Goal: Information Seeking & Learning: Check status

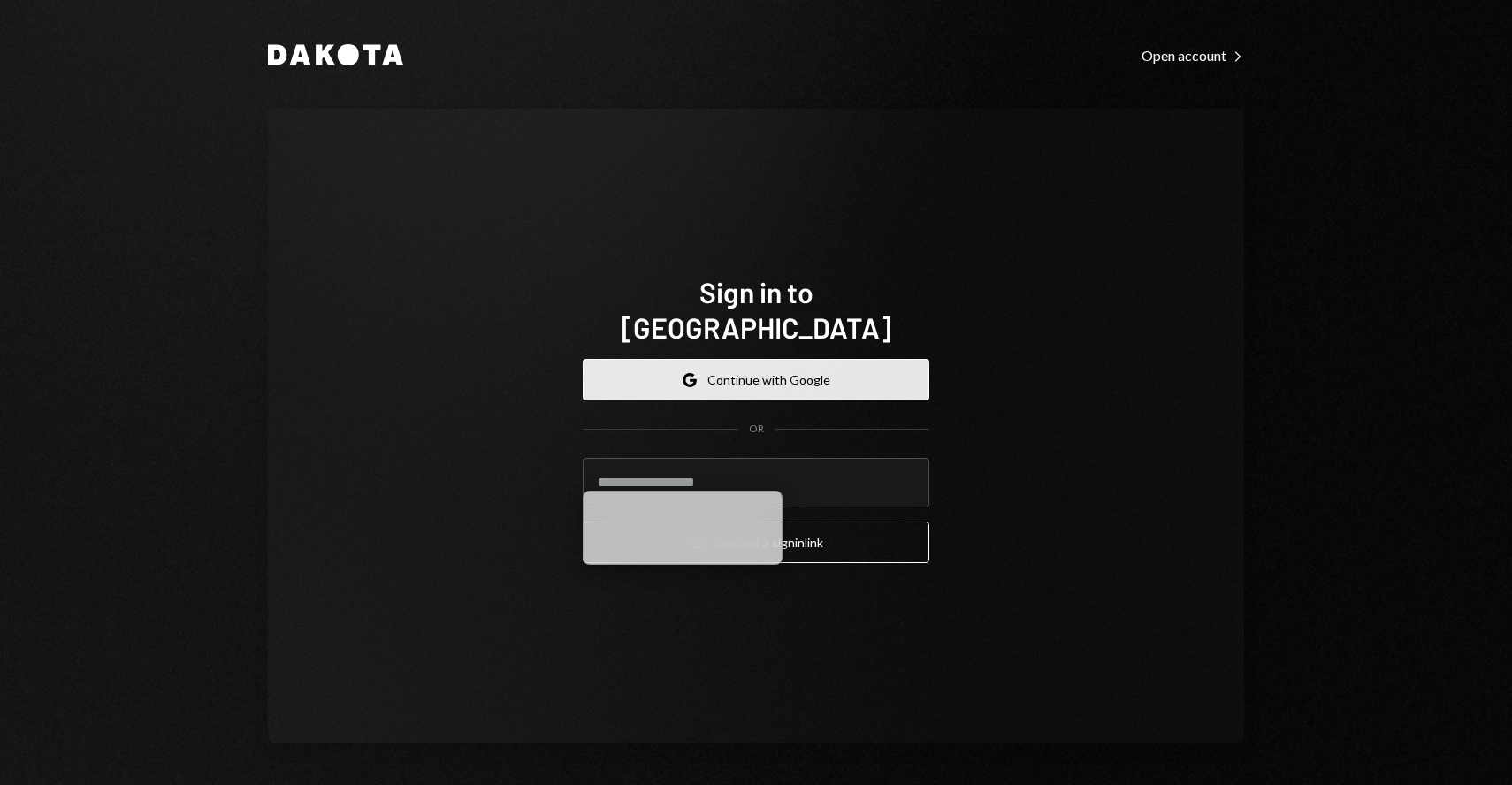
click at [736, 378] on button "Google Continue with Google" at bounding box center [756, 380] width 346 height 42
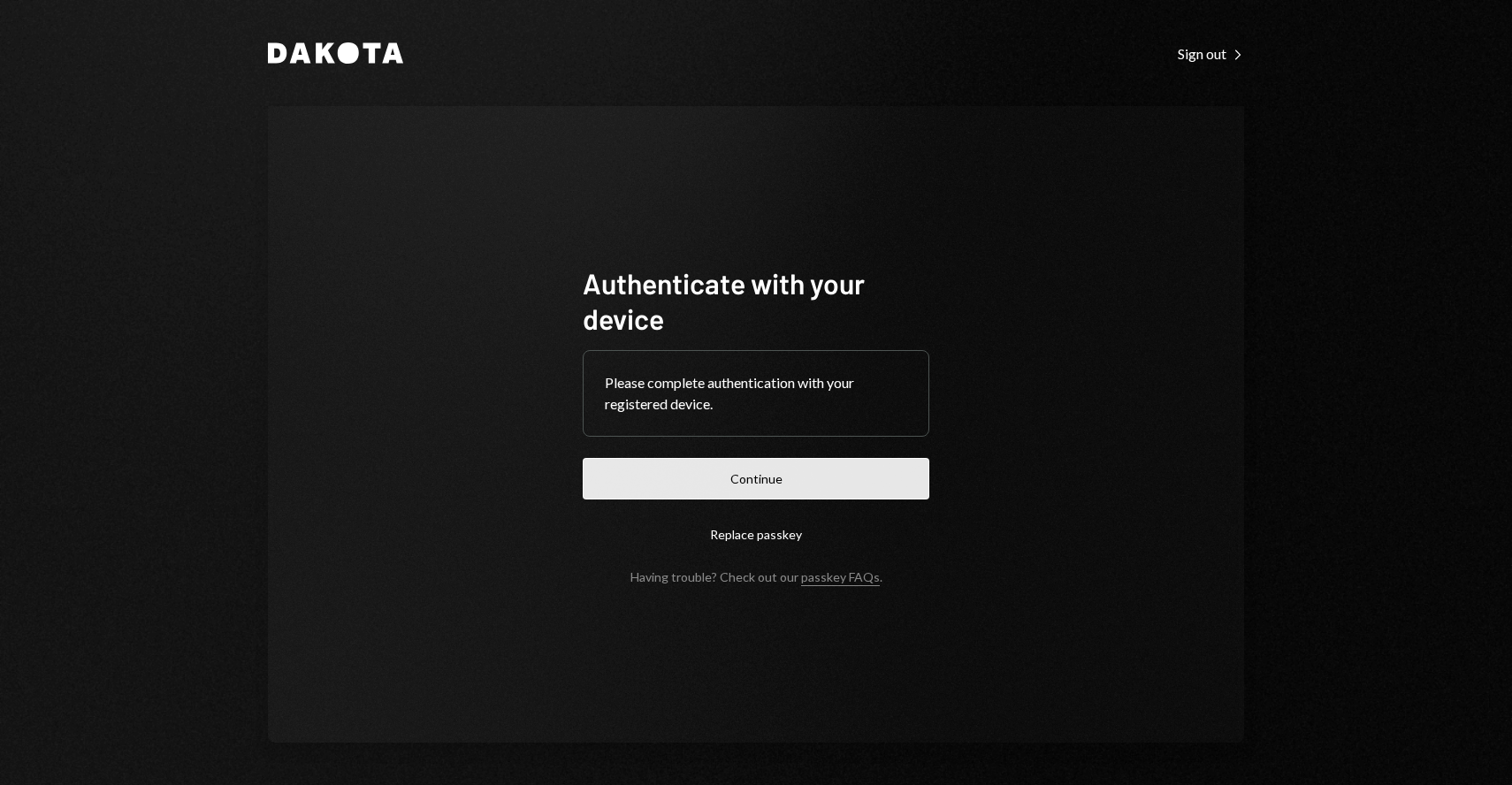
click at [758, 472] on button "Continue" at bounding box center [756, 479] width 346 height 42
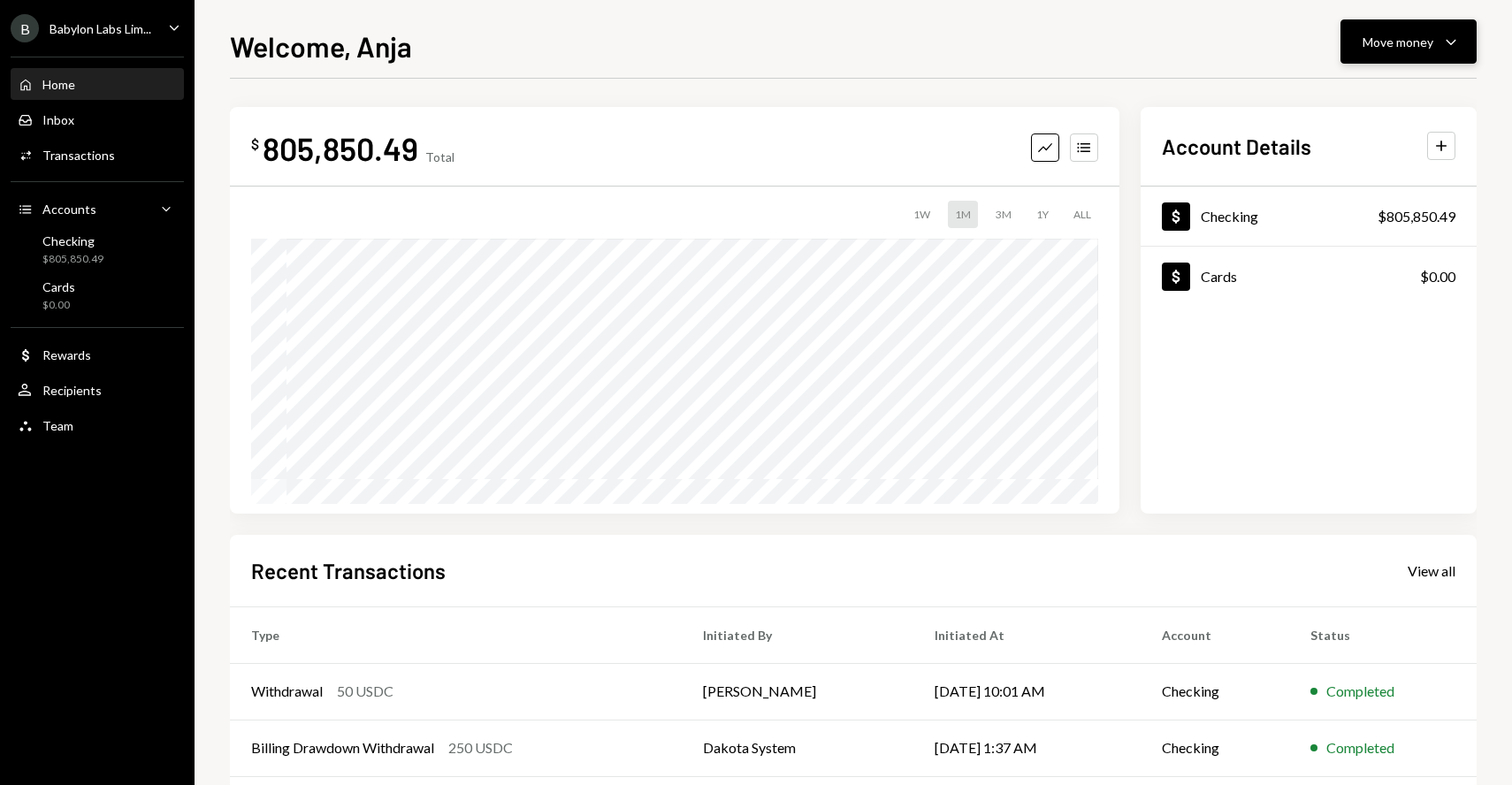
click at [1404, 55] on button "Move money Caret Down" at bounding box center [1408, 41] width 136 height 44
click at [1353, 96] on div "Send" at bounding box center [1394, 95] width 129 height 19
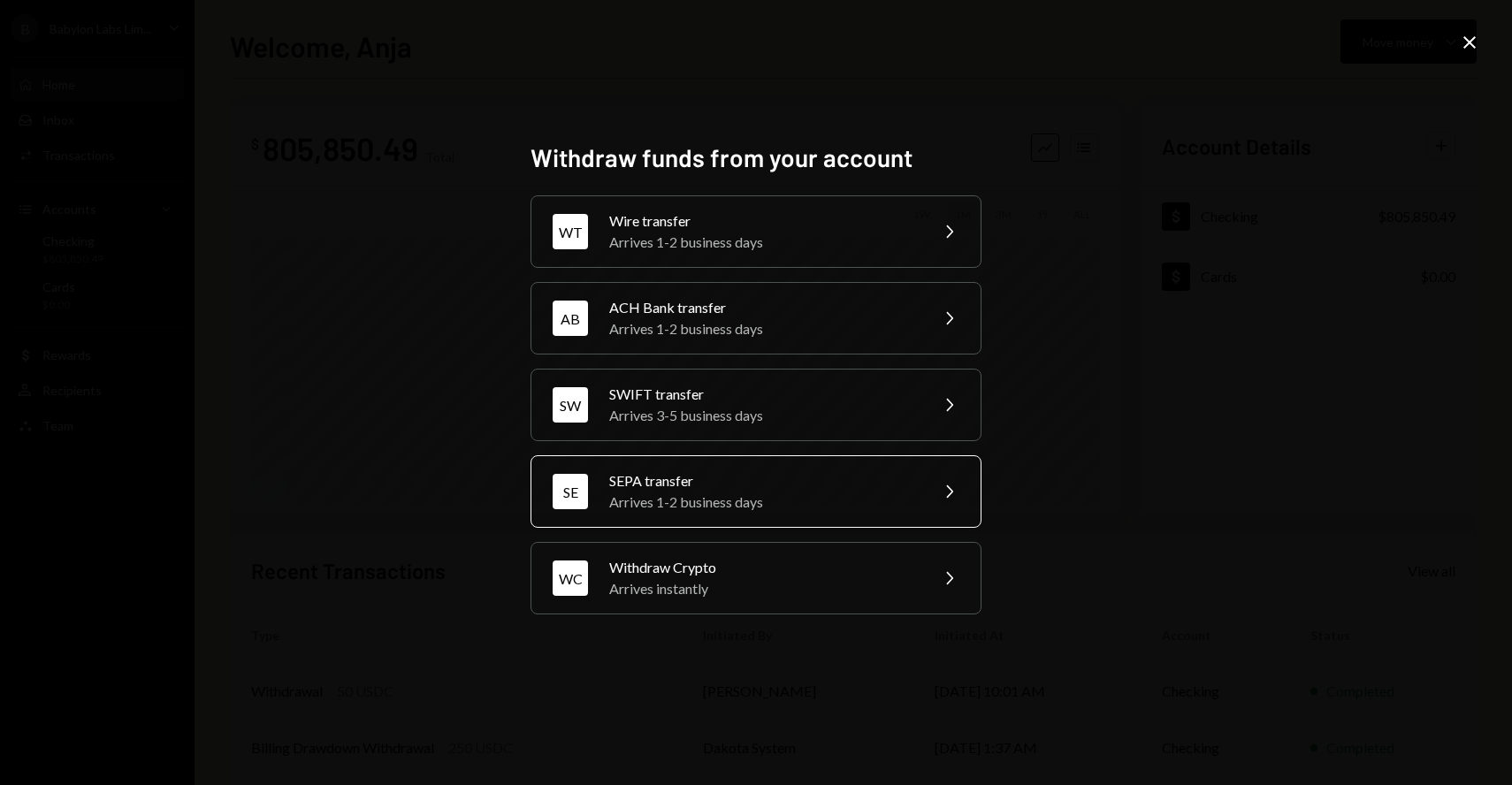
click at [734, 476] on div "SEPA transfer" at bounding box center [762, 481] width 307 height 21
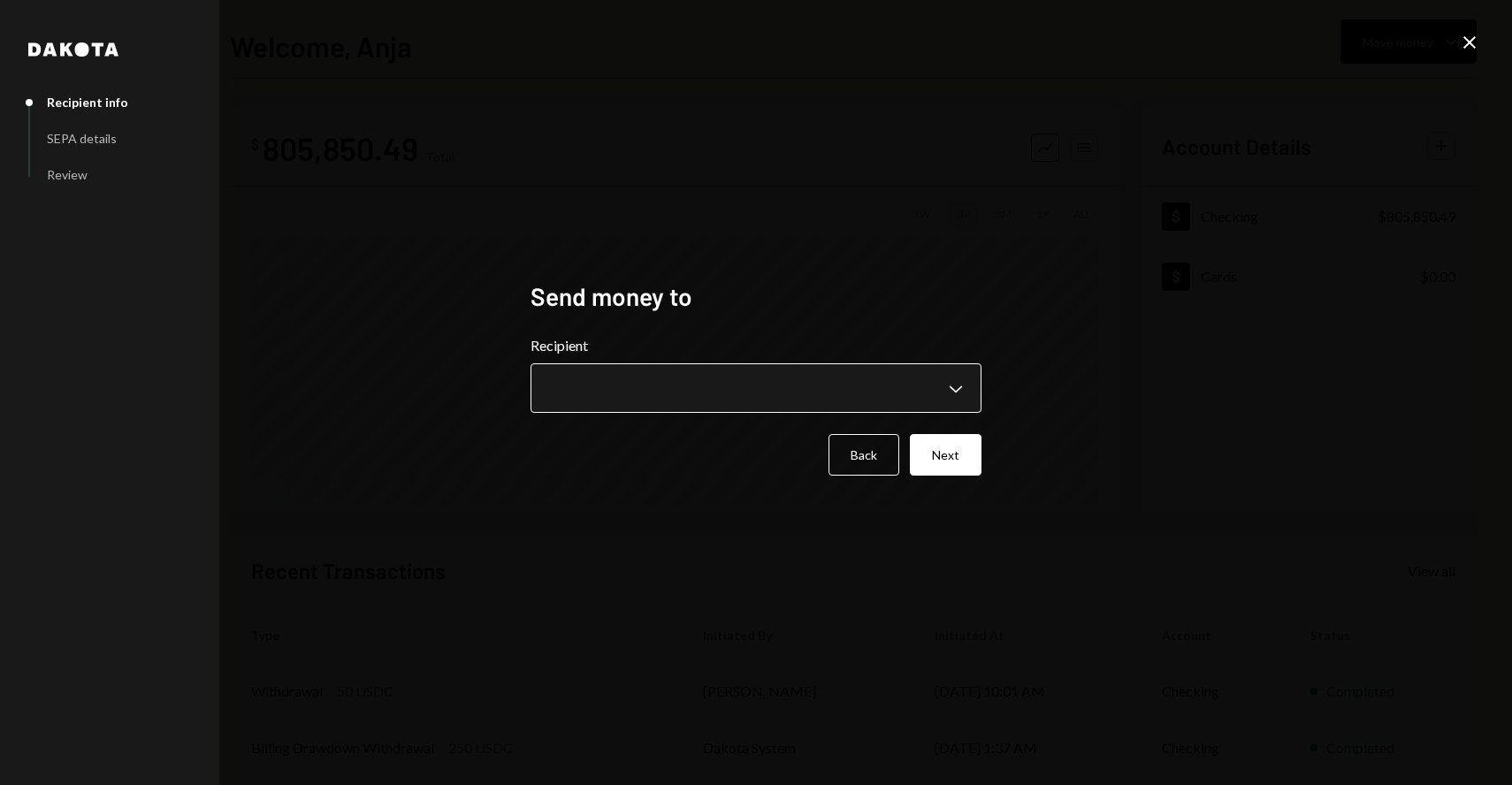
click at [693, 383] on body "**********" at bounding box center [756, 392] width 1512 height 785
click at [696, 374] on body "**********" at bounding box center [756, 392] width 1512 height 785
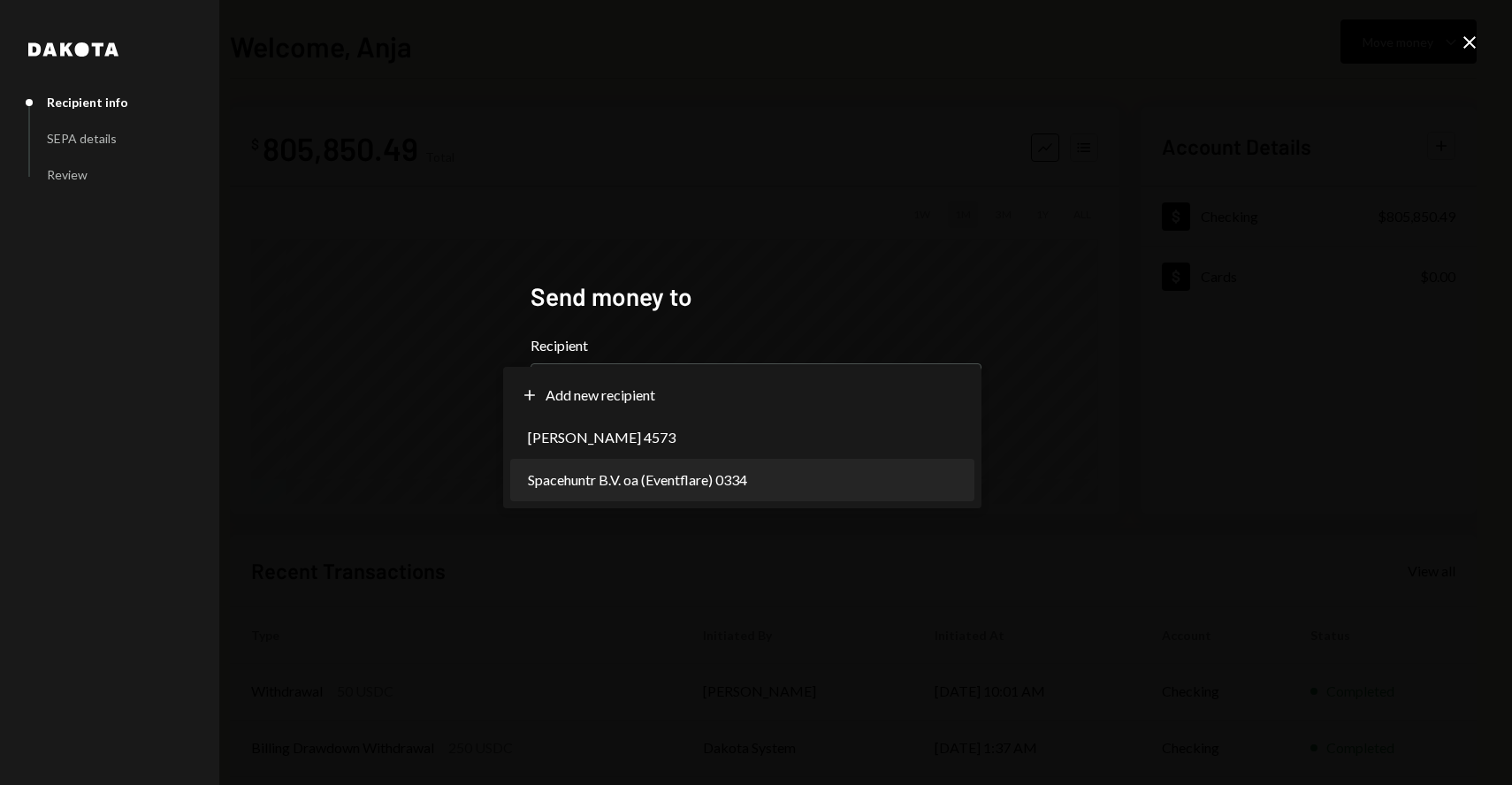
select select "**********"
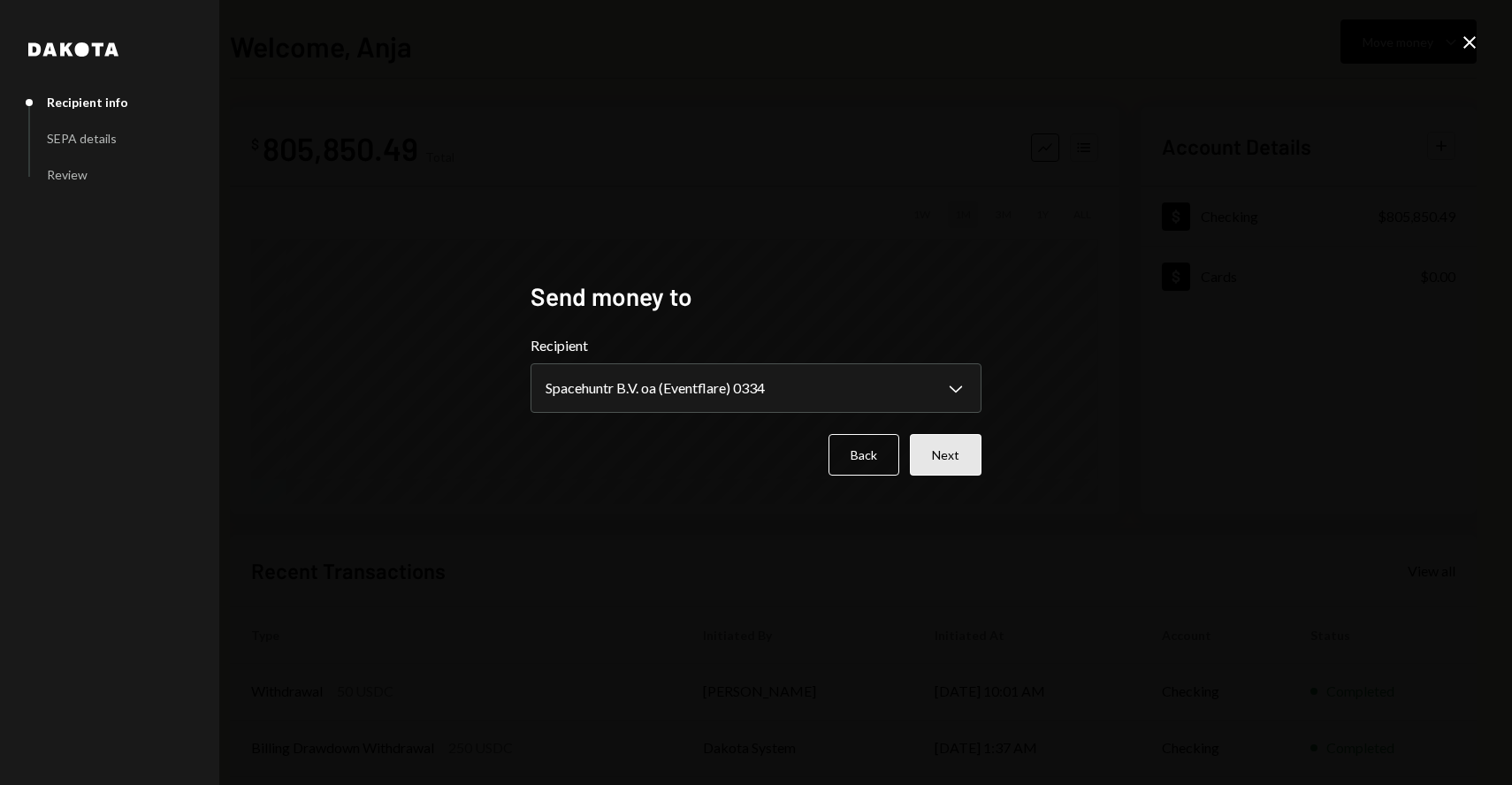
click at [972, 445] on button "Next" at bounding box center [945, 455] width 71 height 42
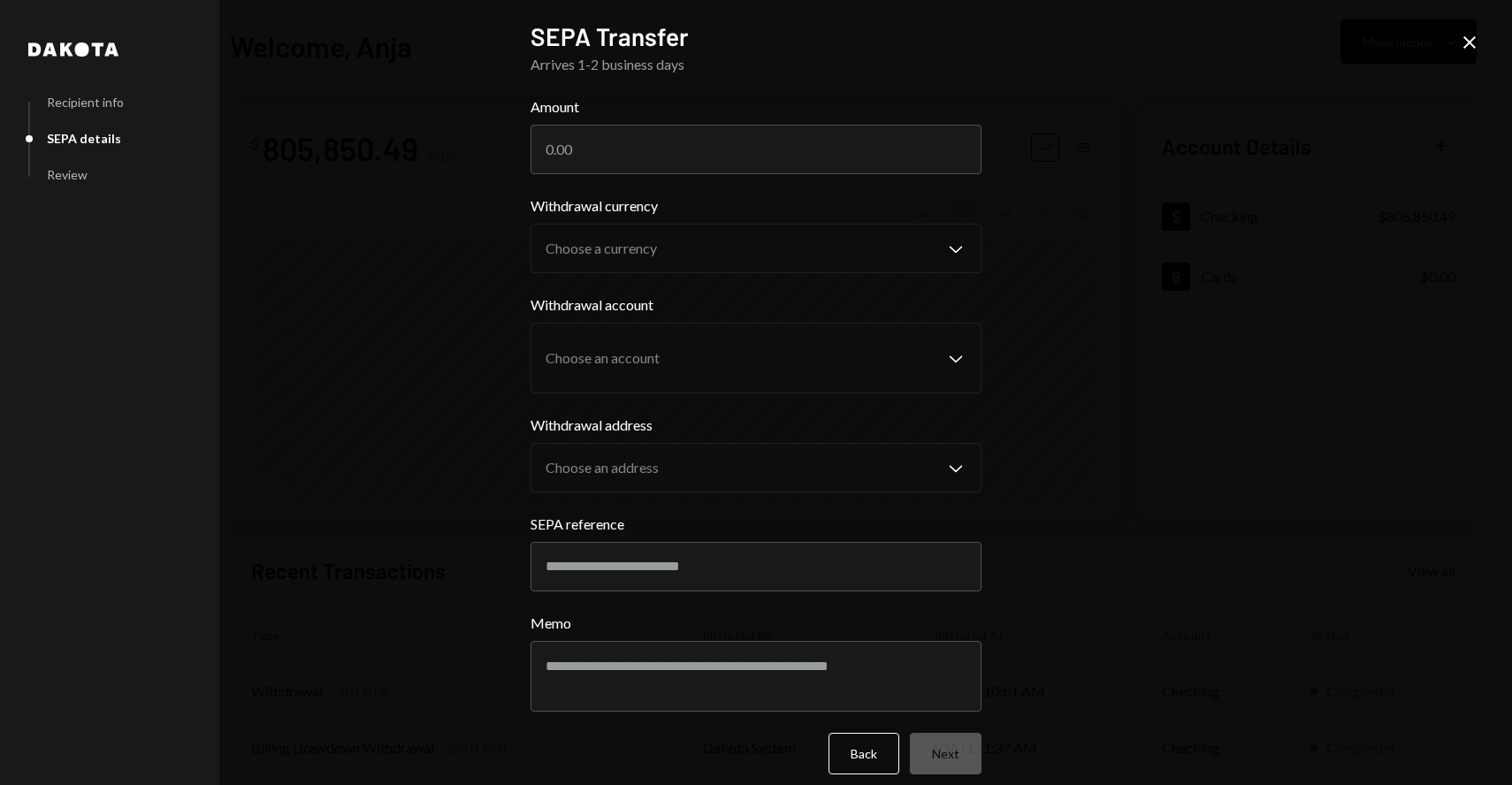
scroll to position [17, 0]
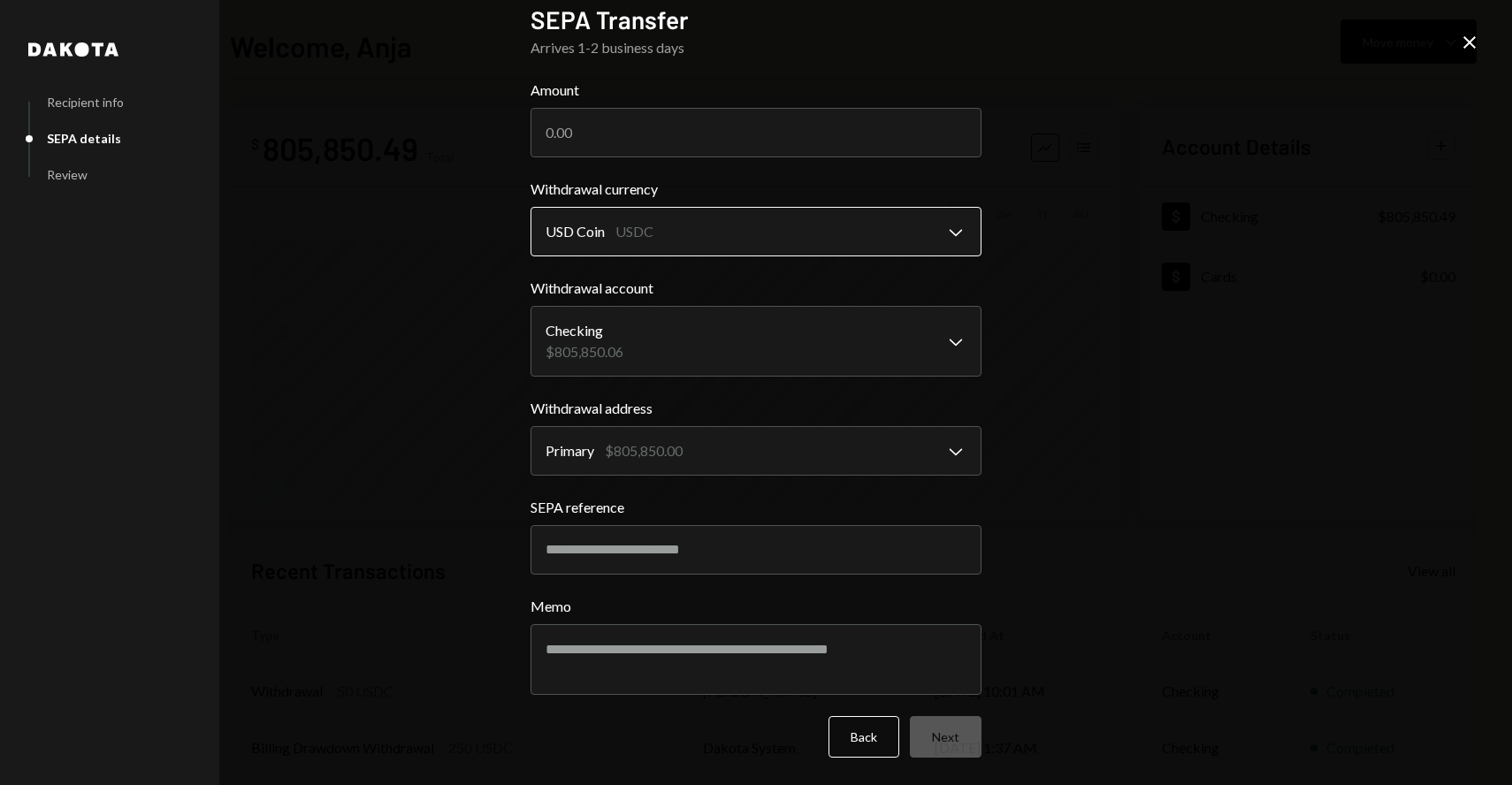
click at [686, 245] on body "**********" at bounding box center [756, 392] width 1512 height 785
click at [636, 344] on body "**********" at bounding box center [756, 392] width 1512 height 785
click at [861, 738] on button "Back" at bounding box center [864, 737] width 70 height 42
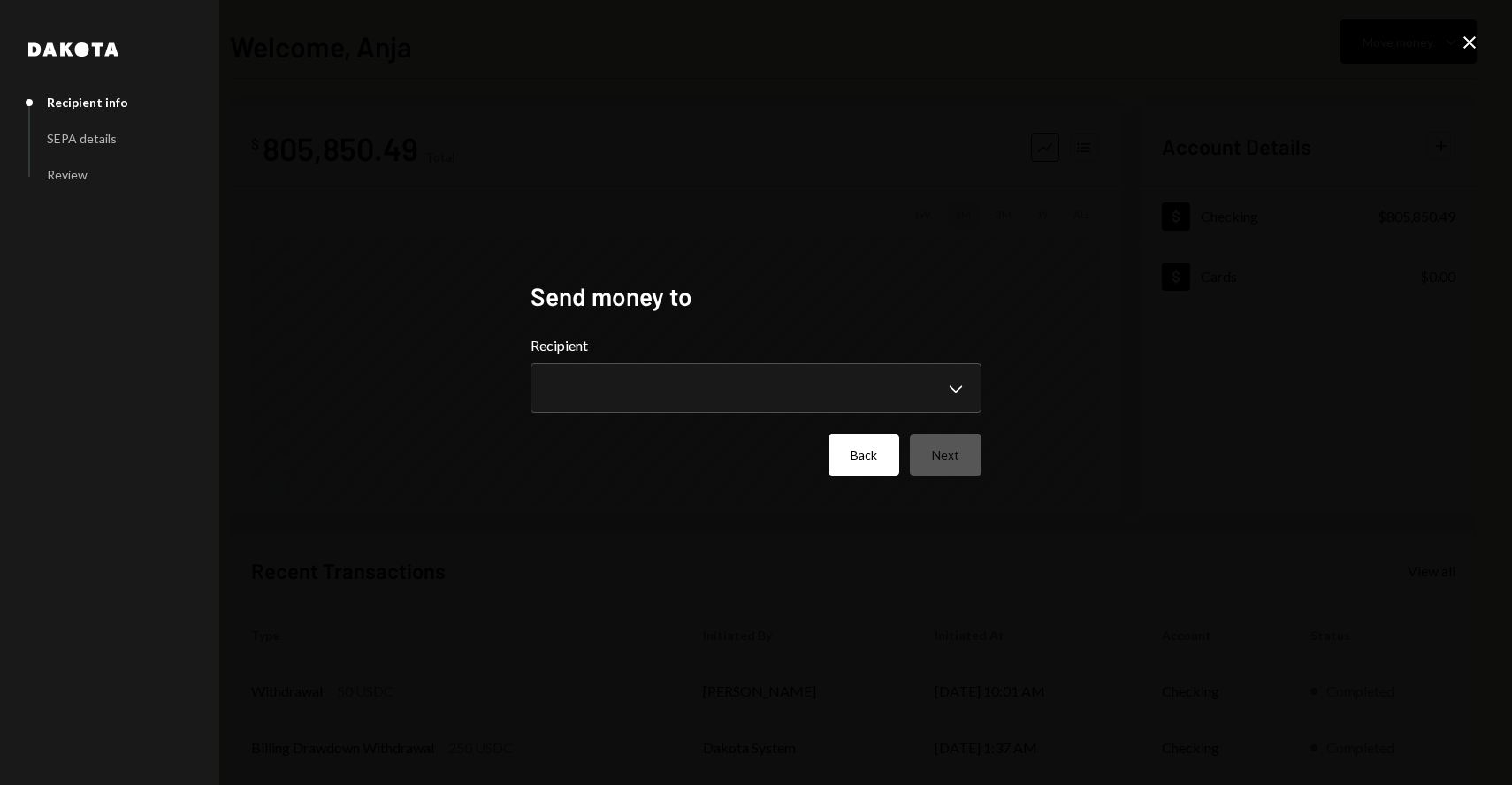
click at [877, 457] on button "Back" at bounding box center [864, 455] width 70 height 42
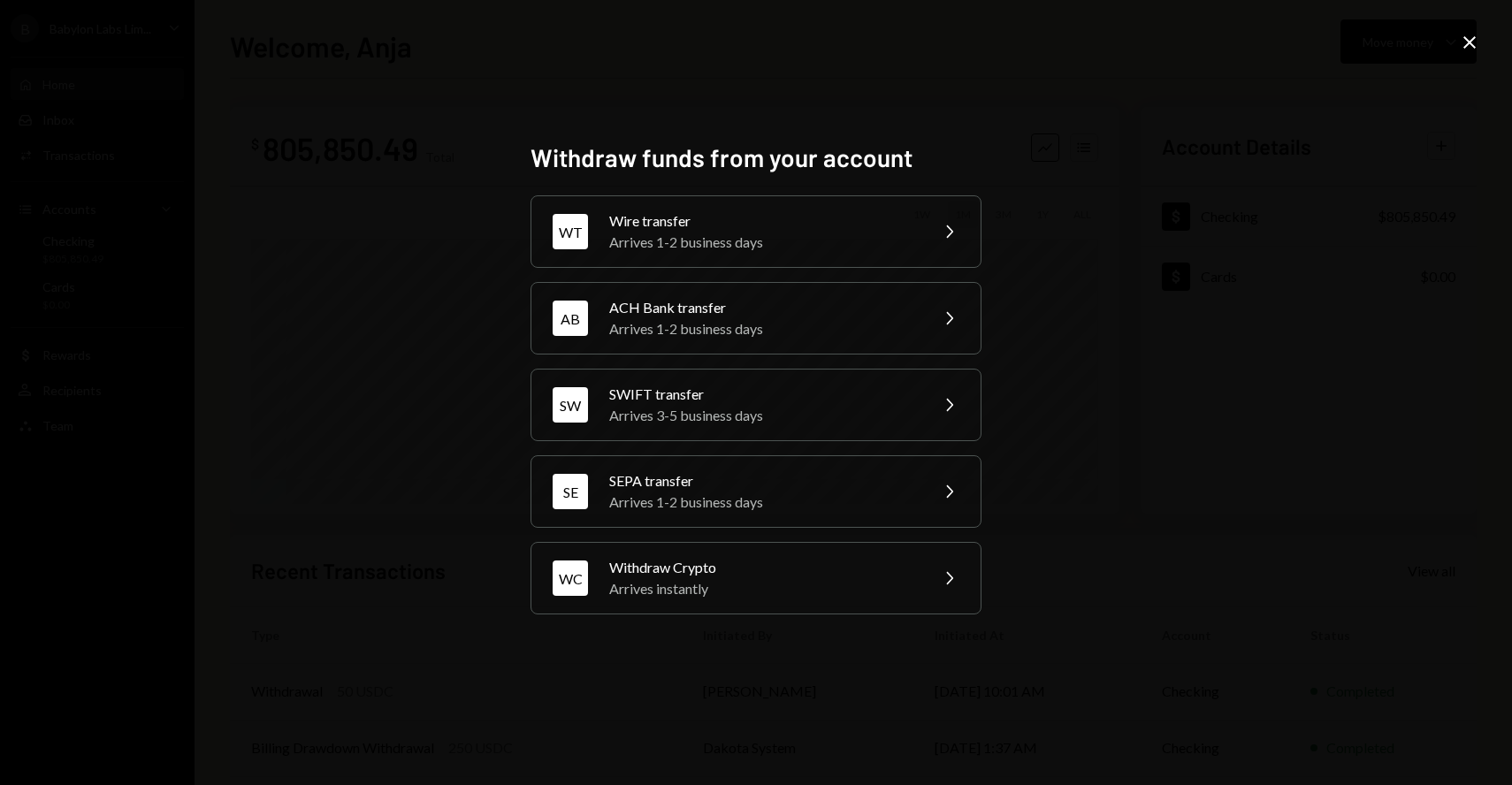
click at [1477, 49] on icon "Close" at bounding box center [1469, 42] width 21 height 21
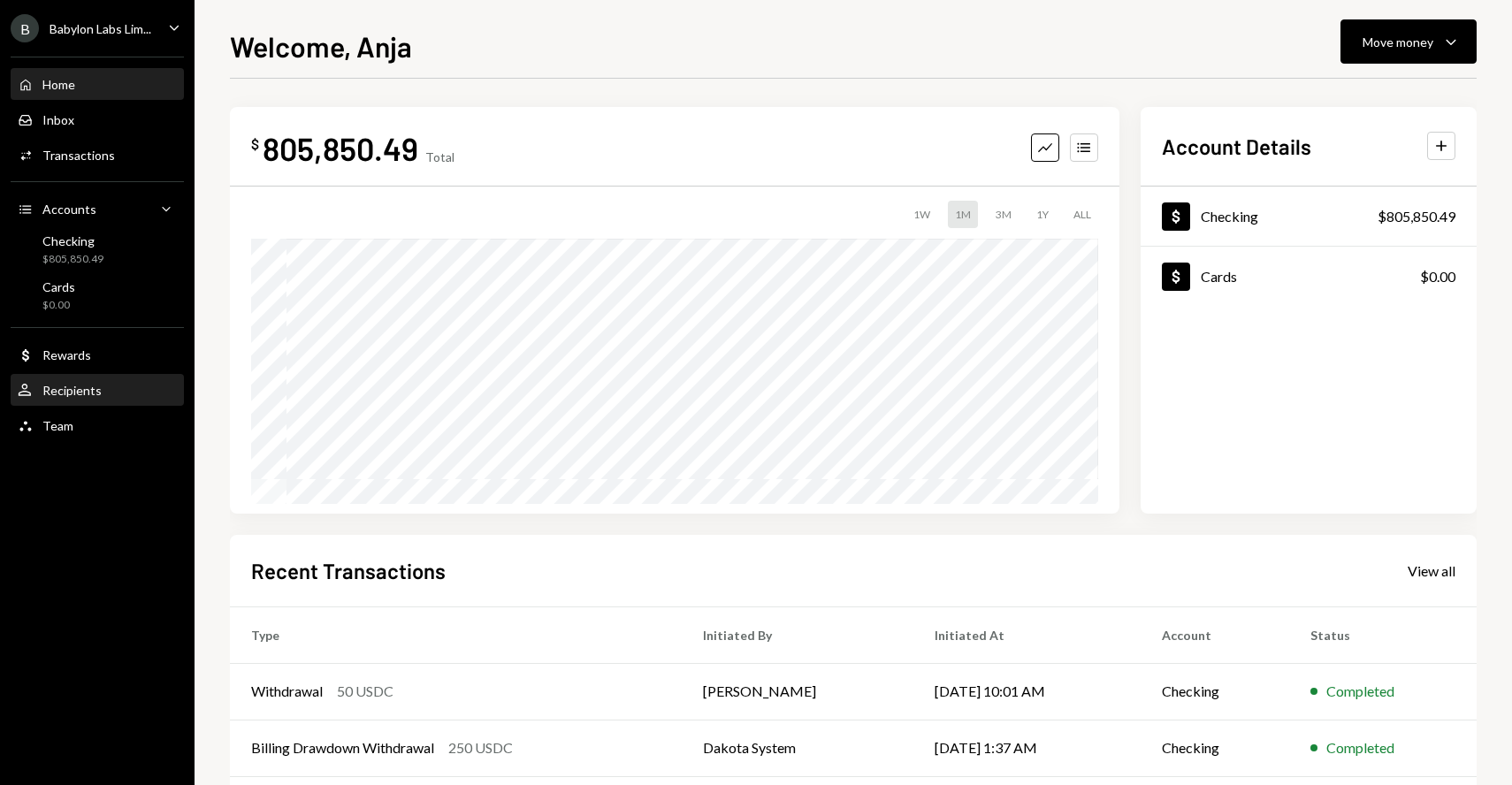
click at [96, 394] on div "Recipients" at bounding box center [72, 390] width 59 height 15
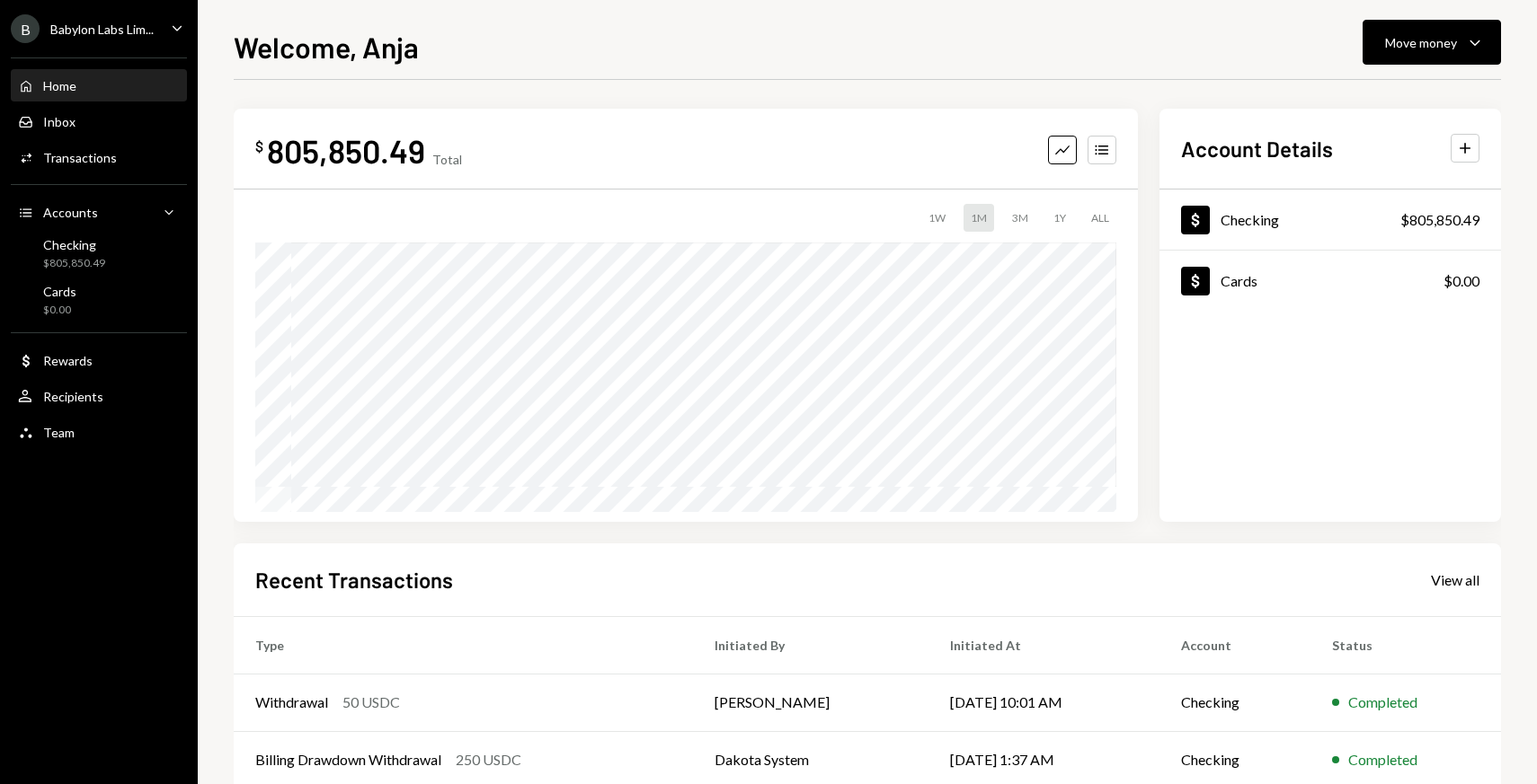
click at [1362, 53] on div "Welcome, Anja Move money Caret Down" at bounding box center [868, 44] width 1267 height 40
click at [1390, 48] on div "Move money" at bounding box center [1421, 43] width 72 height 19
click at [1385, 102] on div "Send" at bounding box center [1417, 97] width 132 height 19
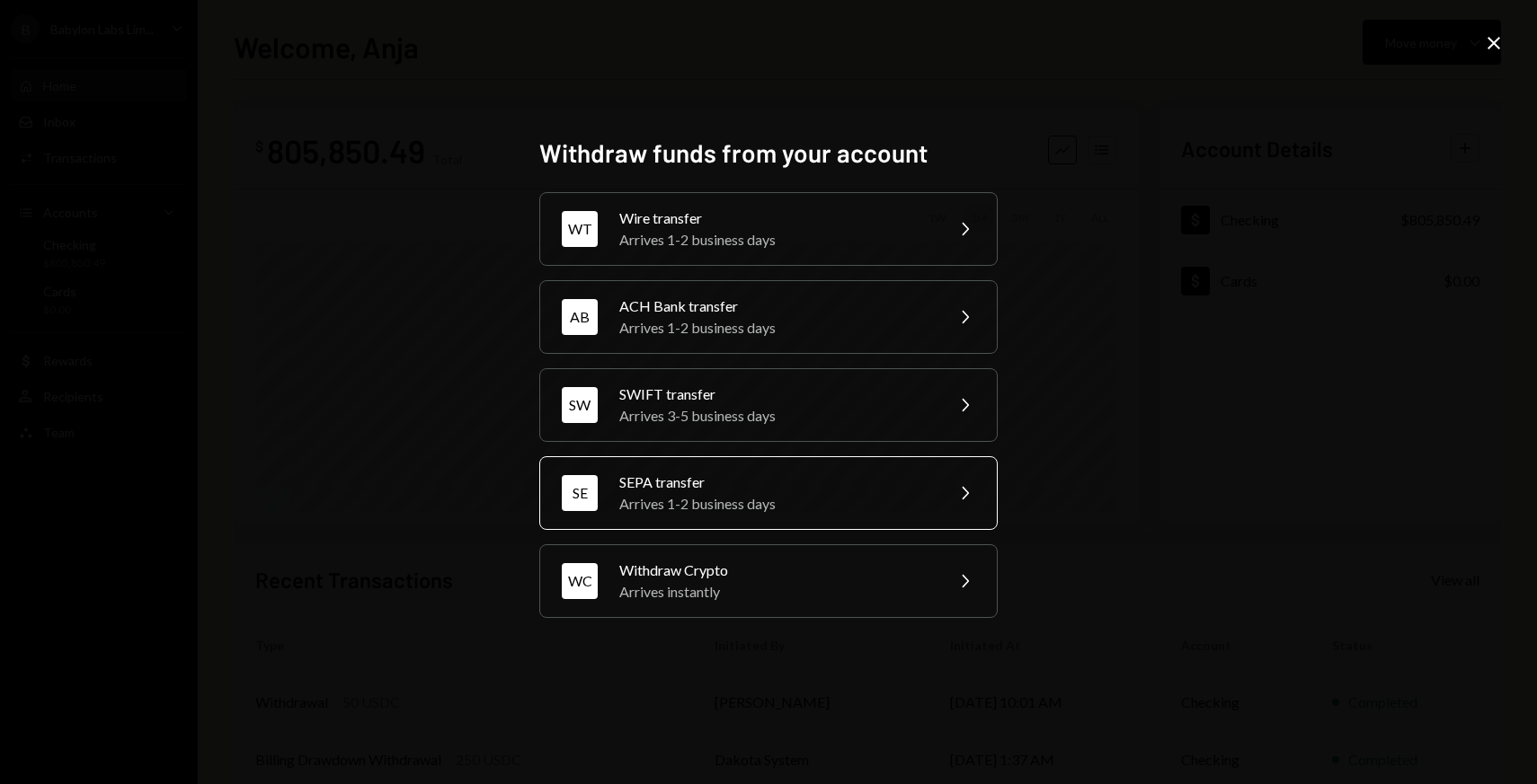
click at [716, 502] on div "Arrives 1-2 business days" at bounding box center [775, 504] width 312 height 21
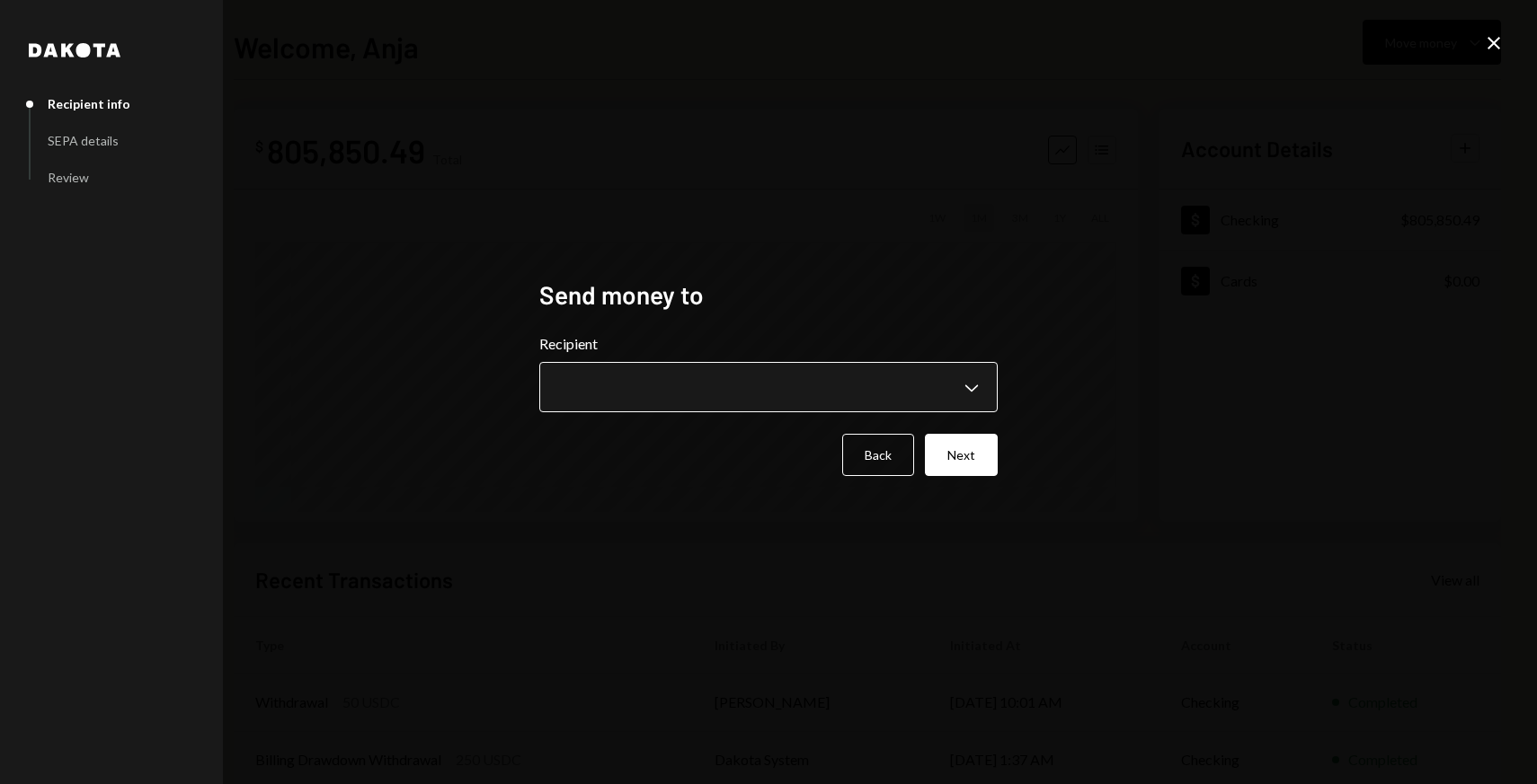
click at [660, 389] on body "**********" at bounding box center [768, 392] width 1537 height 784
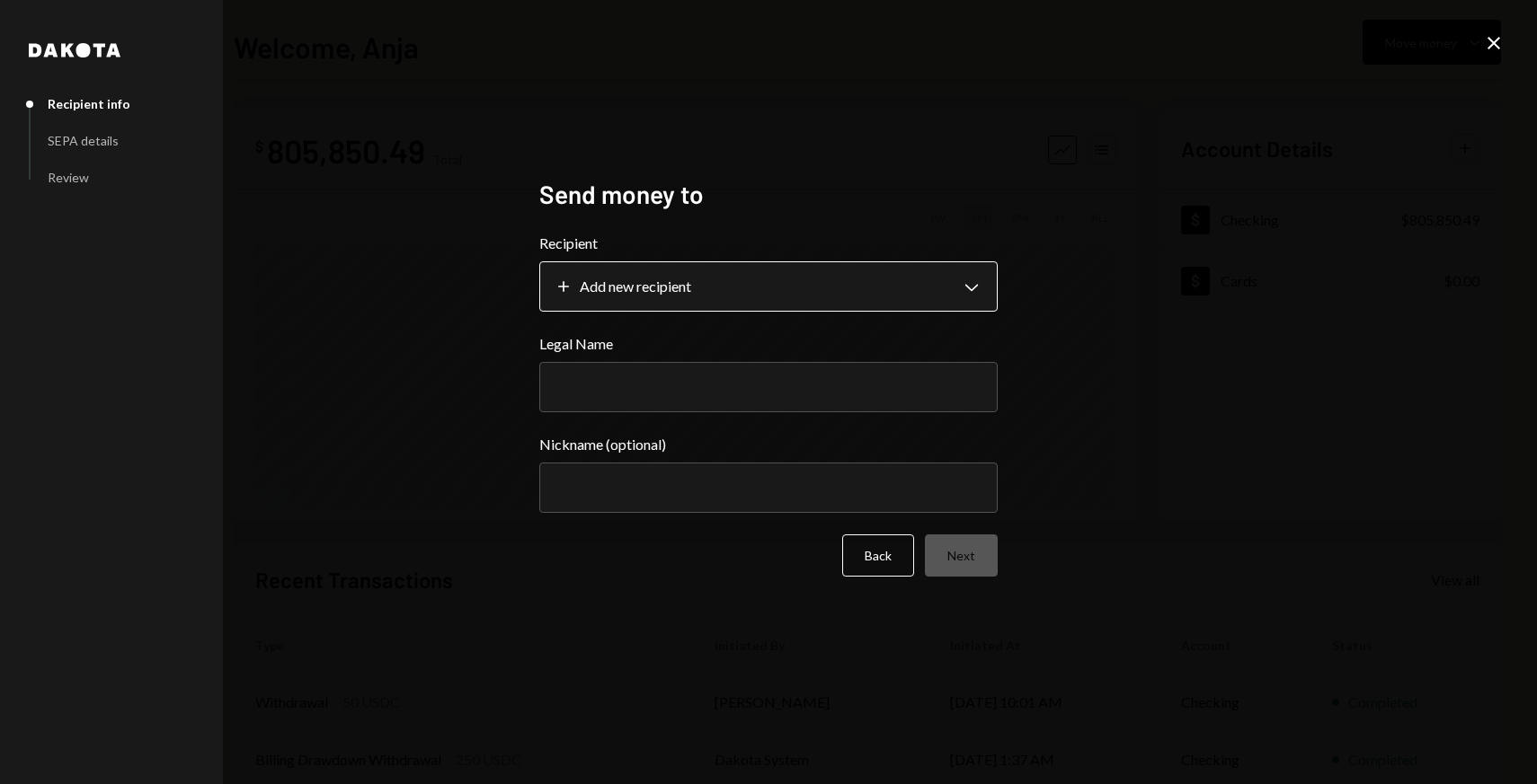
click at [649, 304] on body "**********" at bounding box center [768, 392] width 1537 height 784
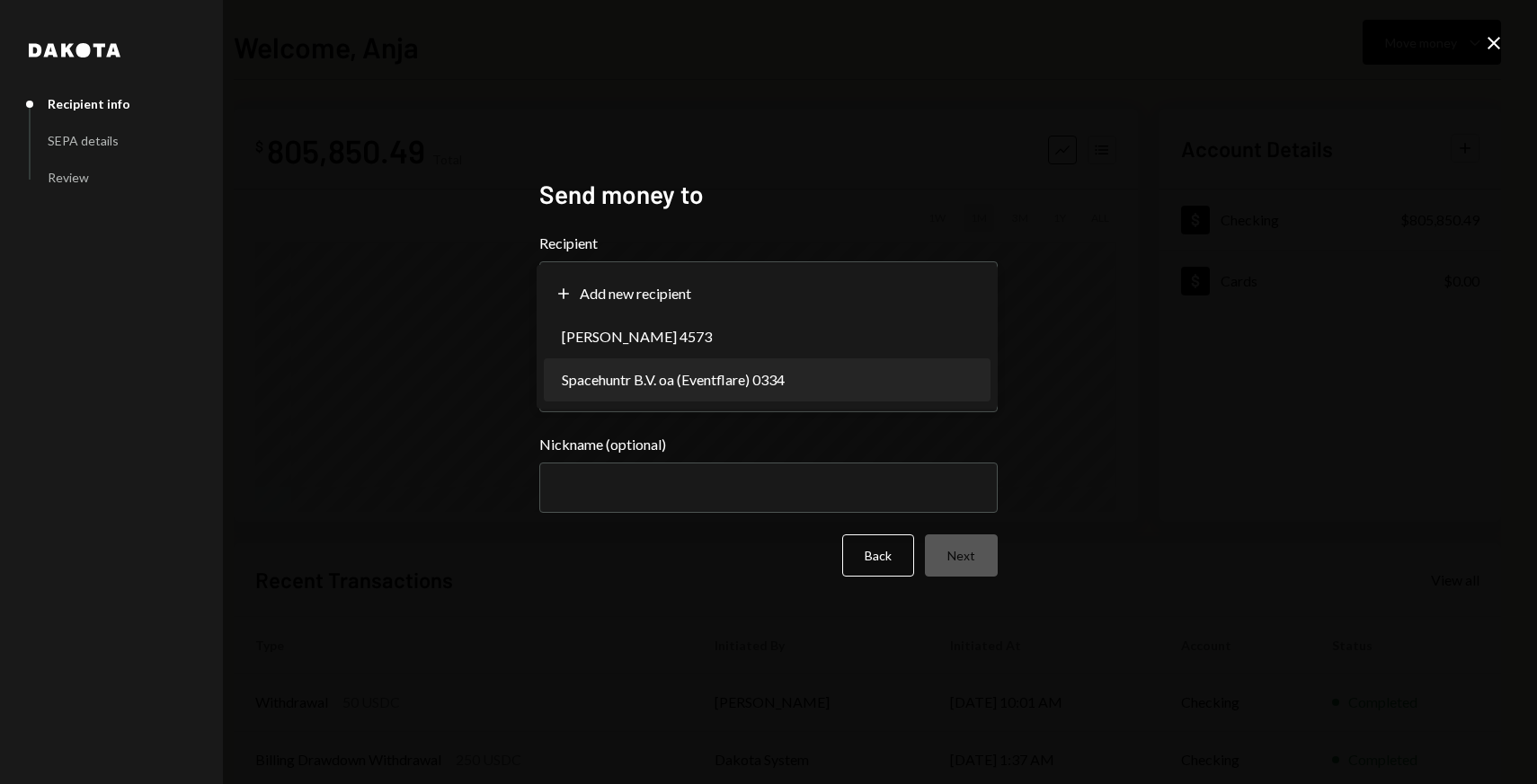
select select "**********"
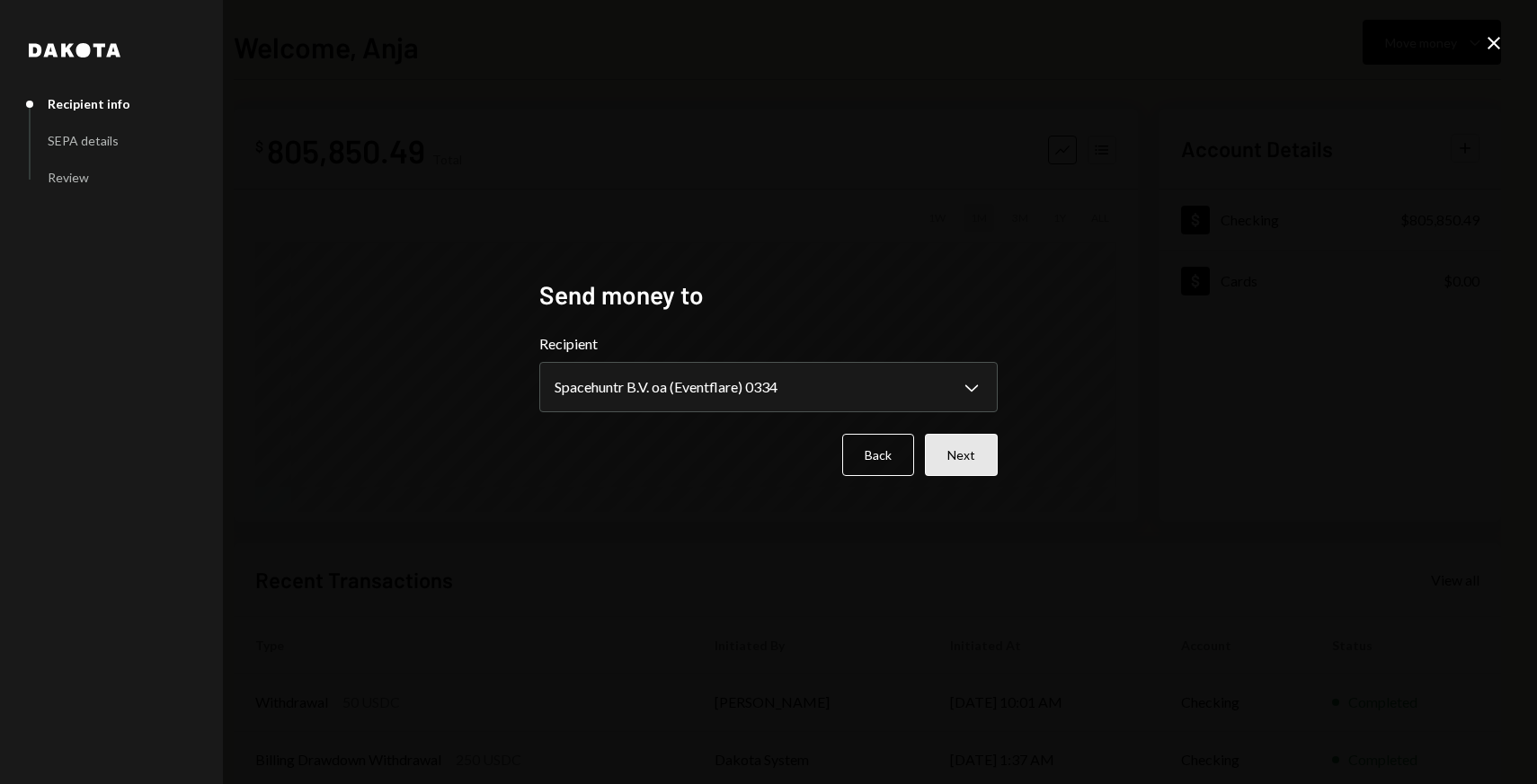
click at [972, 461] on button "Next" at bounding box center [961, 455] width 73 height 43
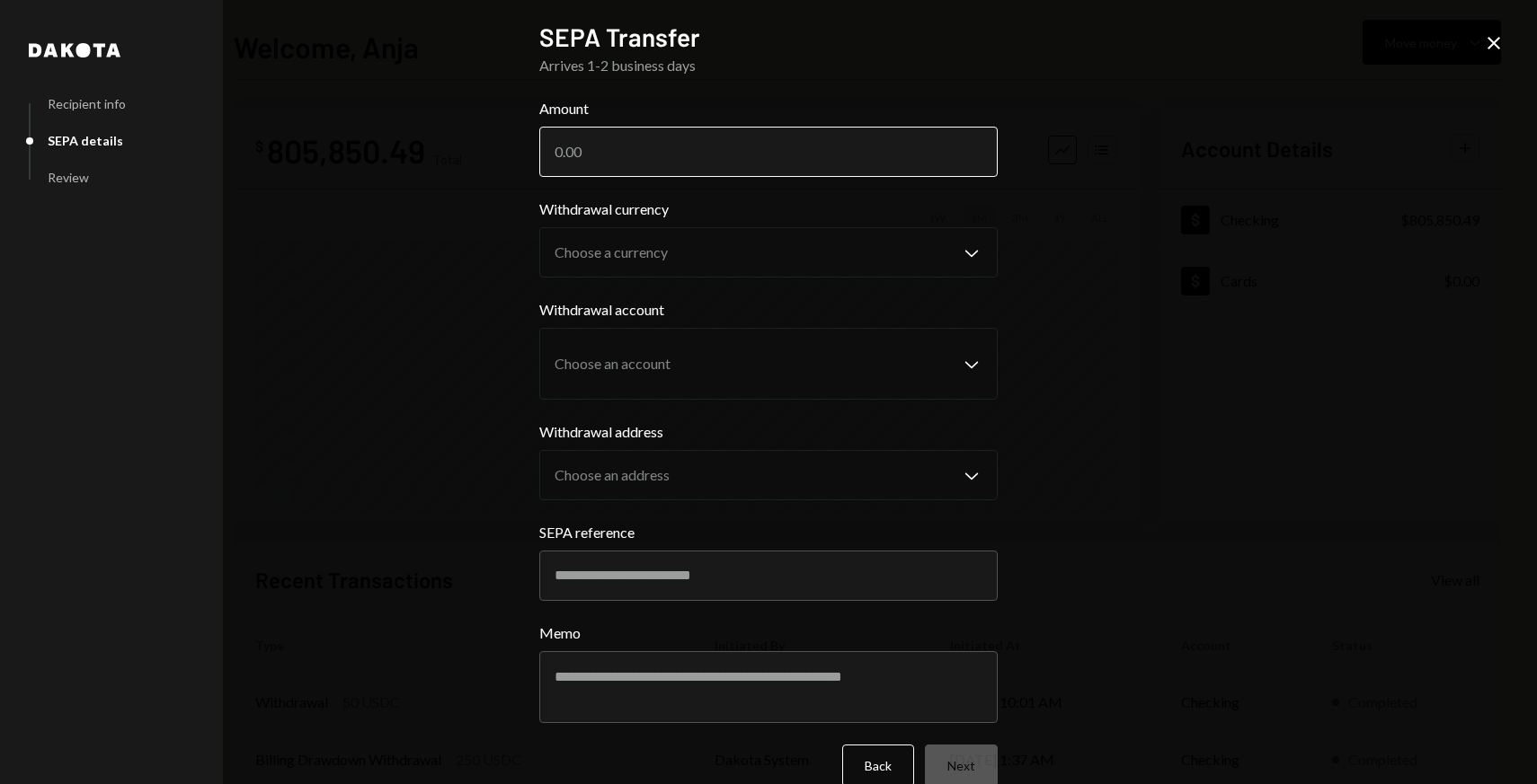
click at [651, 157] on input "Amount" at bounding box center [769, 152] width 458 height 50
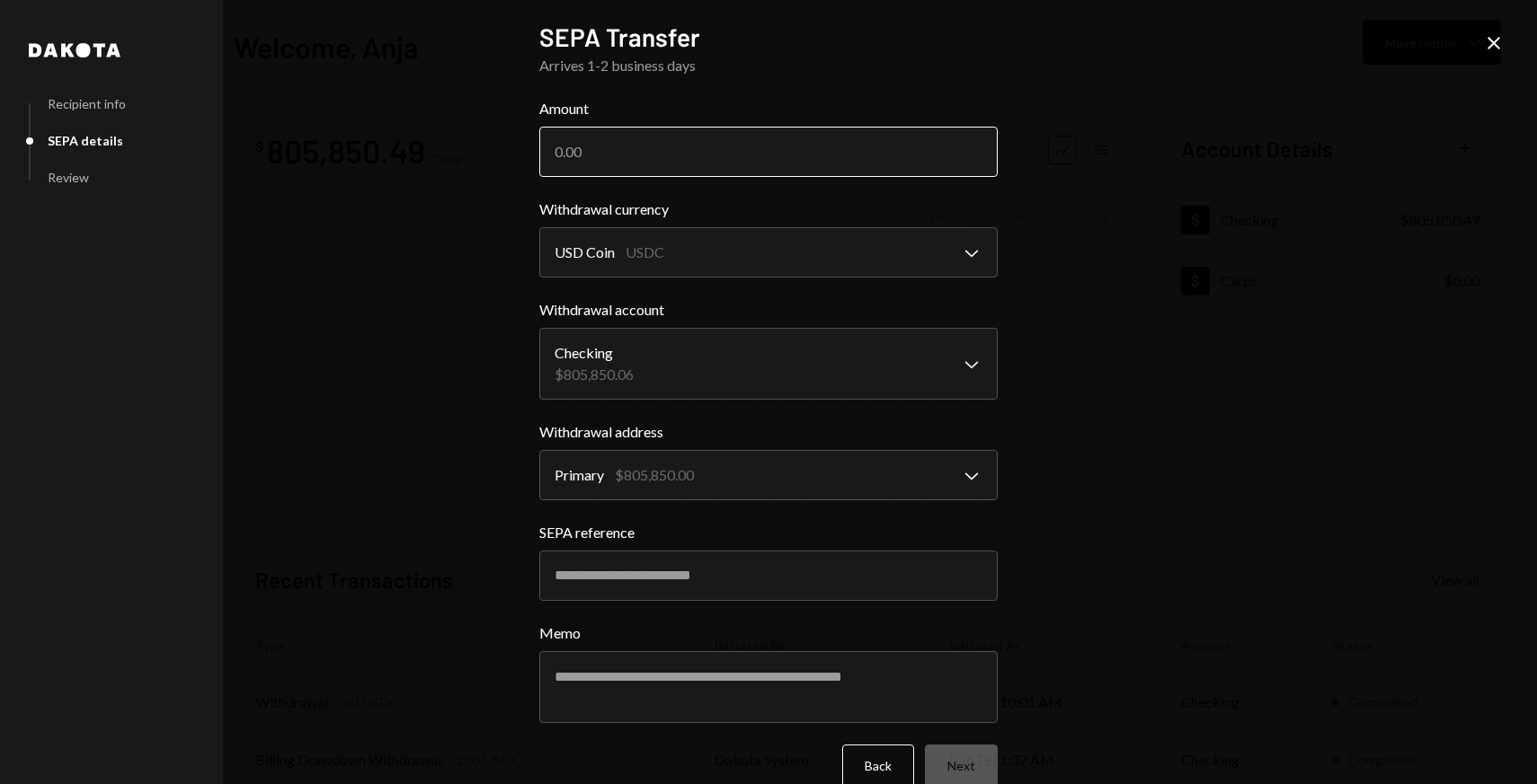
paste input "3845.76"
type input "3845.76"
click at [559, 154] on input "3845.76" at bounding box center [769, 152] width 458 height 50
drag, startPoint x: 621, startPoint y: 158, endPoint x: 563, endPoint y: 153, distance: 58.2
click at [563, 153] on input "3845.76" at bounding box center [769, 152] width 458 height 50
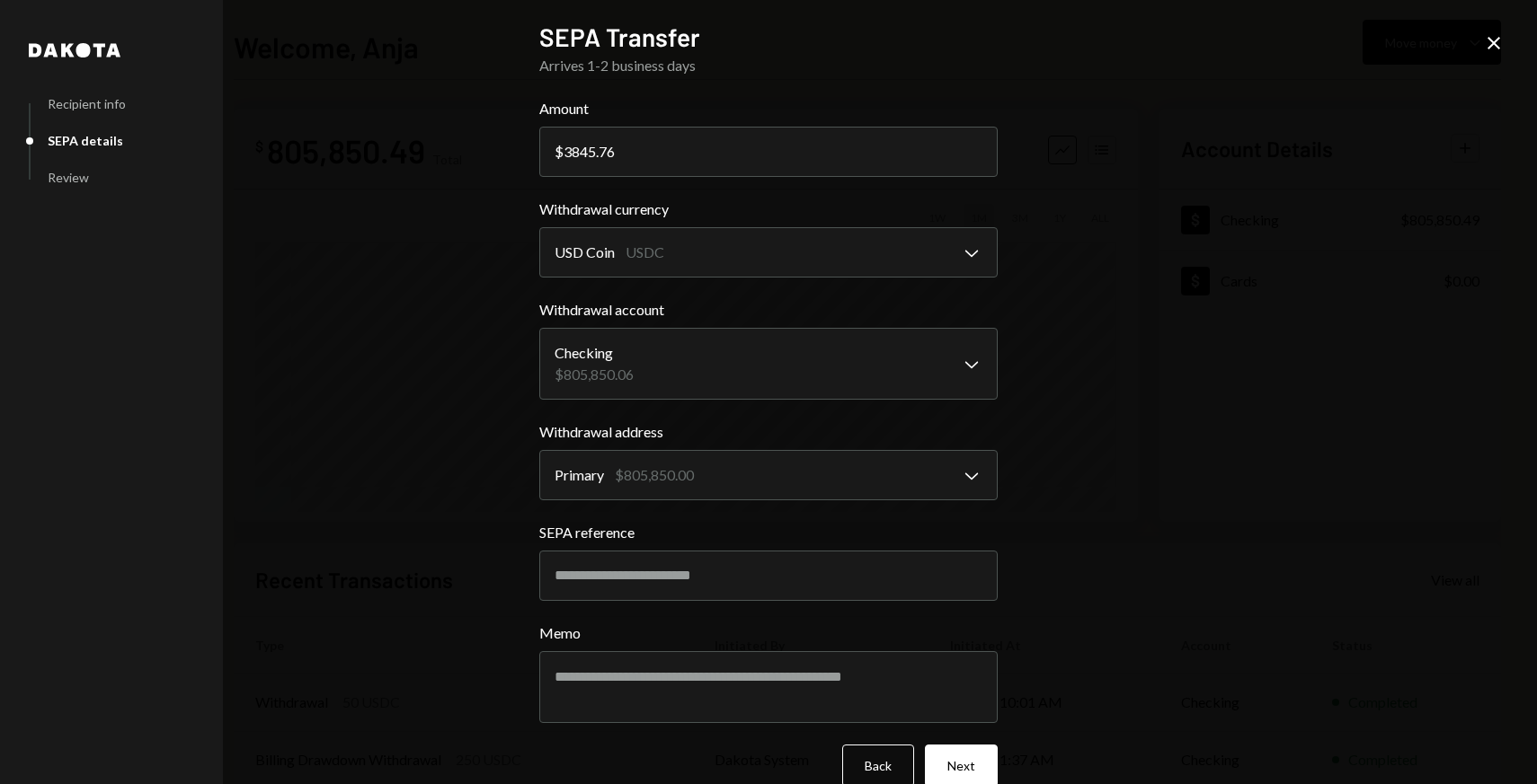
drag, startPoint x: 630, startPoint y: 151, endPoint x: 488, endPoint y: 151, distance: 142.0
click at [488, 151] on div "**********" at bounding box center [768, 392] width 1537 height 784
paste input "4483.28"
type input "4483.28"
click at [658, 254] on body "**********" at bounding box center [768, 392] width 1537 height 784
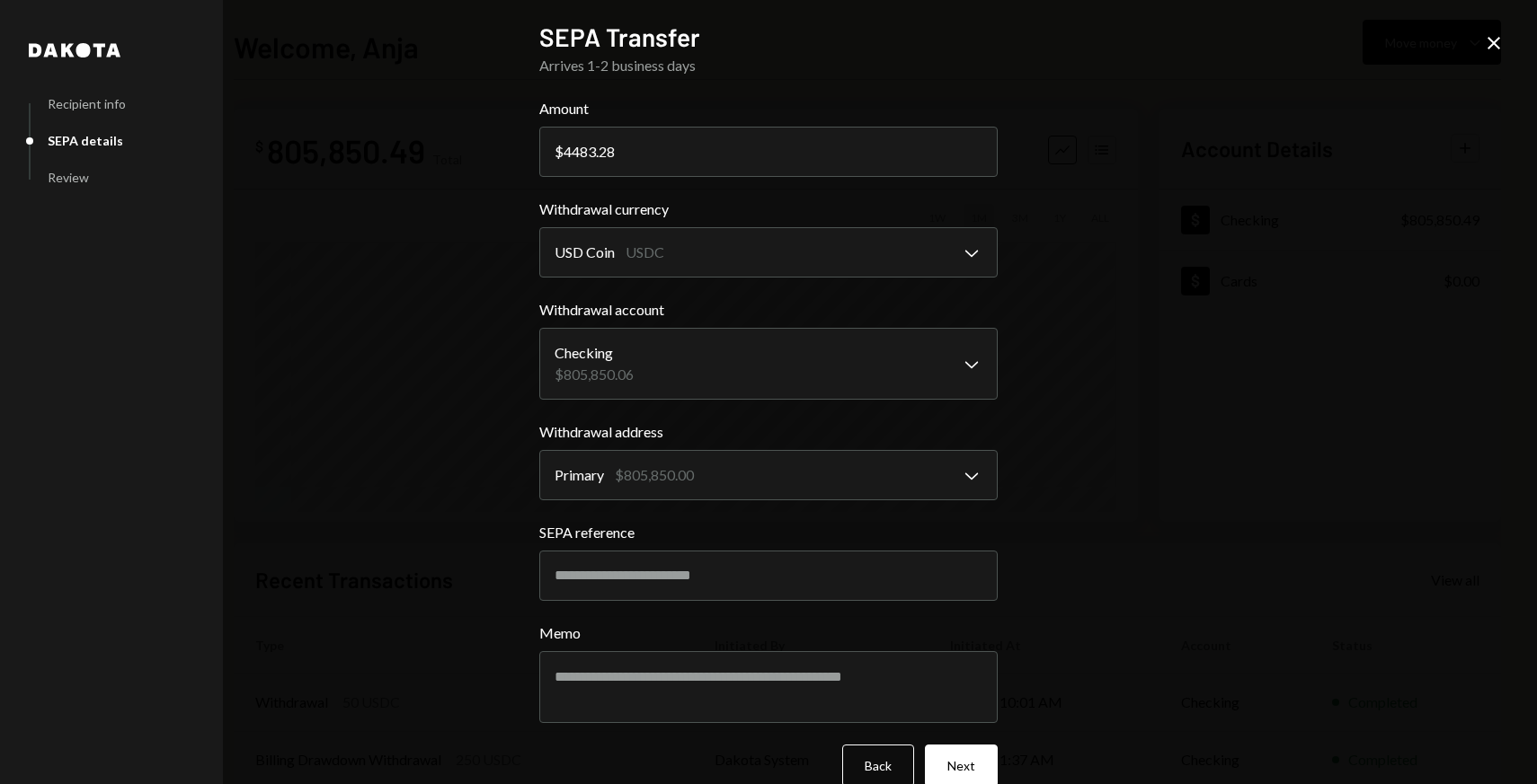
click at [479, 298] on div "**********" at bounding box center [768, 392] width 1537 height 784
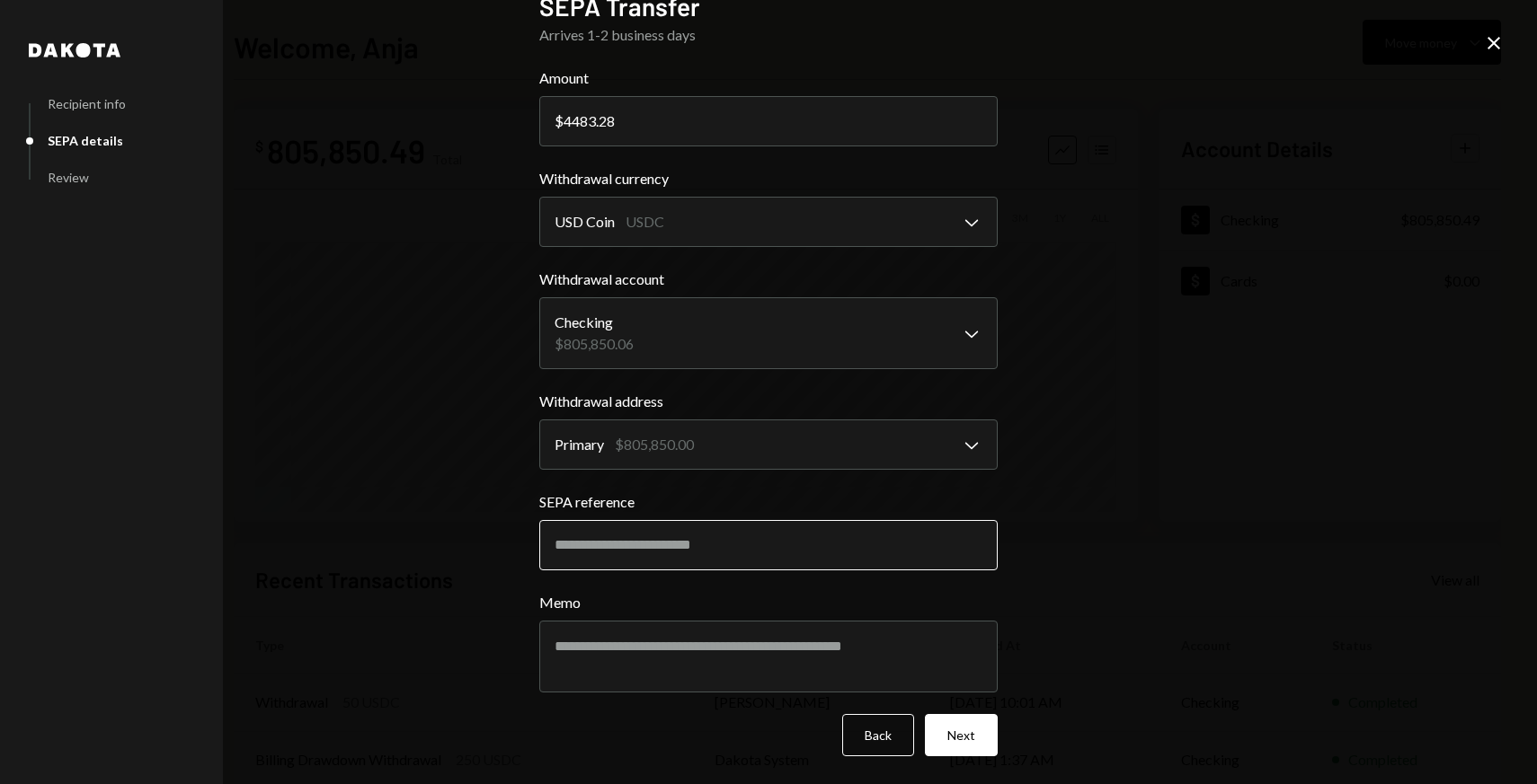
click at [621, 550] on input "SEPA reference" at bounding box center [769, 545] width 458 height 50
paste input "********"
type input "********"
click at [787, 656] on textarea "Memo" at bounding box center [769, 656] width 458 height 72
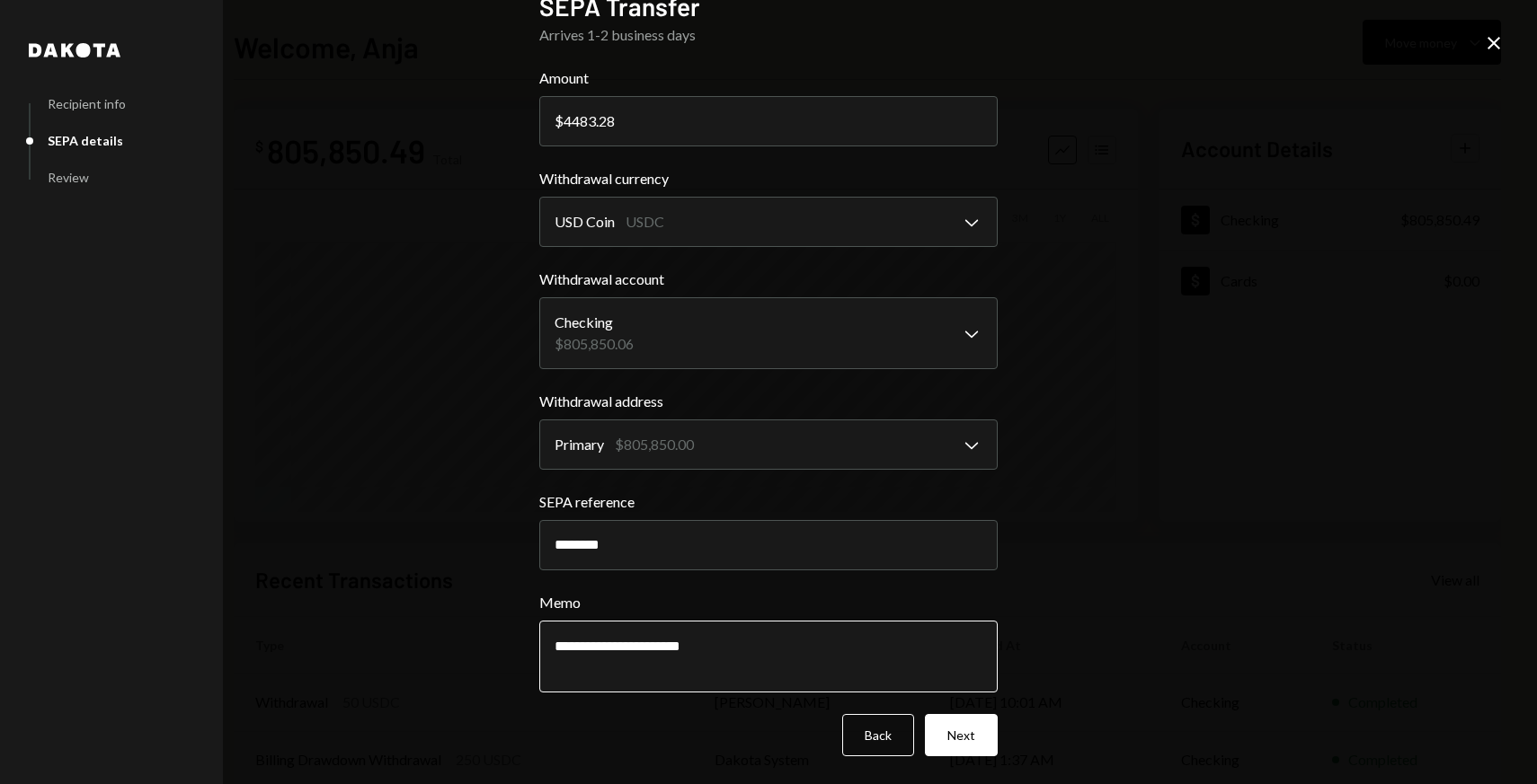
paste textarea "*********"
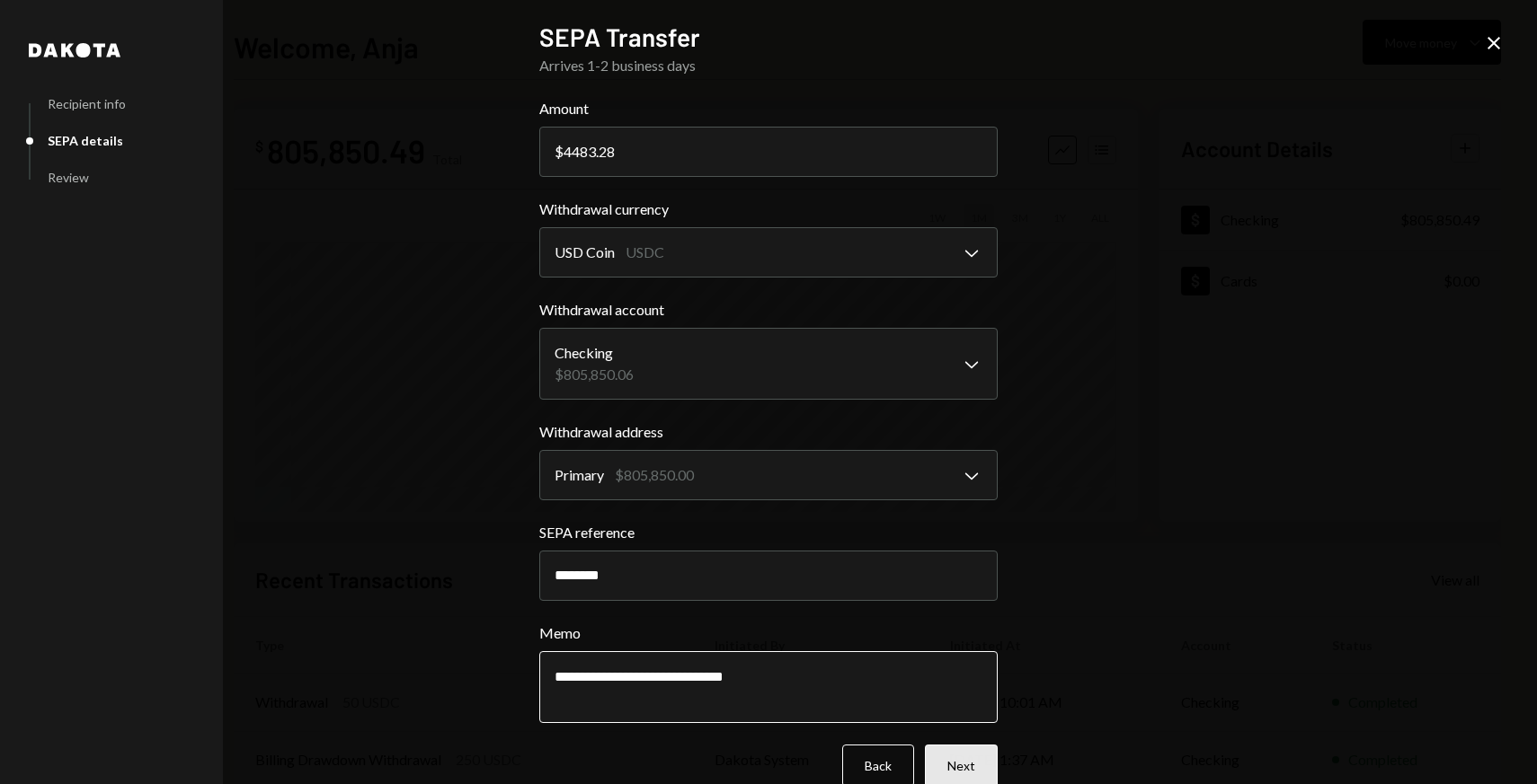
type textarea "**********"
click at [966, 768] on button "Next" at bounding box center [961, 766] width 73 height 43
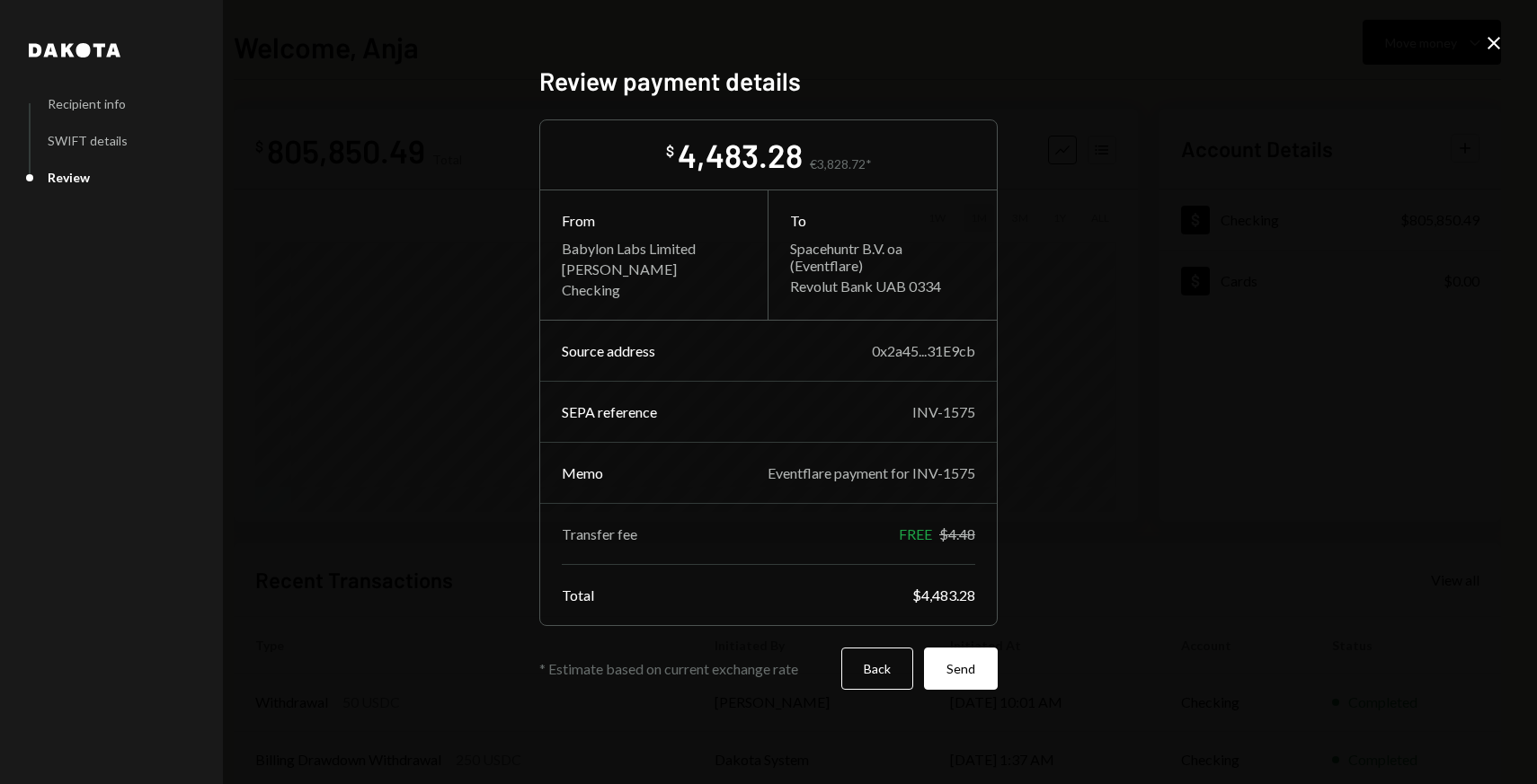
click at [774, 160] on div "4,483.28" at bounding box center [740, 155] width 125 height 41
click at [872, 676] on button "Back" at bounding box center [877, 669] width 72 height 43
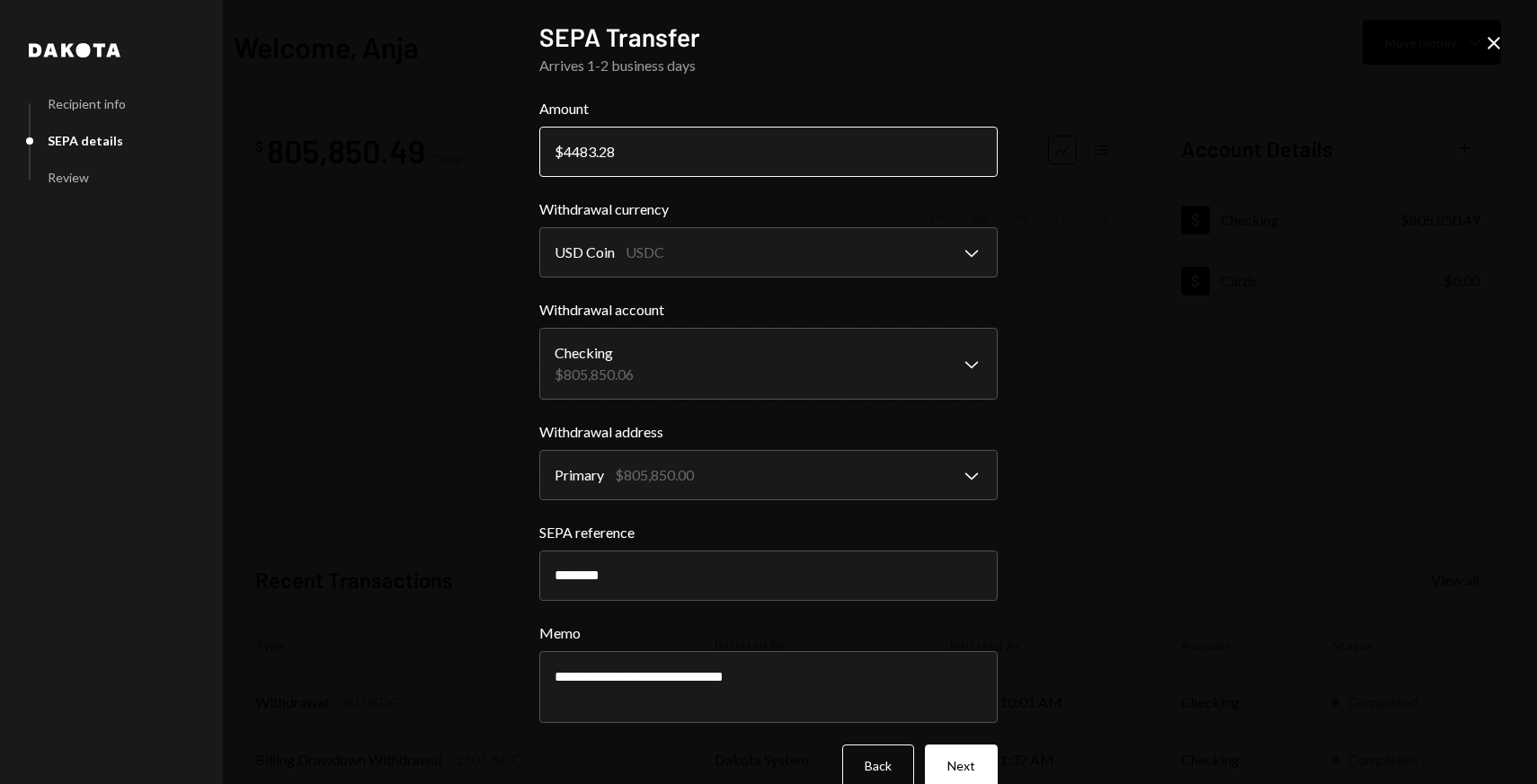
click at [595, 151] on input "4483.28" at bounding box center [769, 152] width 458 height 50
click at [629, 159] on input "4550.28" at bounding box center [769, 152] width 458 height 50
type input "4550.00"
click at [959, 755] on button "Next" at bounding box center [961, 766] width 73 height 43
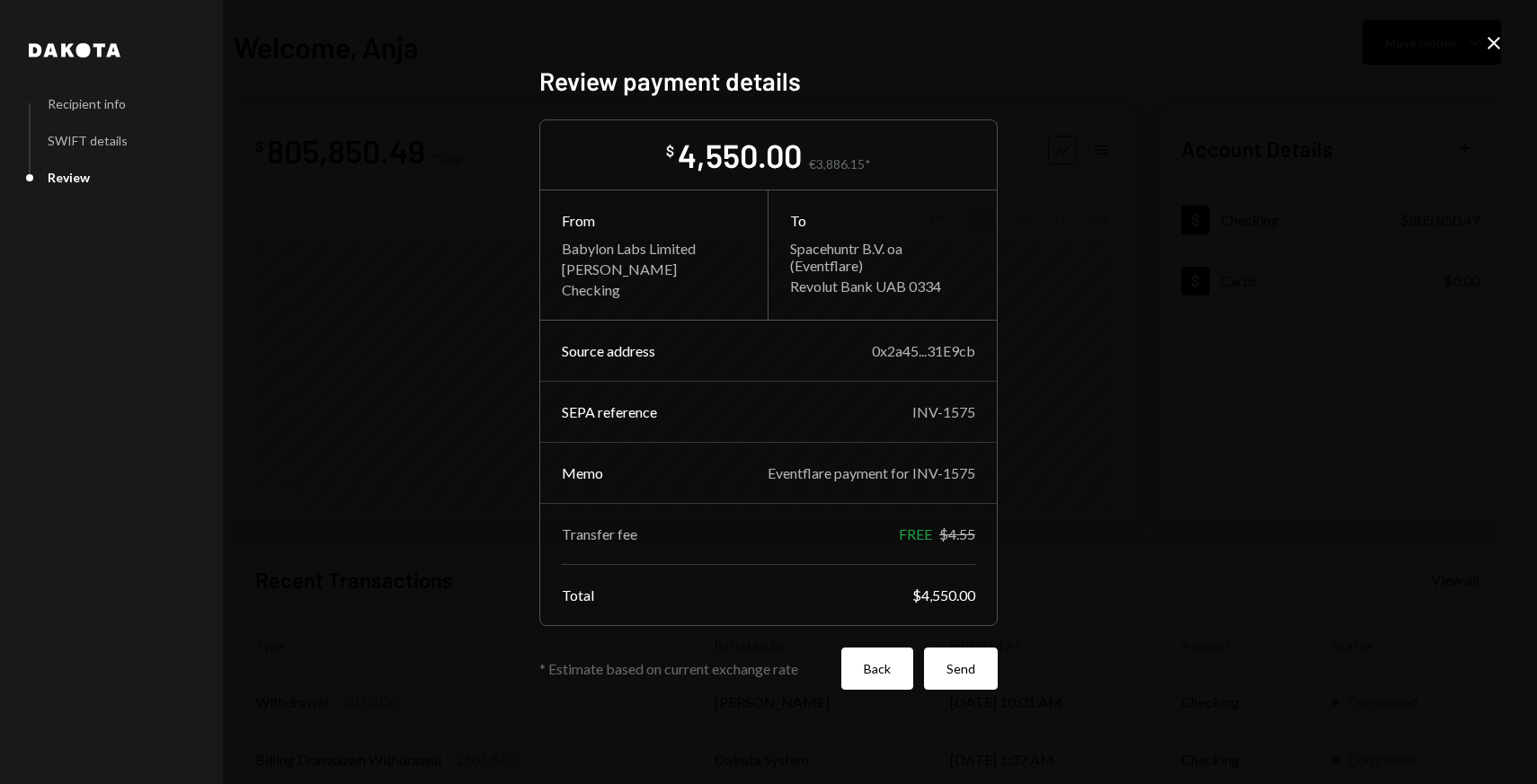
click at [855, 679] on button "Back" at bounding box center [877, 669] width 72 height 43
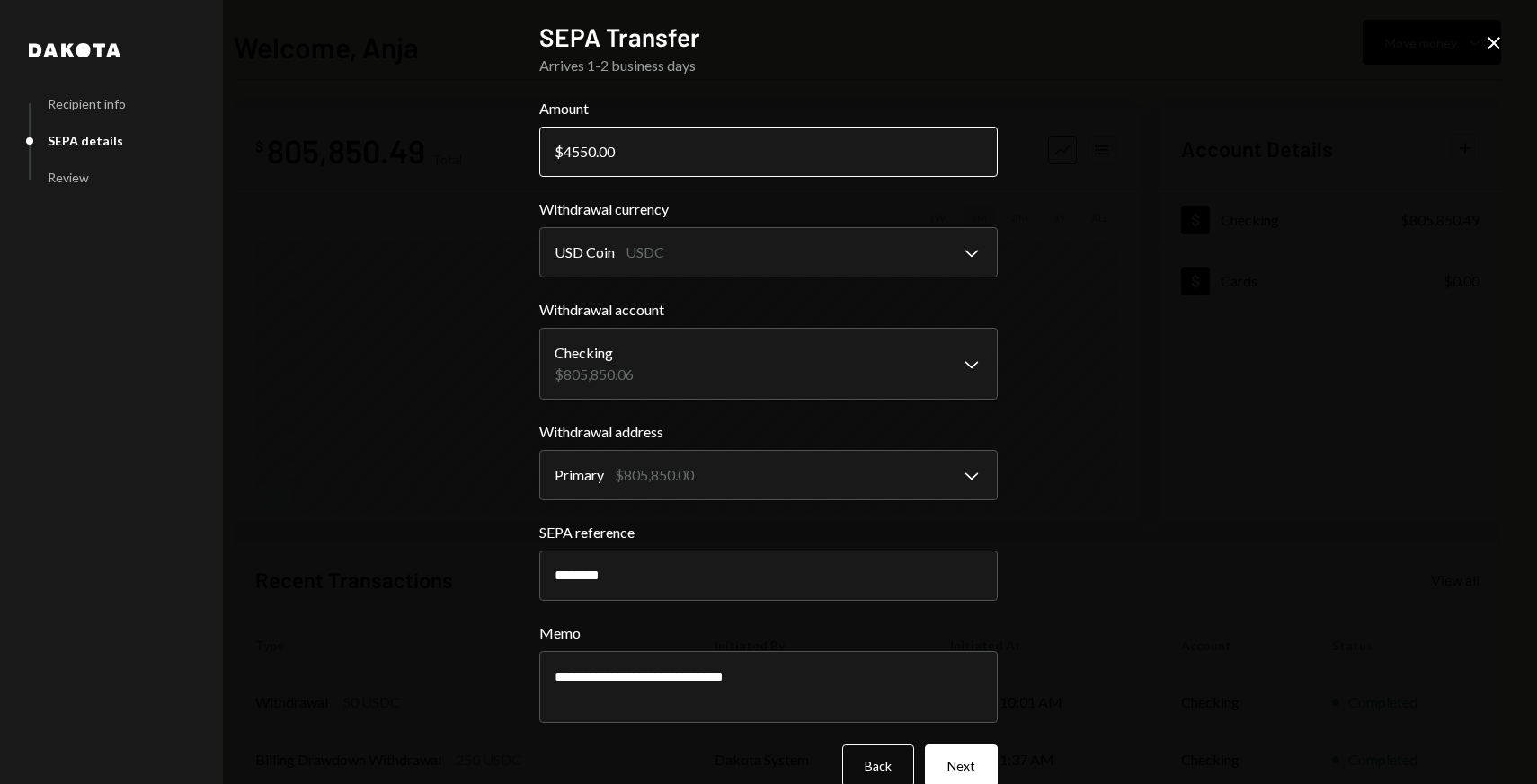
click at [588, 155] on input "4550.00" at bounding box center [769, 152] width 458 height 50
type input "4500.00"
click at [975, 757] on button "Next" at bounding box center [961, 766] width 73 height 43
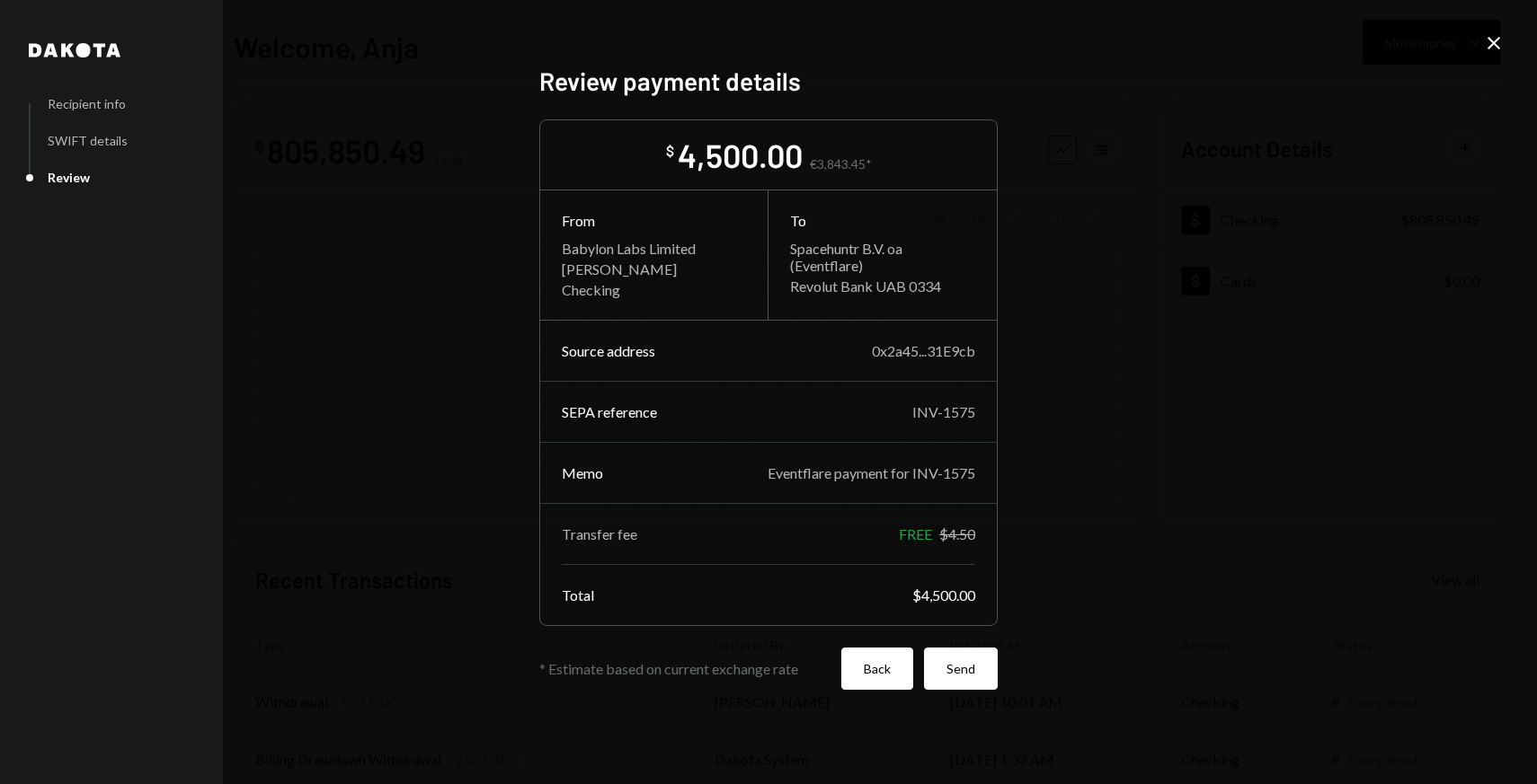
click at [872, 659] on button "Back" at bounding box center [877, 669] width 72 height 43
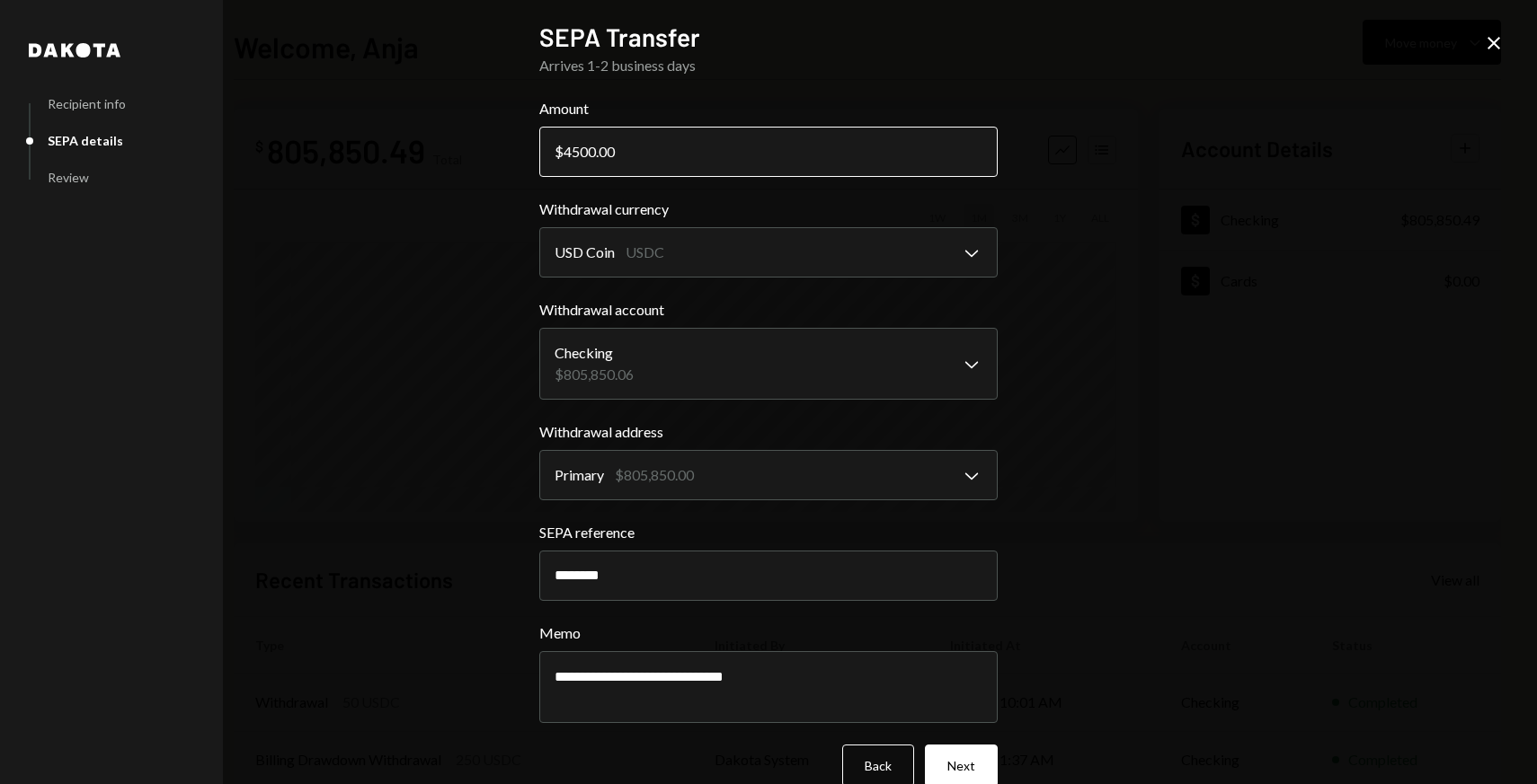
click at [589, 146] on input "4500.00" at bounding box center [769, 152] width 458 height 50
type input "4510.00"
click at [970, 757] on button "Next" at bounding box center [961, 766] width 73 height 43
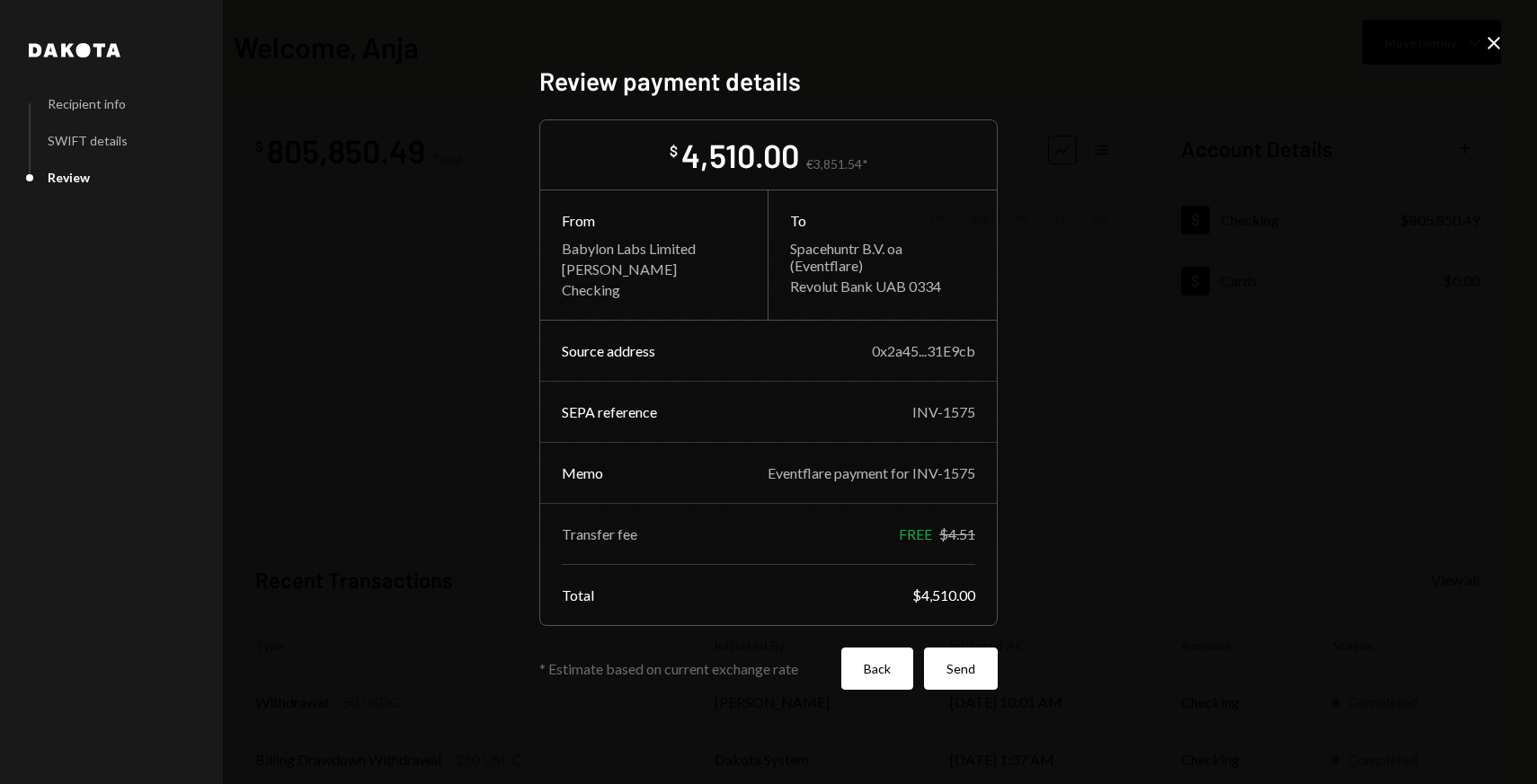
click at [889, 682] on button "Back" at bounding box center [877, 669] width 72 height 43
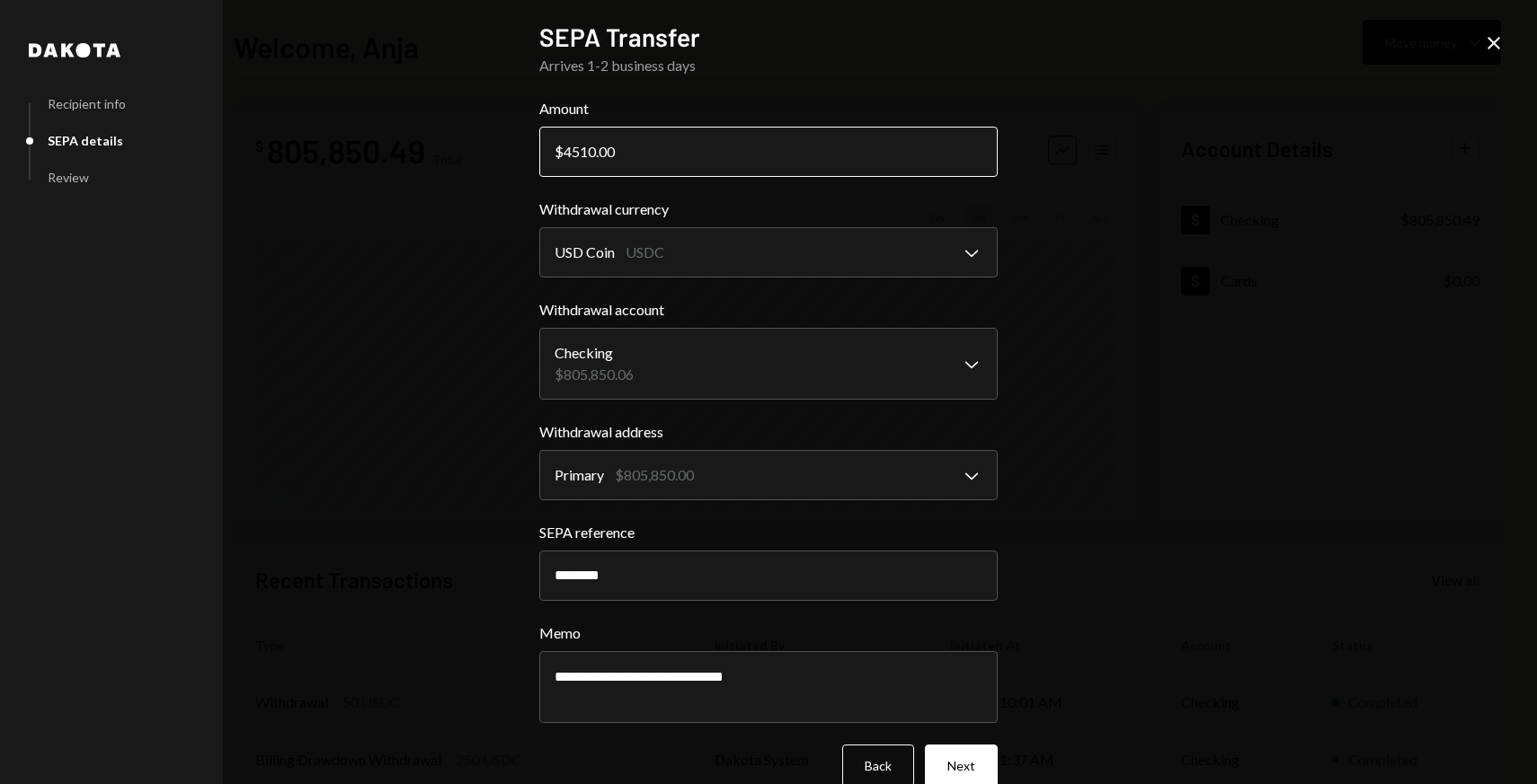
click at [586, 152] on input "4510.00" at bounding box center [769, 152] width 458 height 50
type input "4505.00"
click at [978, 765] on button "Next" at bounding box center [961, 766] width 73 height 43
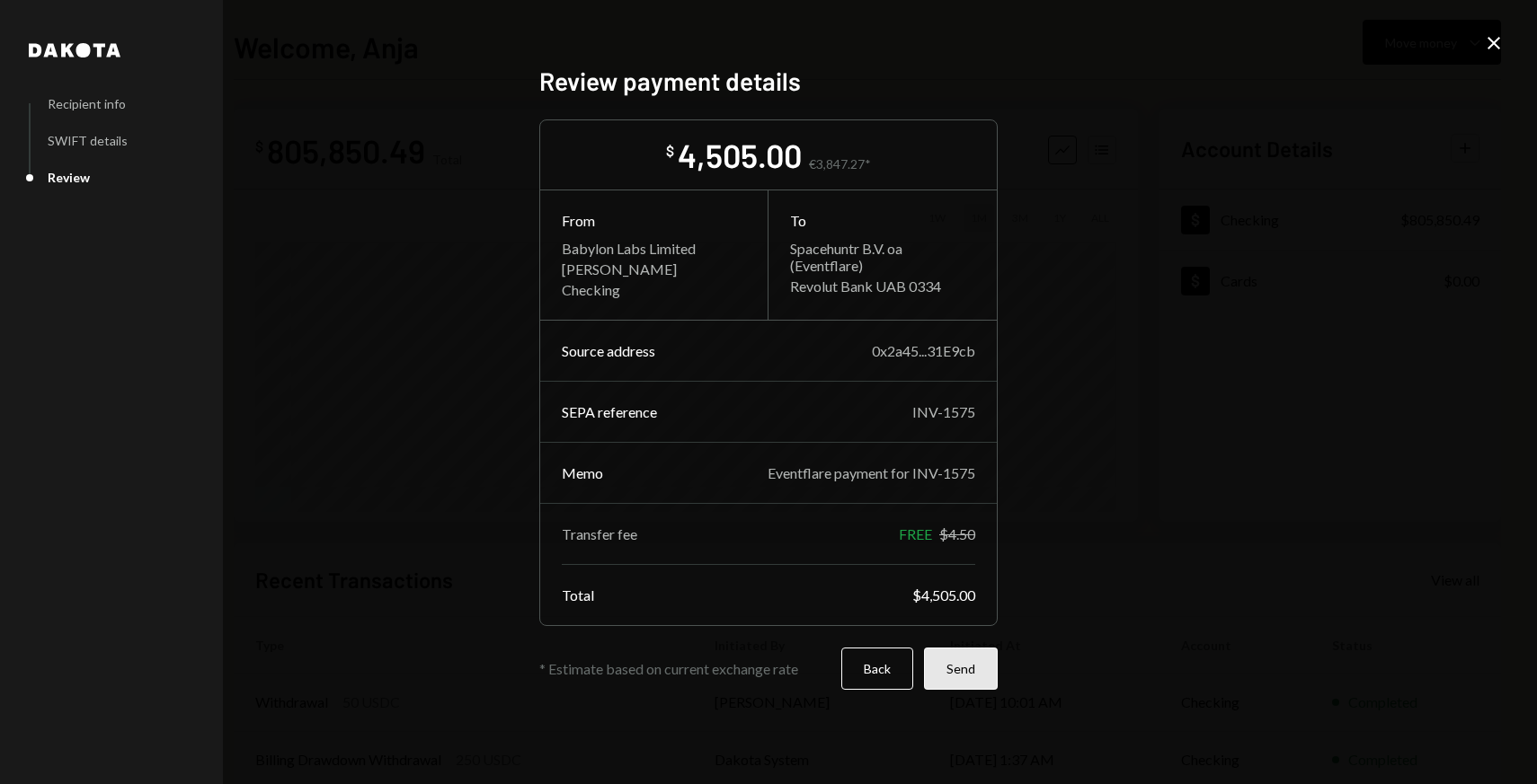
click at [970, 681] on button "Send" at bounding box center [961, 669] width 74 height 43
click at [1495, 44] on icon at bounding box center [1493, 43] width 13 height 13
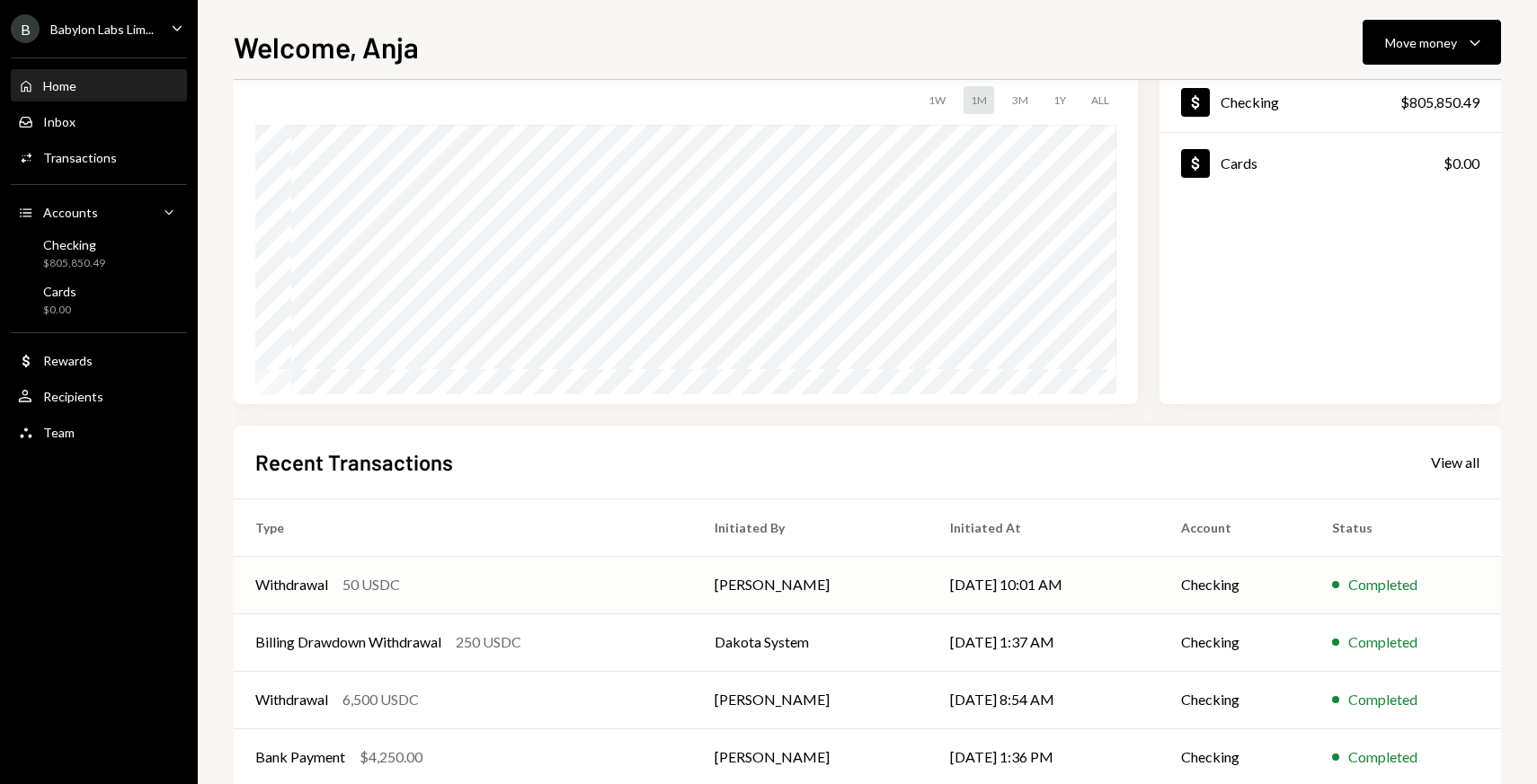
scroll to position [213, 0]
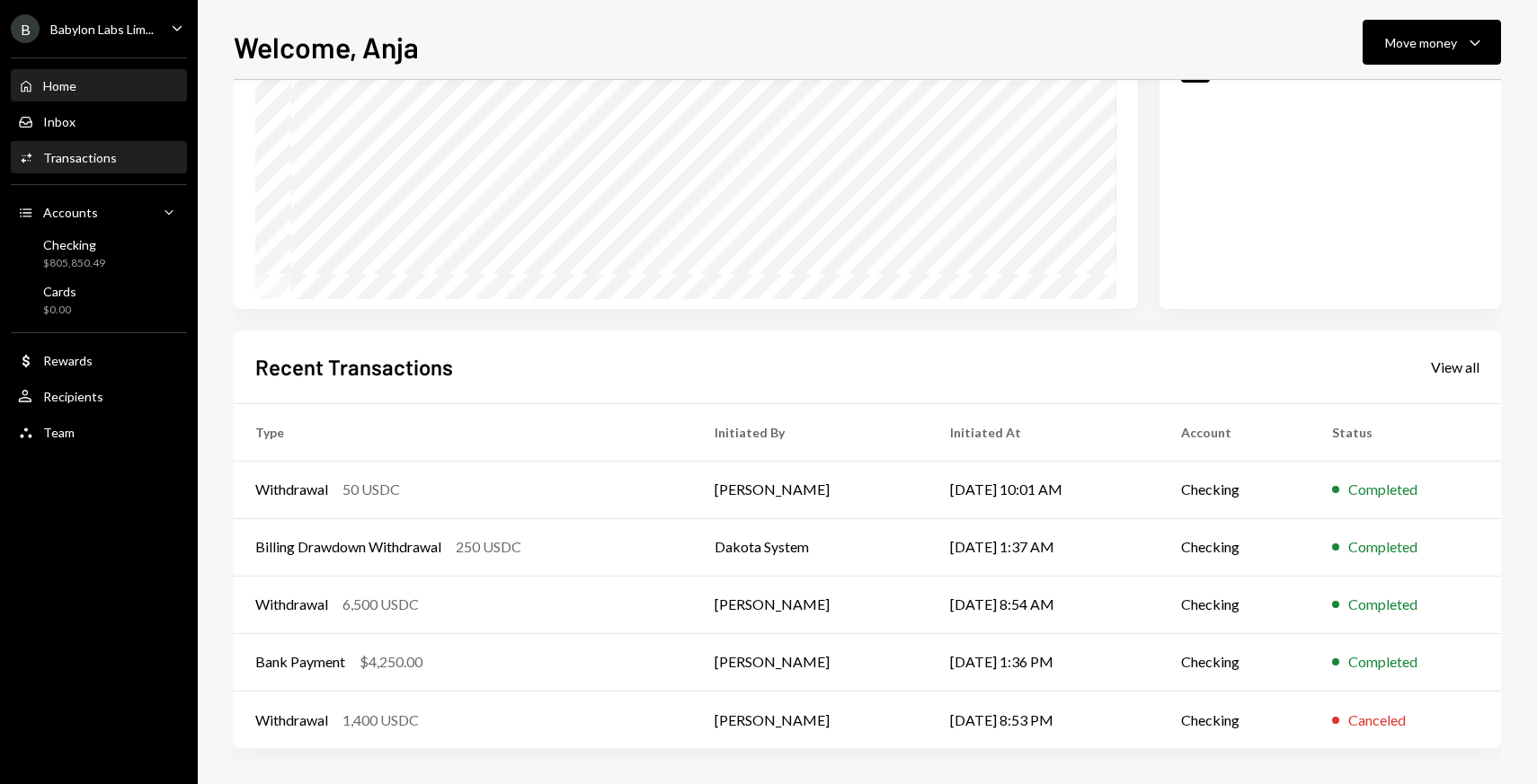
click at [146, 150] on div "Activities Transactions" at bounding box center [99, 158] width 162 height 16
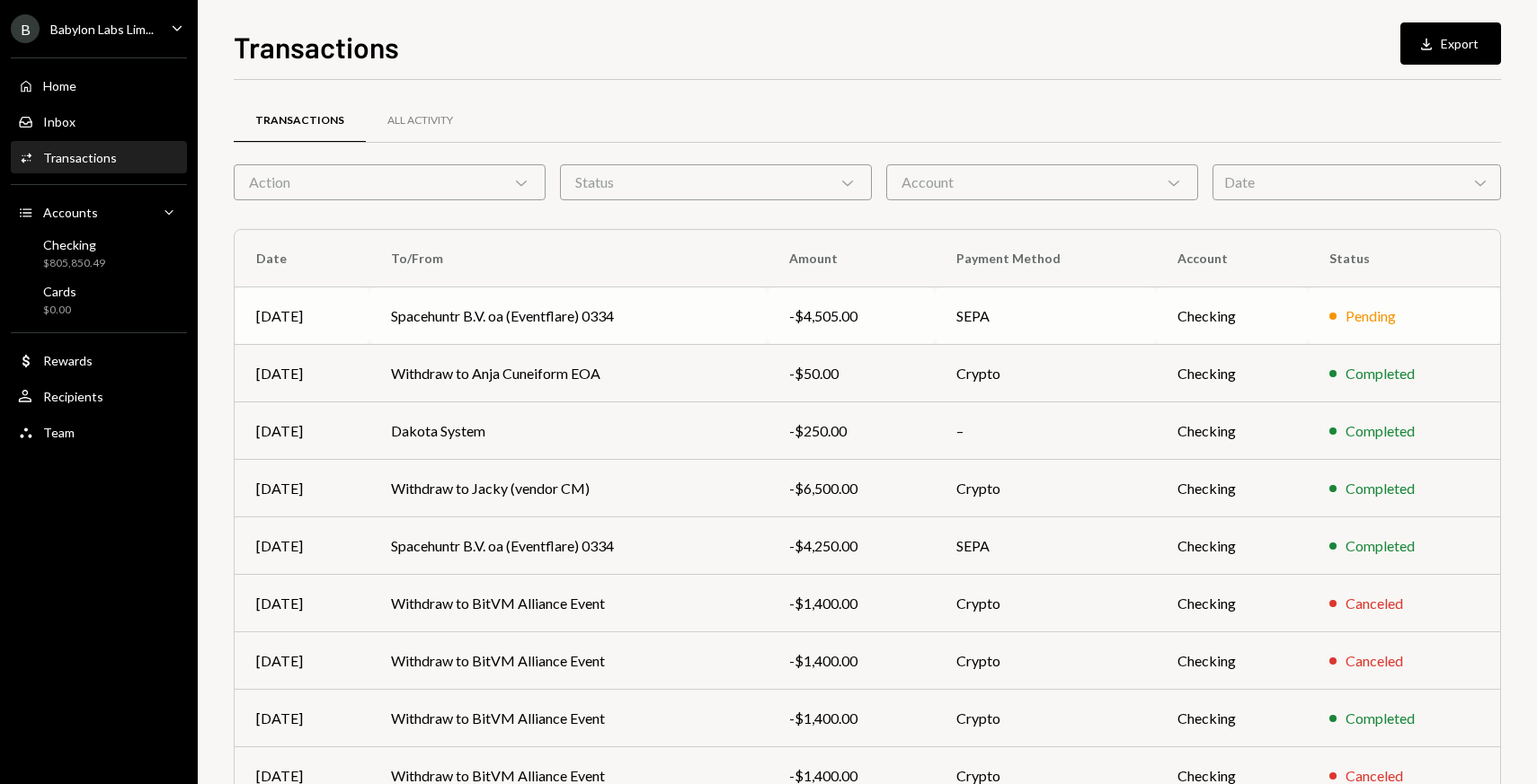
click at [453, 308] on td "Spacehuntr B.V. oa (Eventflare) 0334" at bounding box center [569, 315] width 399 height 57
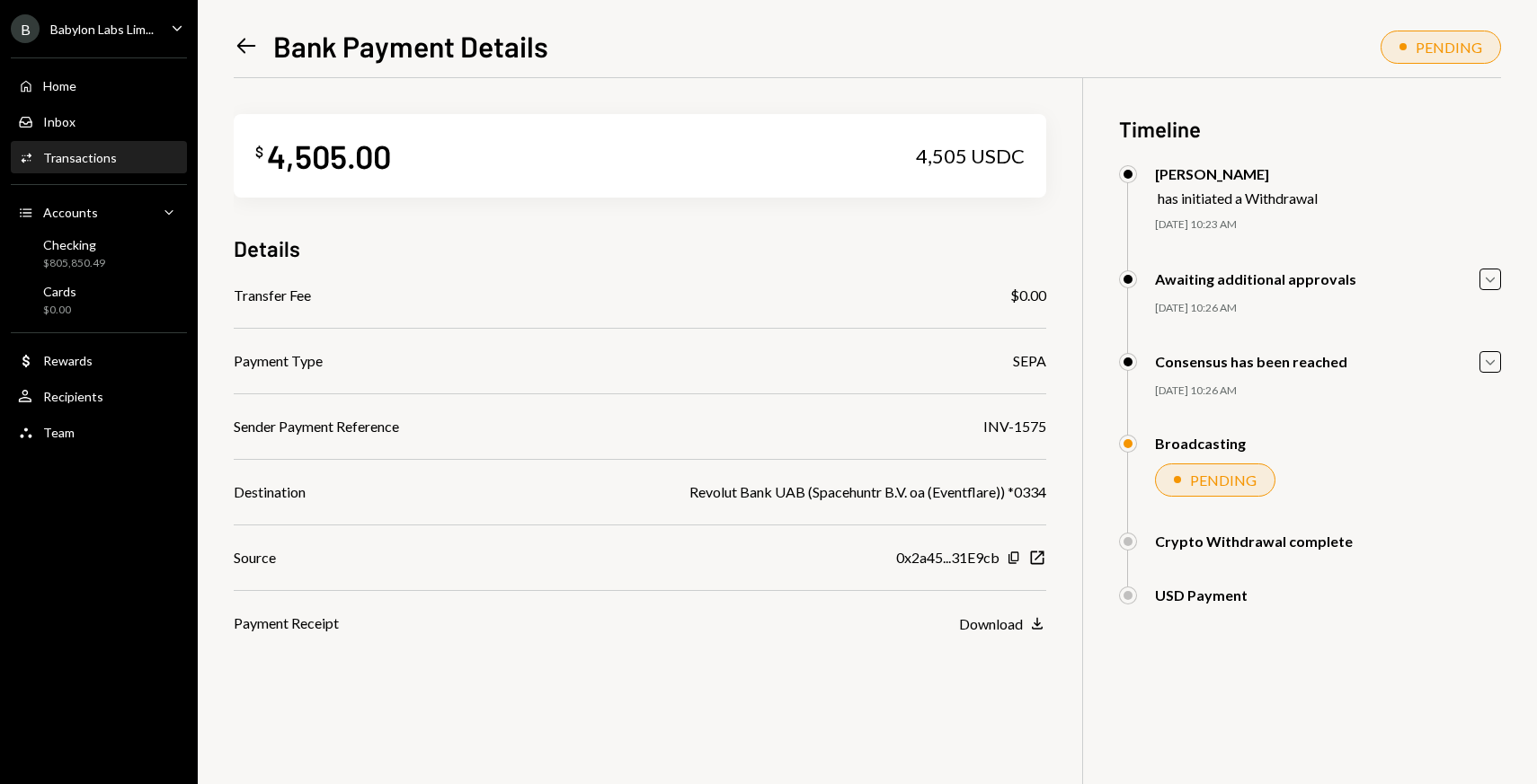
scroll to position [78, 0]
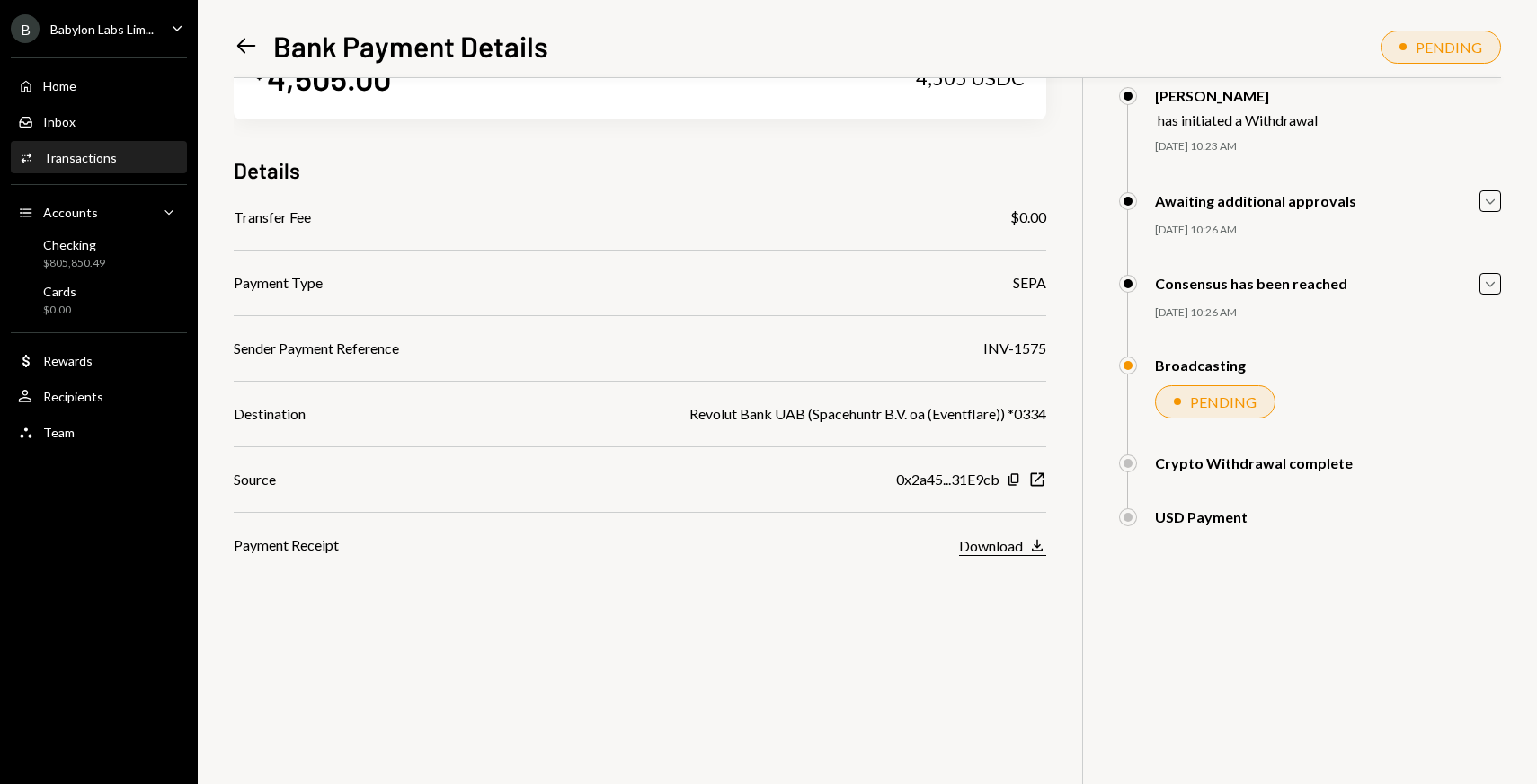
click at [1022, 546] on button "Download Download" at bounding box center [1002, 546] width 87 height 19
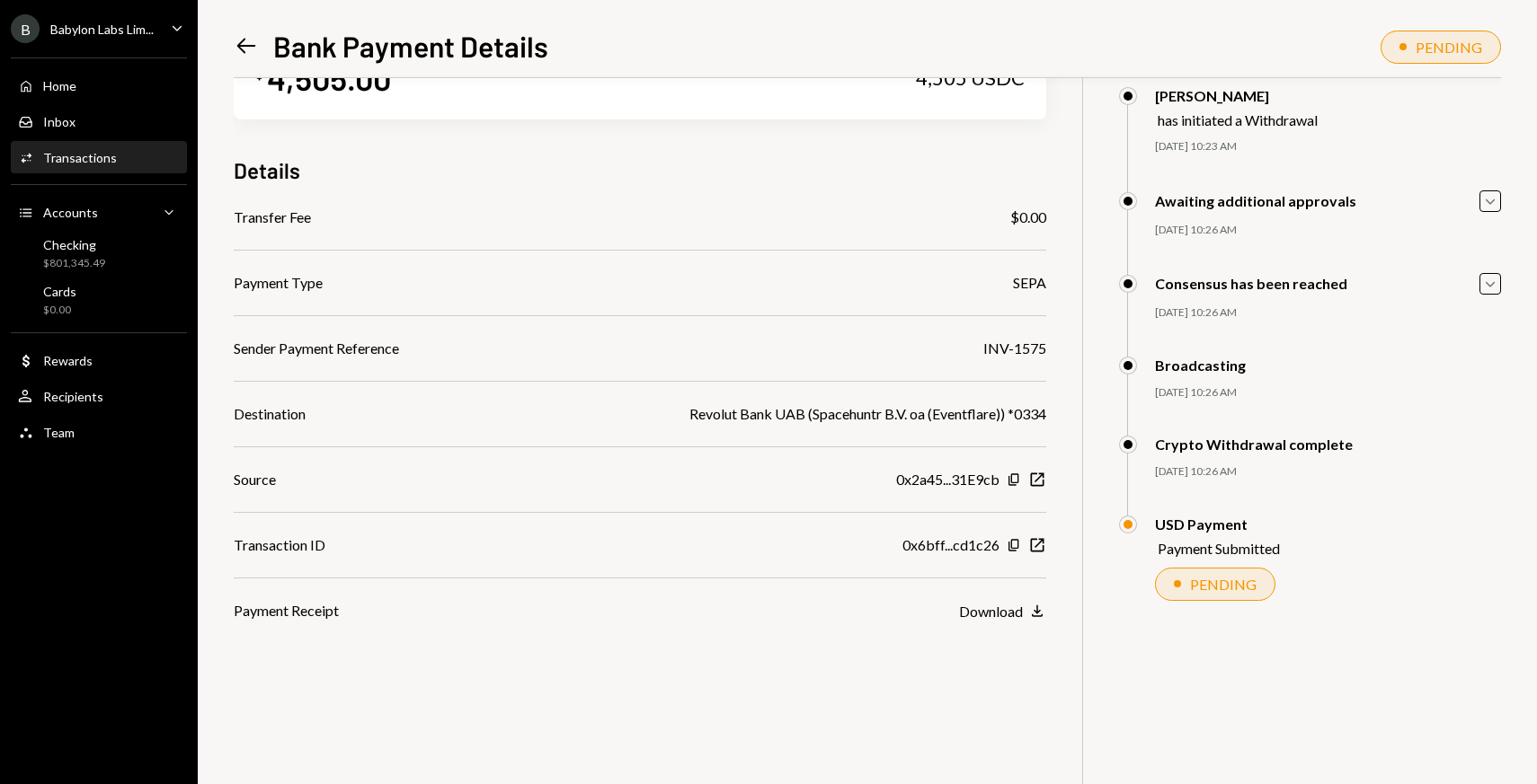
click at [247, 45] on icon at bounding box center [247, 46] width 19 height 15
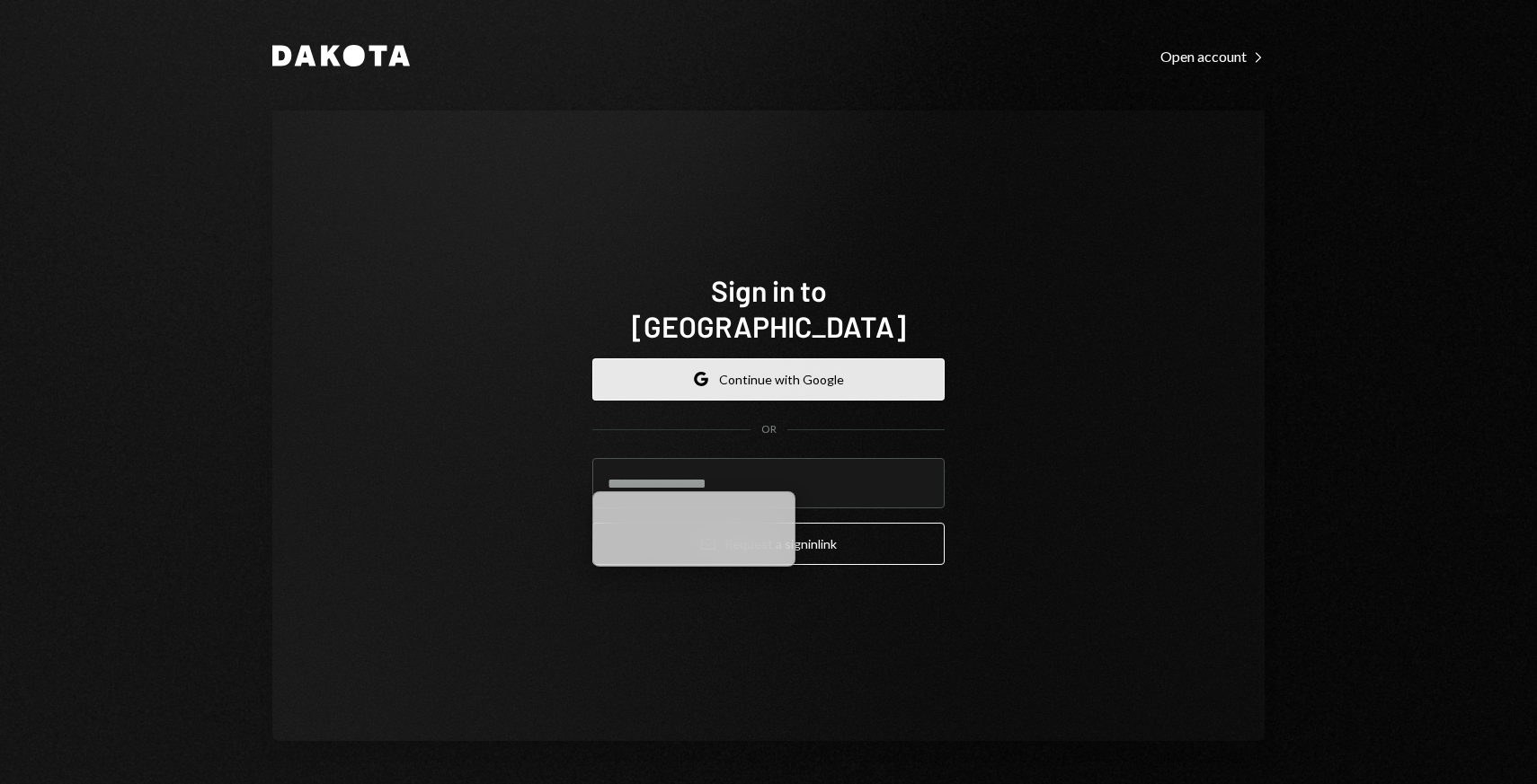
click at [669, 359] on button "Google Continue with Google" at bounding box center [768, 380] width 352 height 43
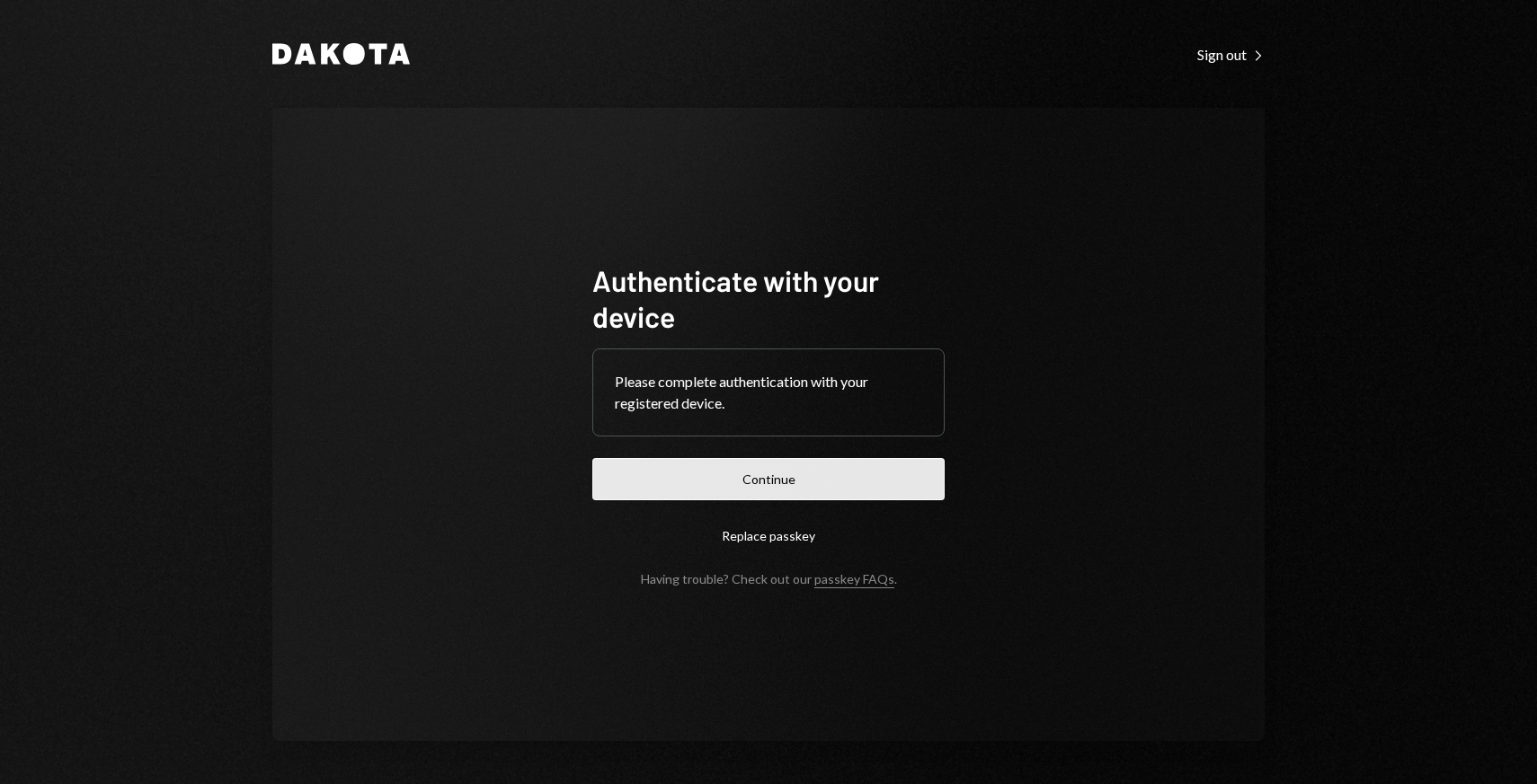
click at [768, 494] on button "Continue" at bounding box center [768, 479] width 352 height 43
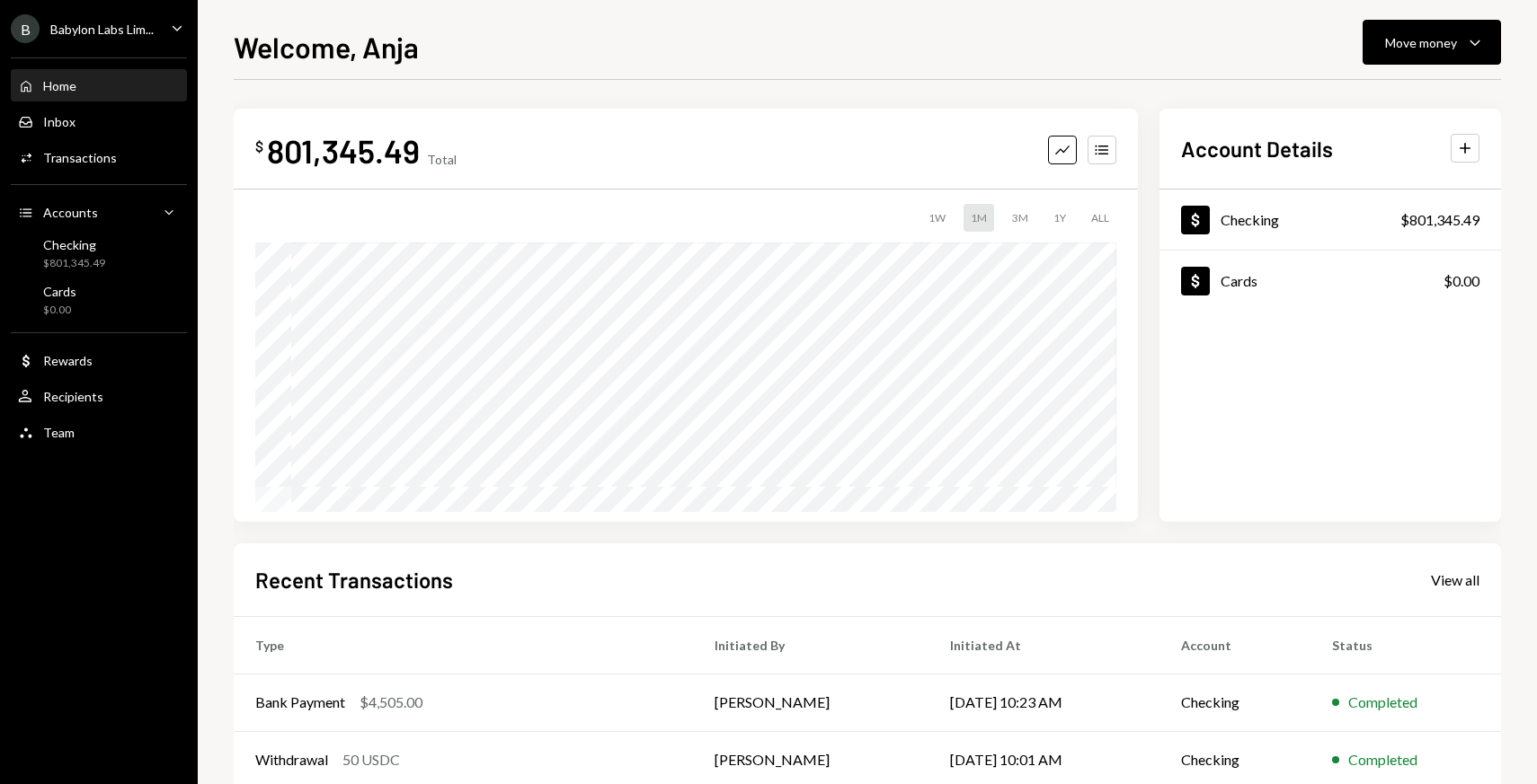
click at [132, 37] on div "B Babylon Labs Lim..." at bounding box center [82, 29] width 143 height 29
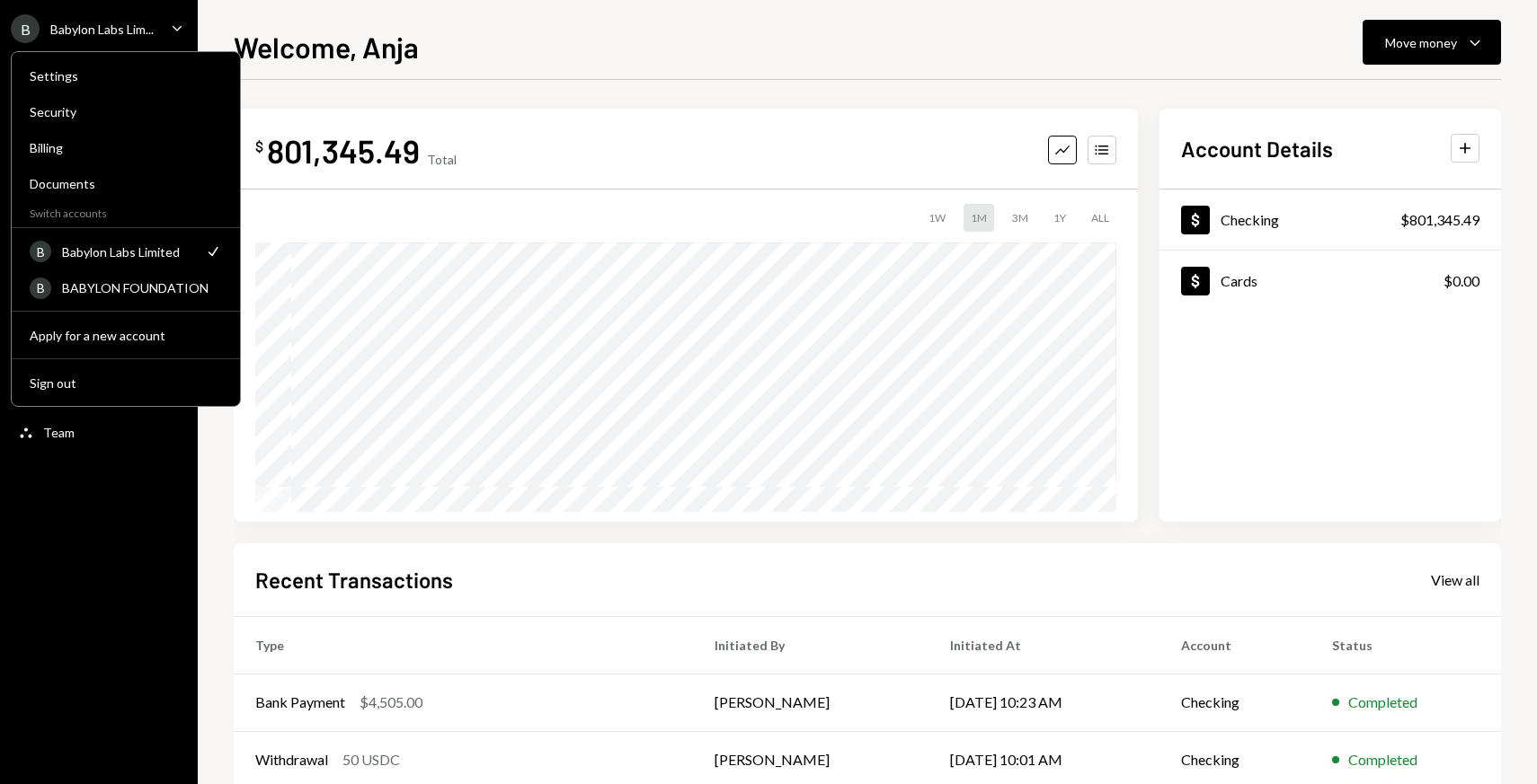
click at [273, 20] on div "Welcome, Anja Move money Caret Down $ 801,345.49 Total Graph Accounts 1W 1M 3M …" at bounding box center [867, 392] width 1339 height 784
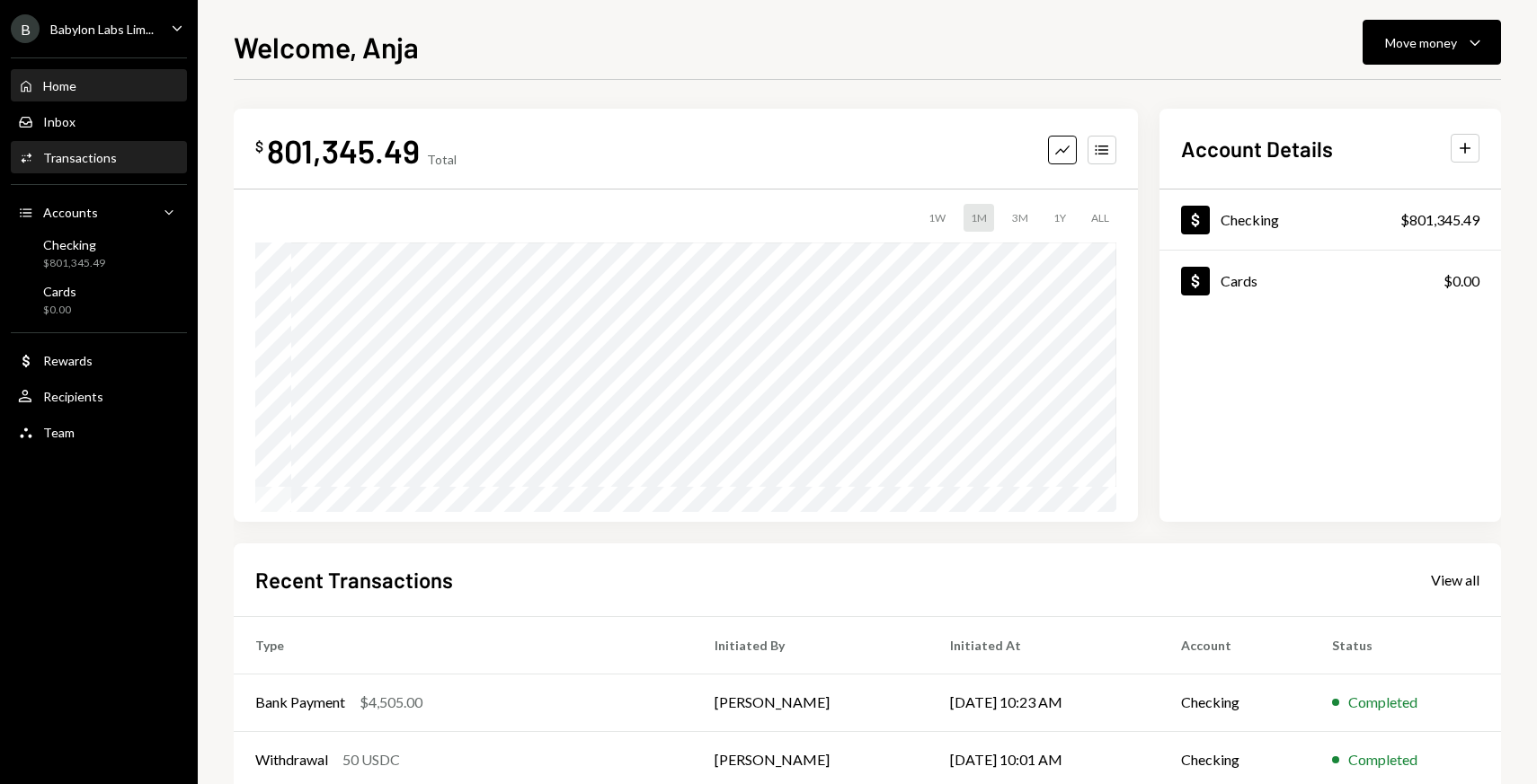
click at [113, 161] on div "Activities Transactions" at bounding box center [99, 158] width 162 height 16
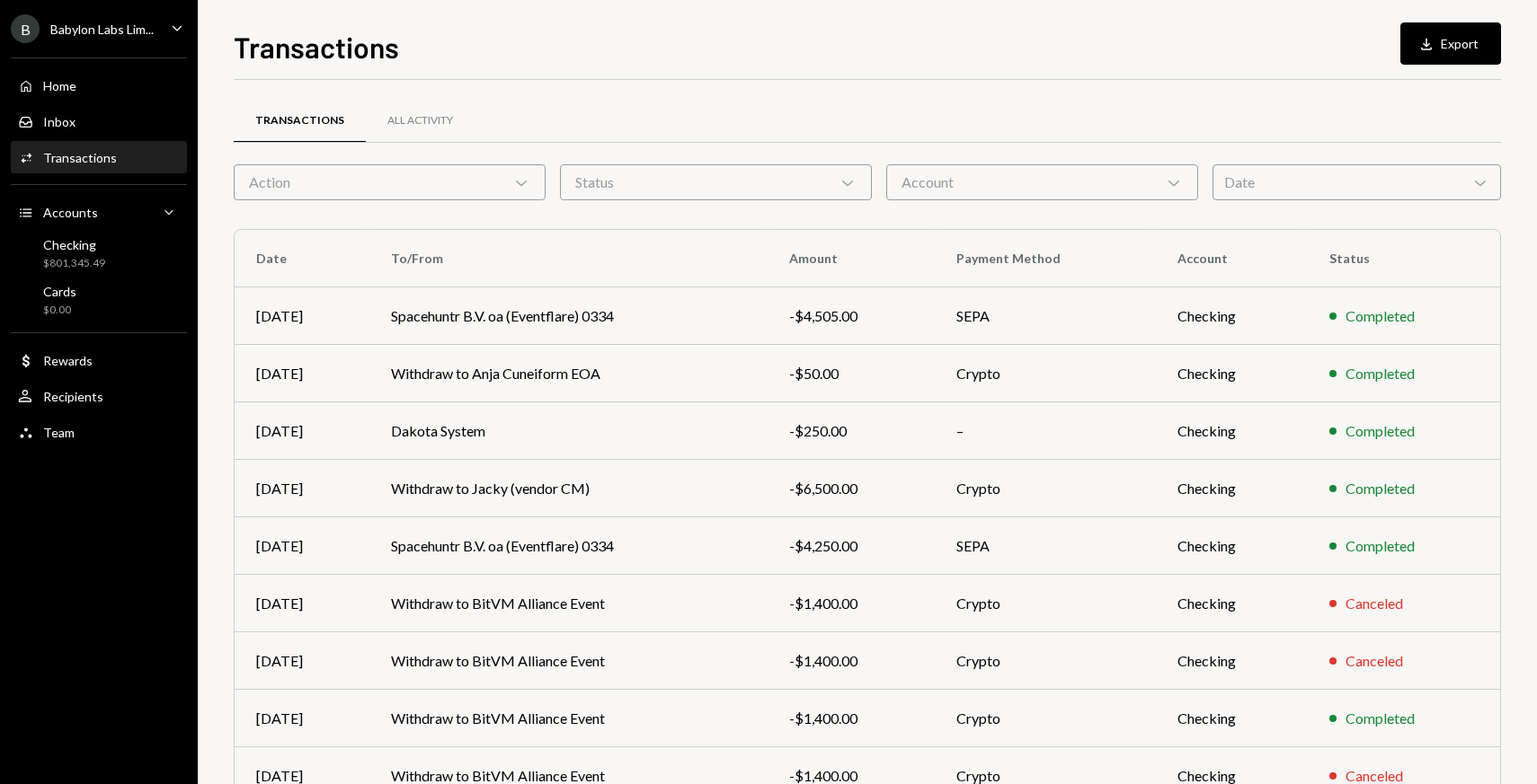
click at [1215, 178] on div "Date Chevron Down" at bounding box center [1356, 182] width 288 height 36
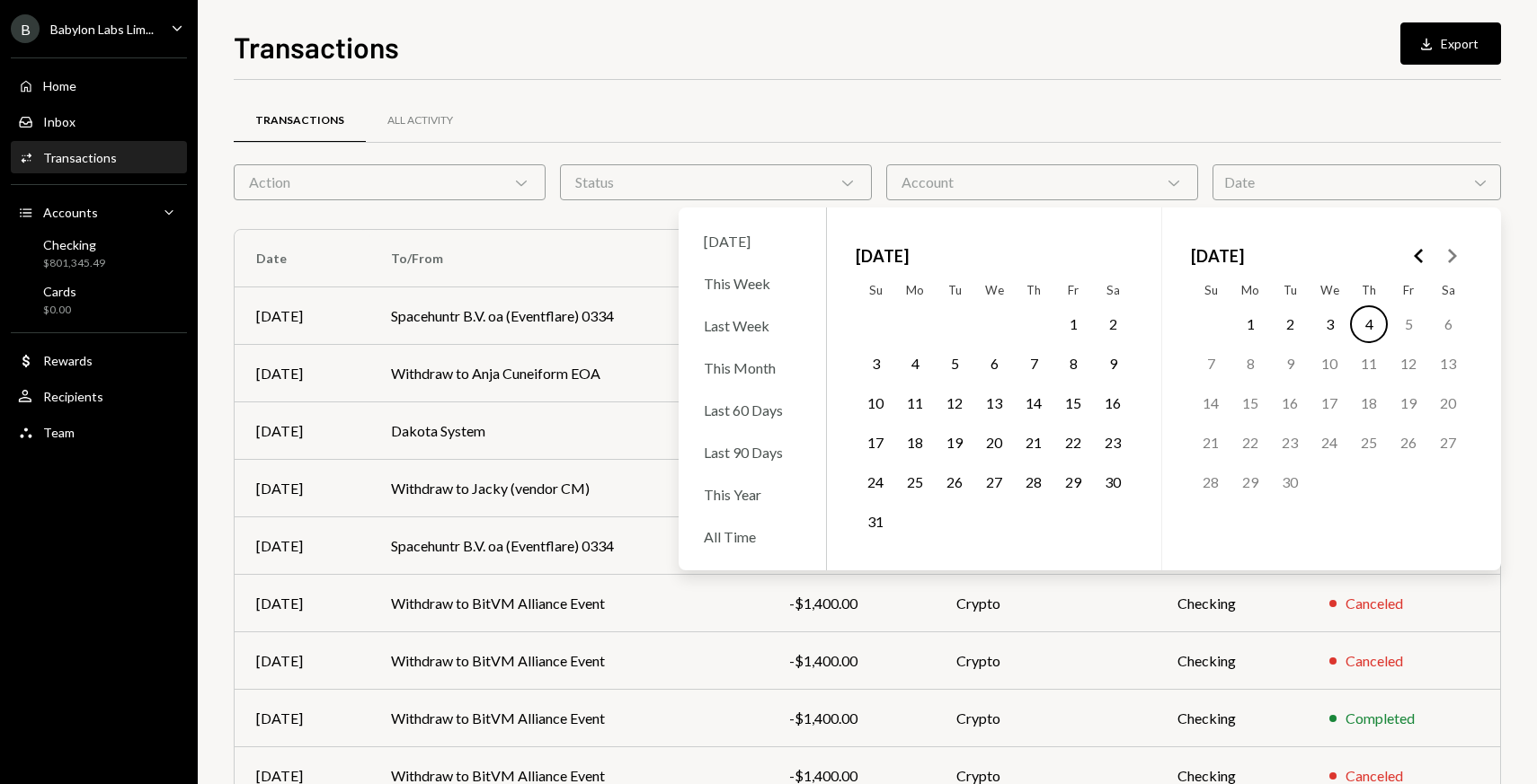
click at [1404, 256] on button "Go to the Previous Month" at bounding box center [1418, 255] width 32 height 32
click at [1409, 256] on icon "Go to the Previous Month" at bounding box center [1419, 256] width 21 height 21
click at [1453, 257] on polygon "Go to the Next Month" at bounding box center [1452, 255] width 9 height 15
click at [922, 403] on button "16" at bounding box center [914, 403] width 38 height 38
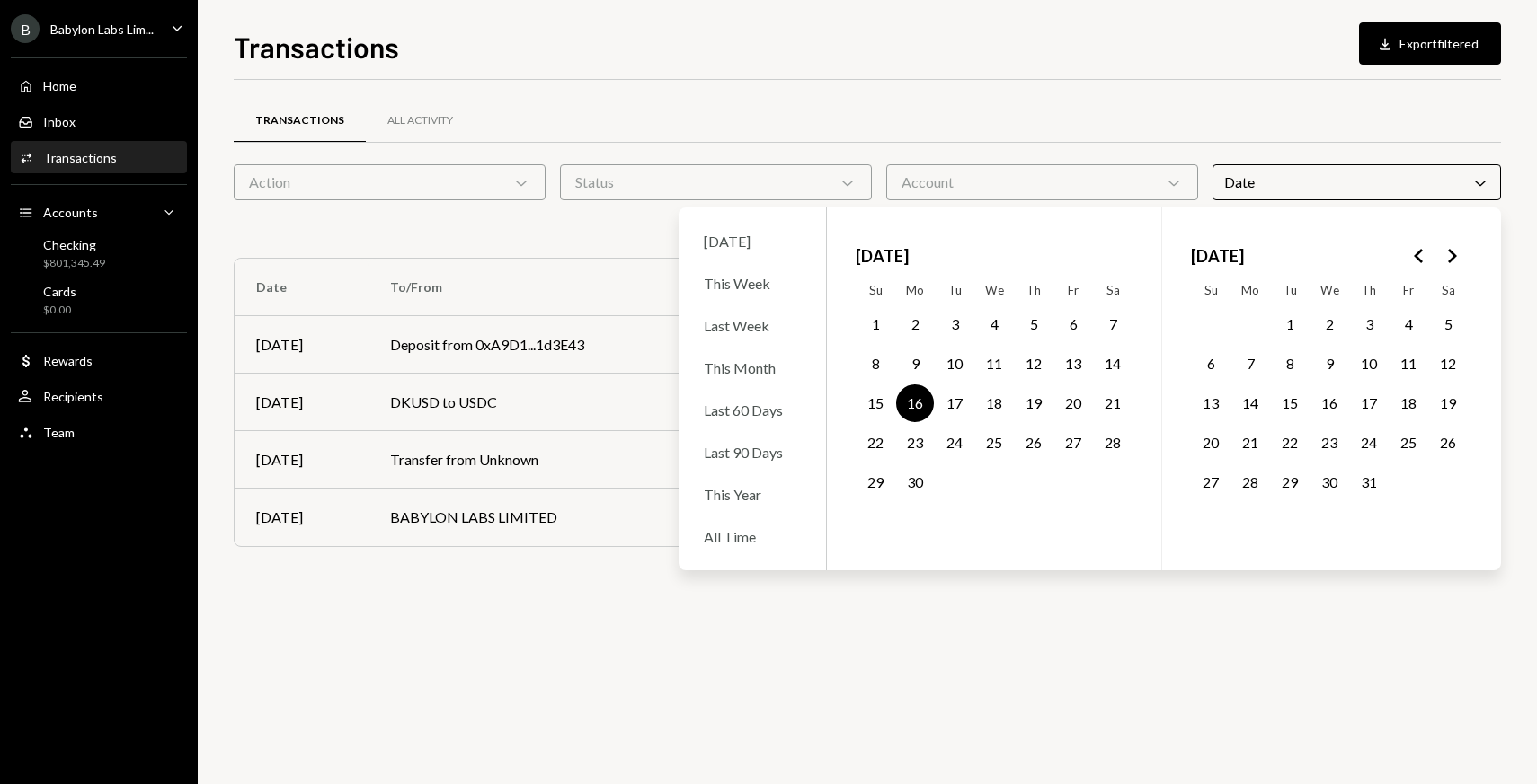
click at [1000, 120] on div "Transactions All Activity" at bounding box center [868, 120] width 1267 height 45
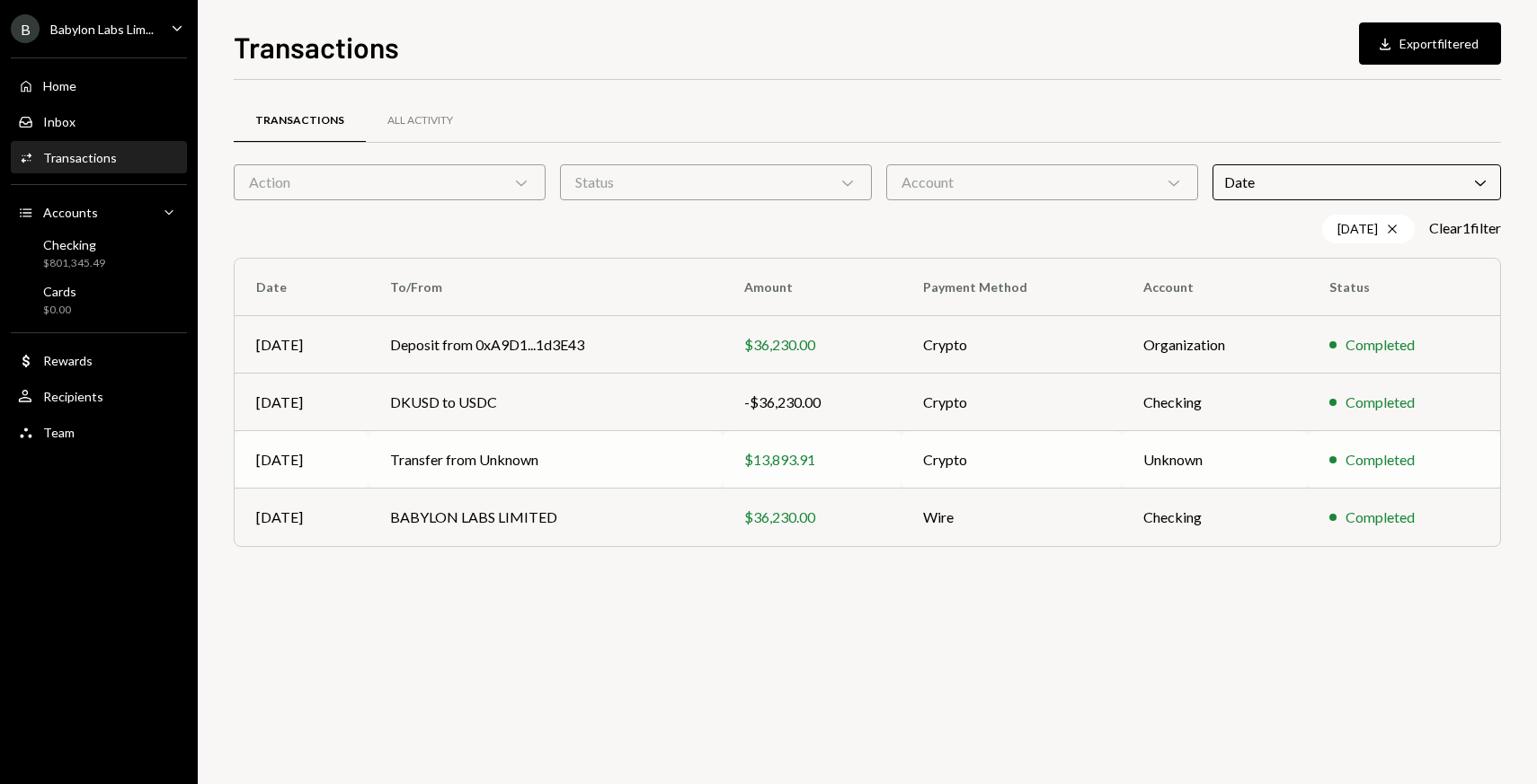
click at [765, 456] on div "$13,893.91" at bounding box center [812, 460] width 135 height 21
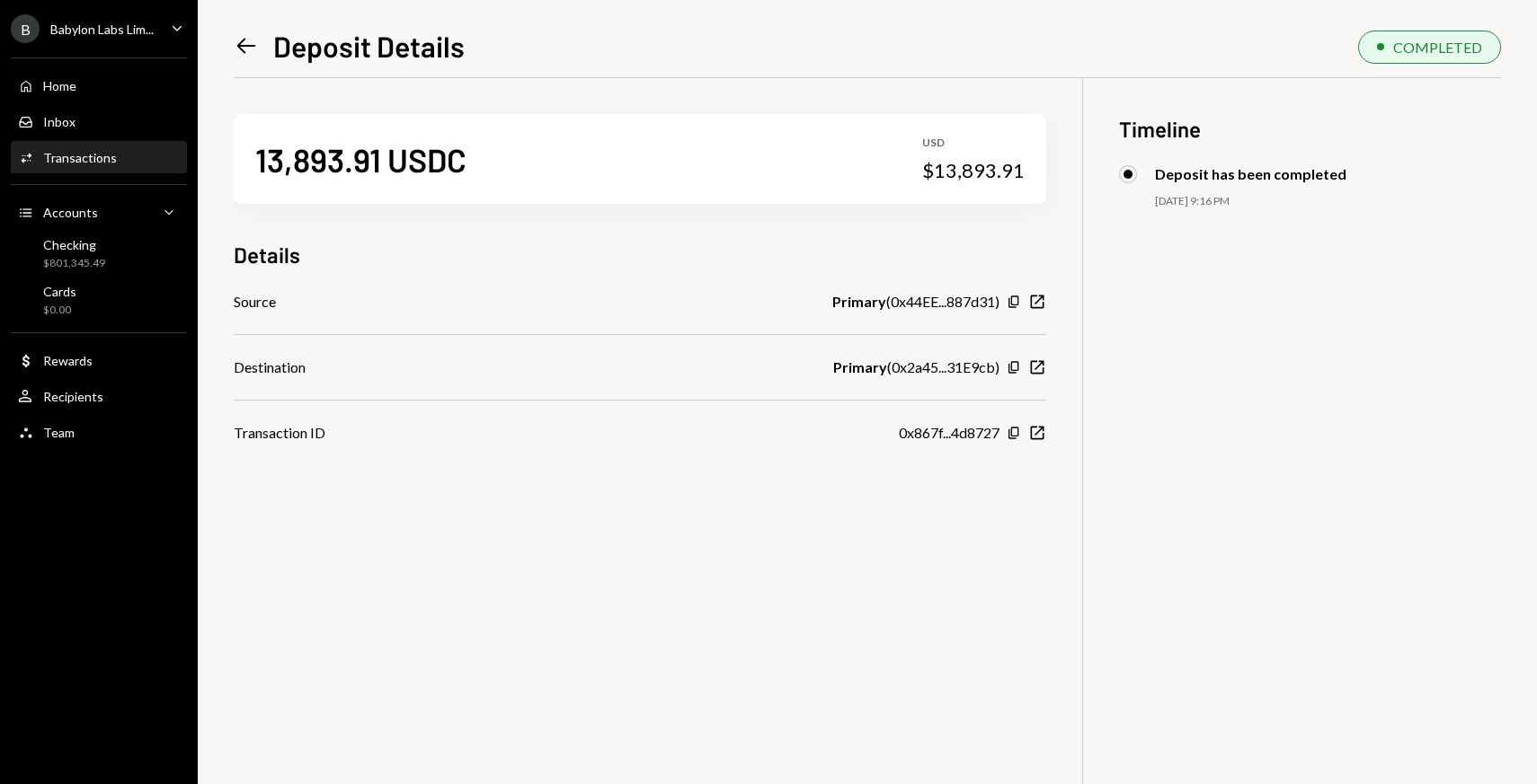
click at [239, 44] on icon at bounding box center [247, 46] width 19 height 15
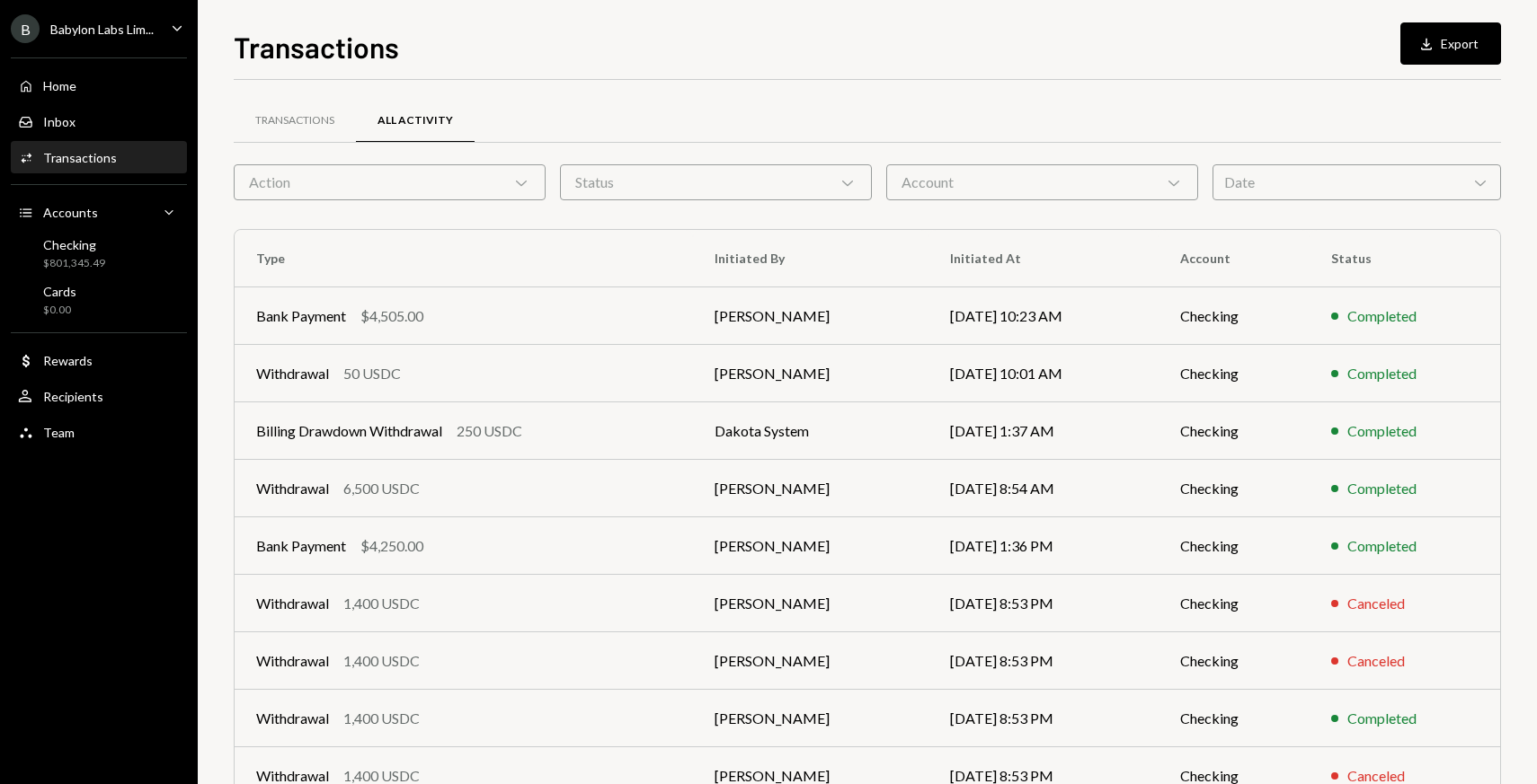
click at [1249, 191] on div "Date Chevron Down" at bounding box center [1356, 182] width 288 height 36
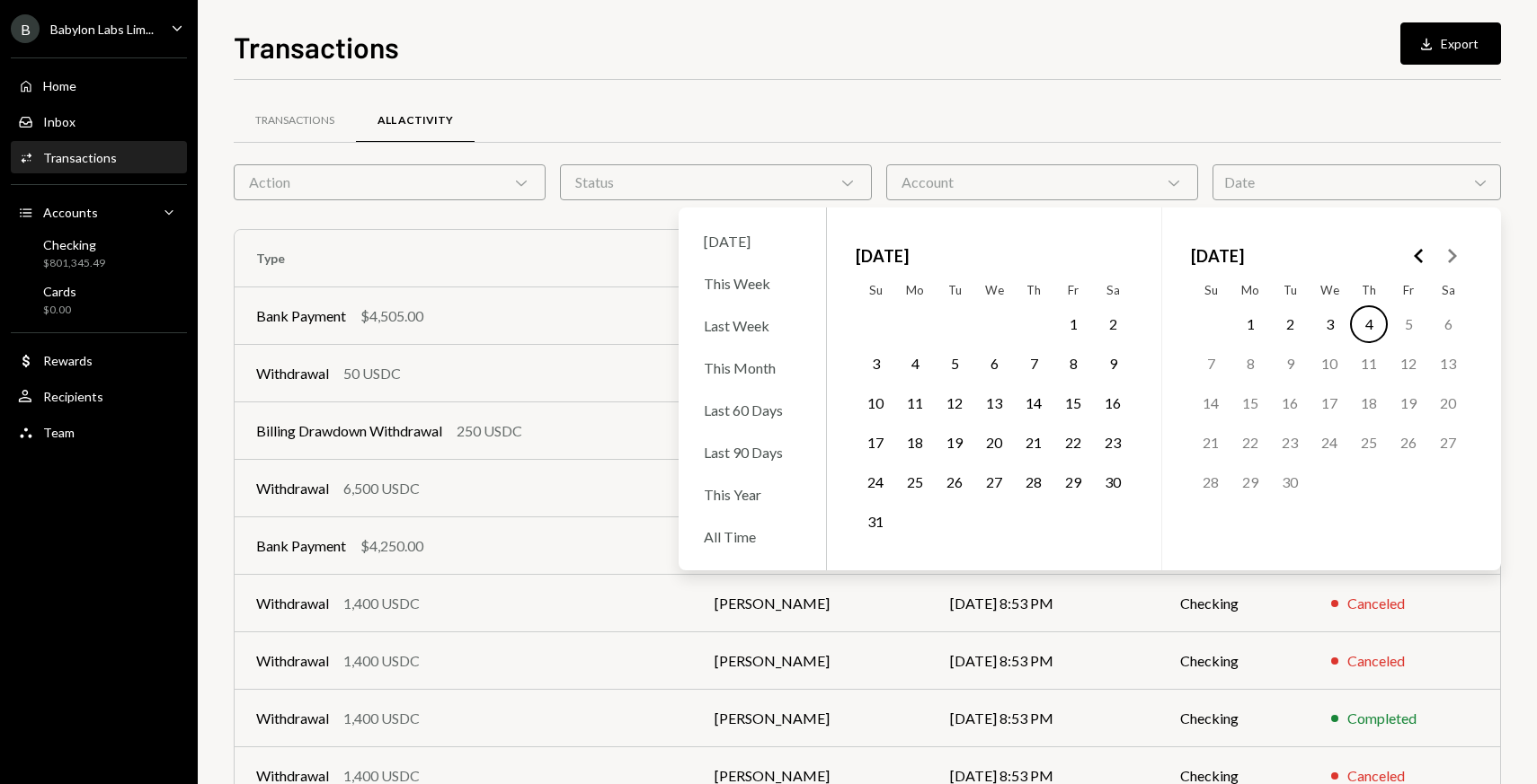
click at [1422, 243] on button "Go to the Previous Month" at bounding box center [1418, 255] width 32 height 32
click at [920, 402] on button "16" at bounding box center [914, 403] width 38 height 38
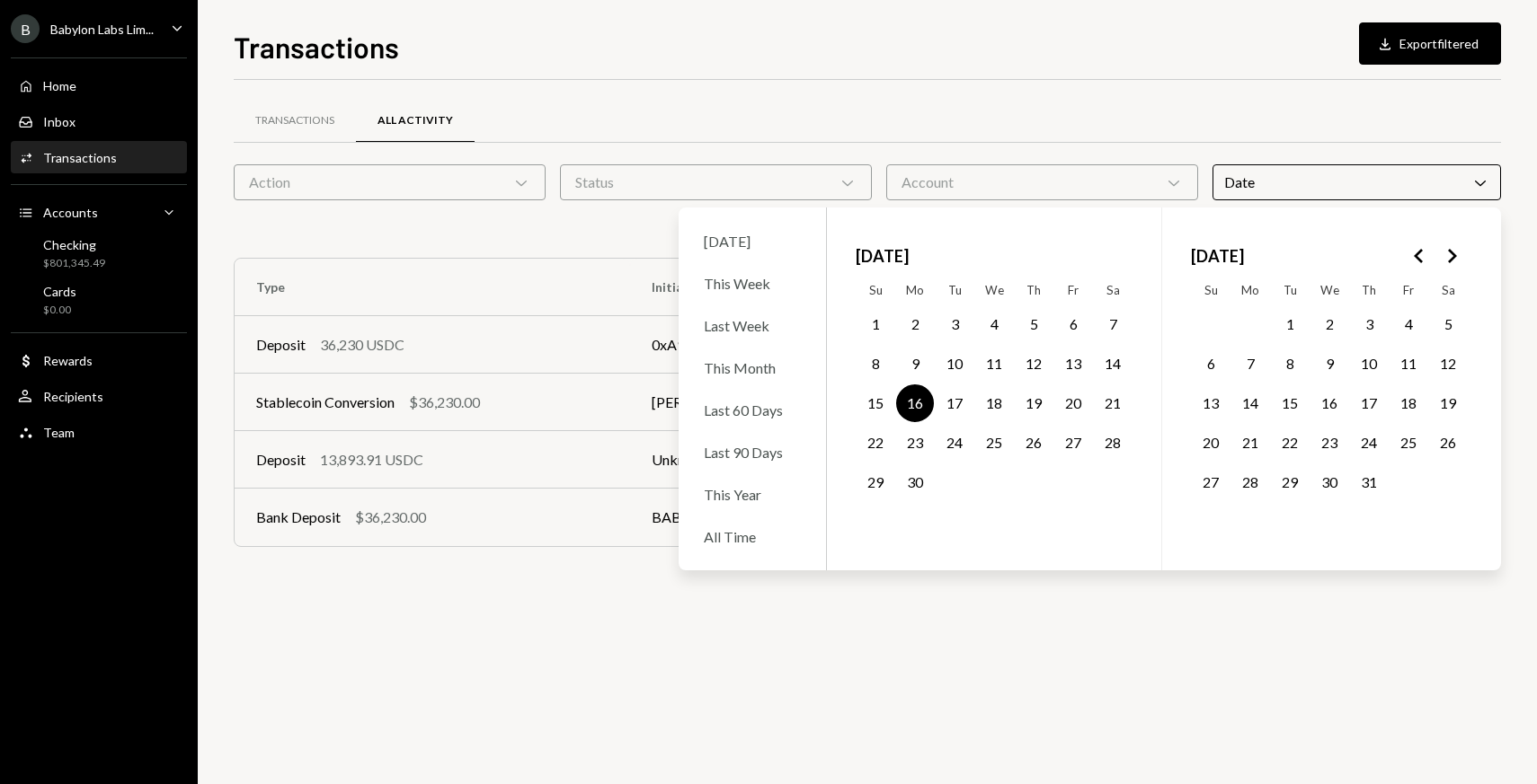
click at [802, 158] on div "Transactions All Activity" at bounding box center [868, 131] width 1267 height 67
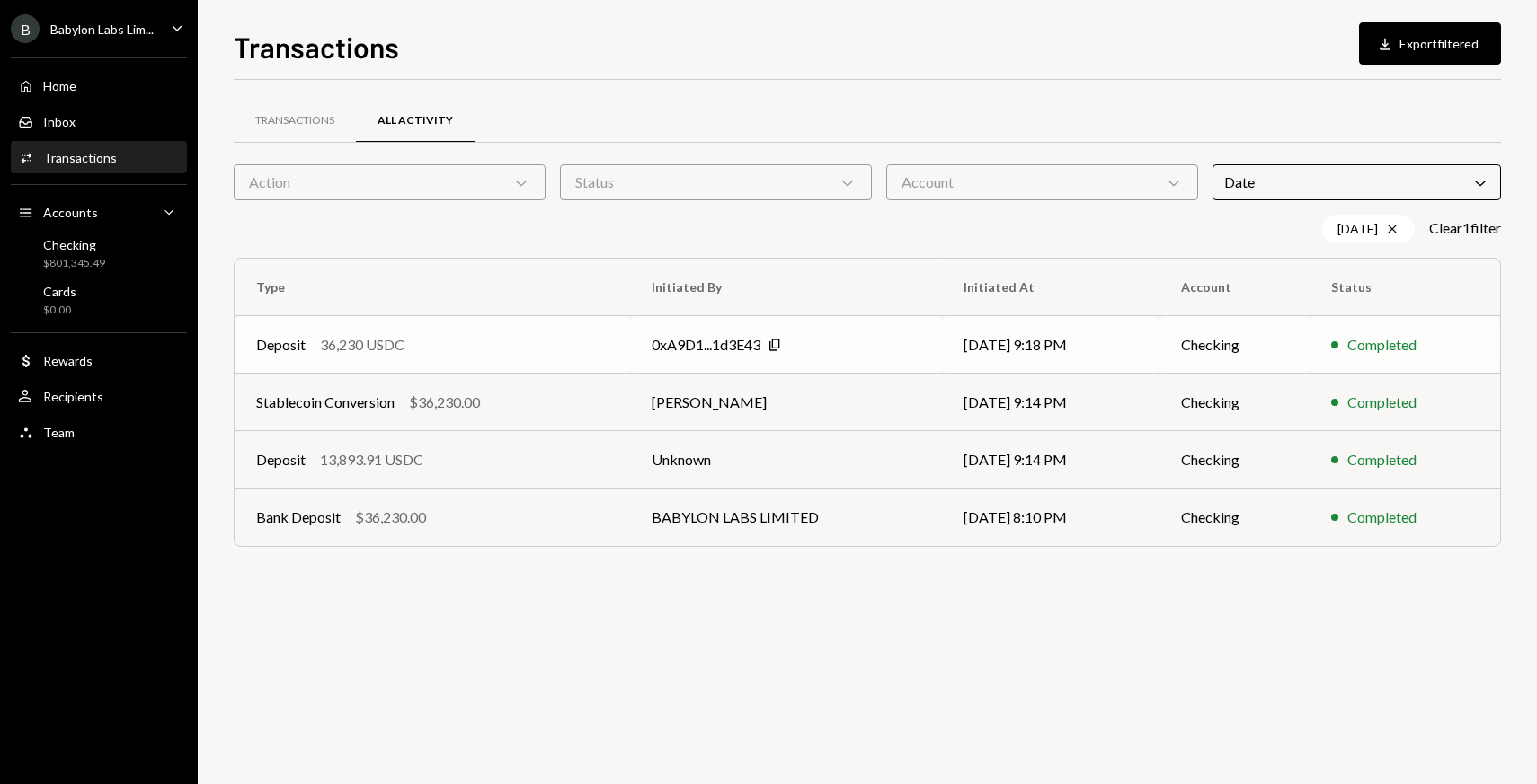
click at [711, 346] on div "0xA9D1...1d3E43" at bounding box center [706, 345] width 108 height 21
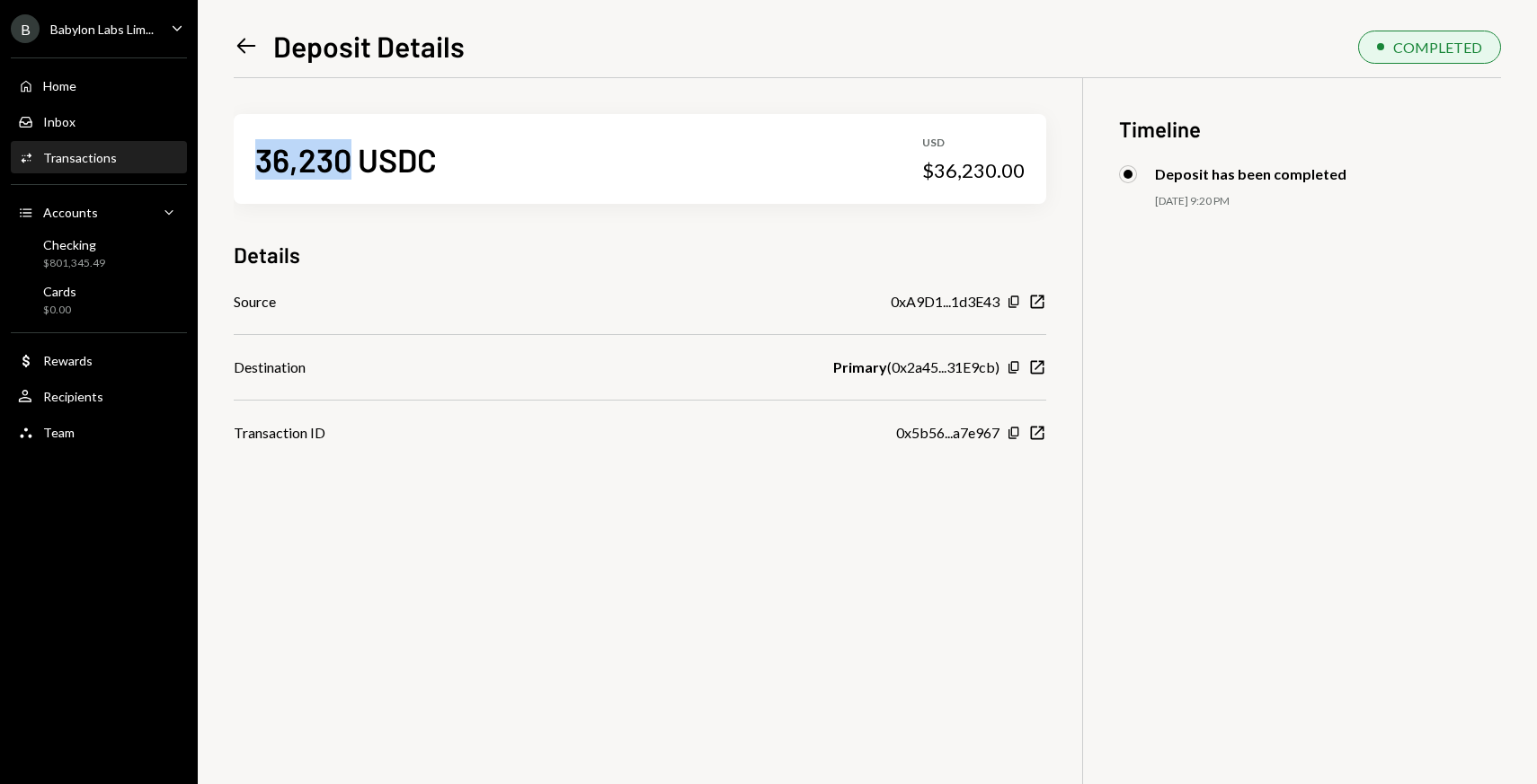
drag, startPoint x: 349, startPoint y: 168, endPoint x: 255, endPoint y: 167, distance: 94.0
click at [255, 167] on div "36,230 USDC" at bounding box center [346, 160] width 182 height 41
copy div "36,230"
click at [250, 43] on icon "Left Arrow" at bounding box center [247, 45] width 25 height 25
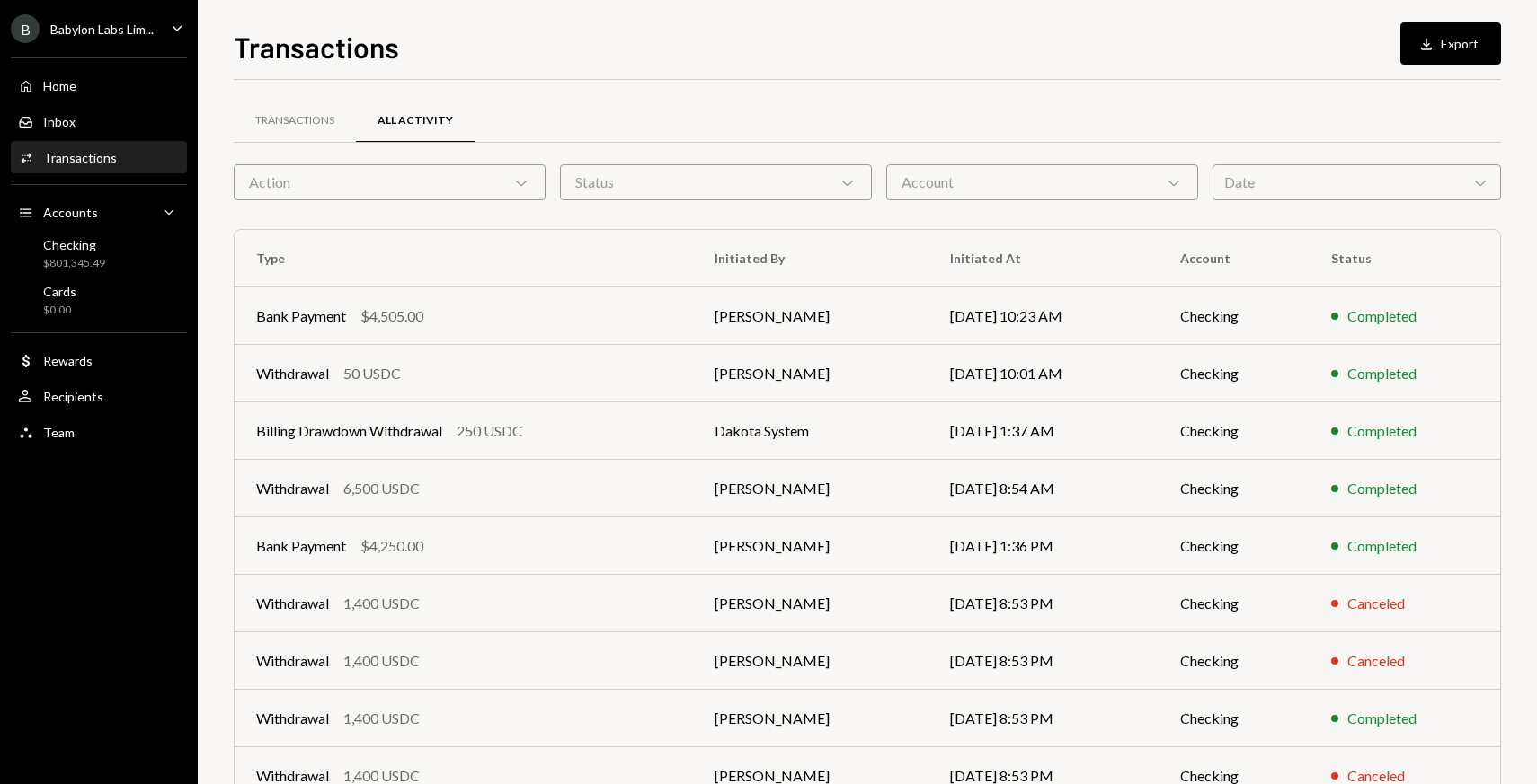
click at [1049, 187] on div "Account Chevron Down" at bounding box center [1042, 182] width 311 height 36
click at [771, 194] on div "Status Chevron Down" at bounding box center [716, 182] width 311 height 36
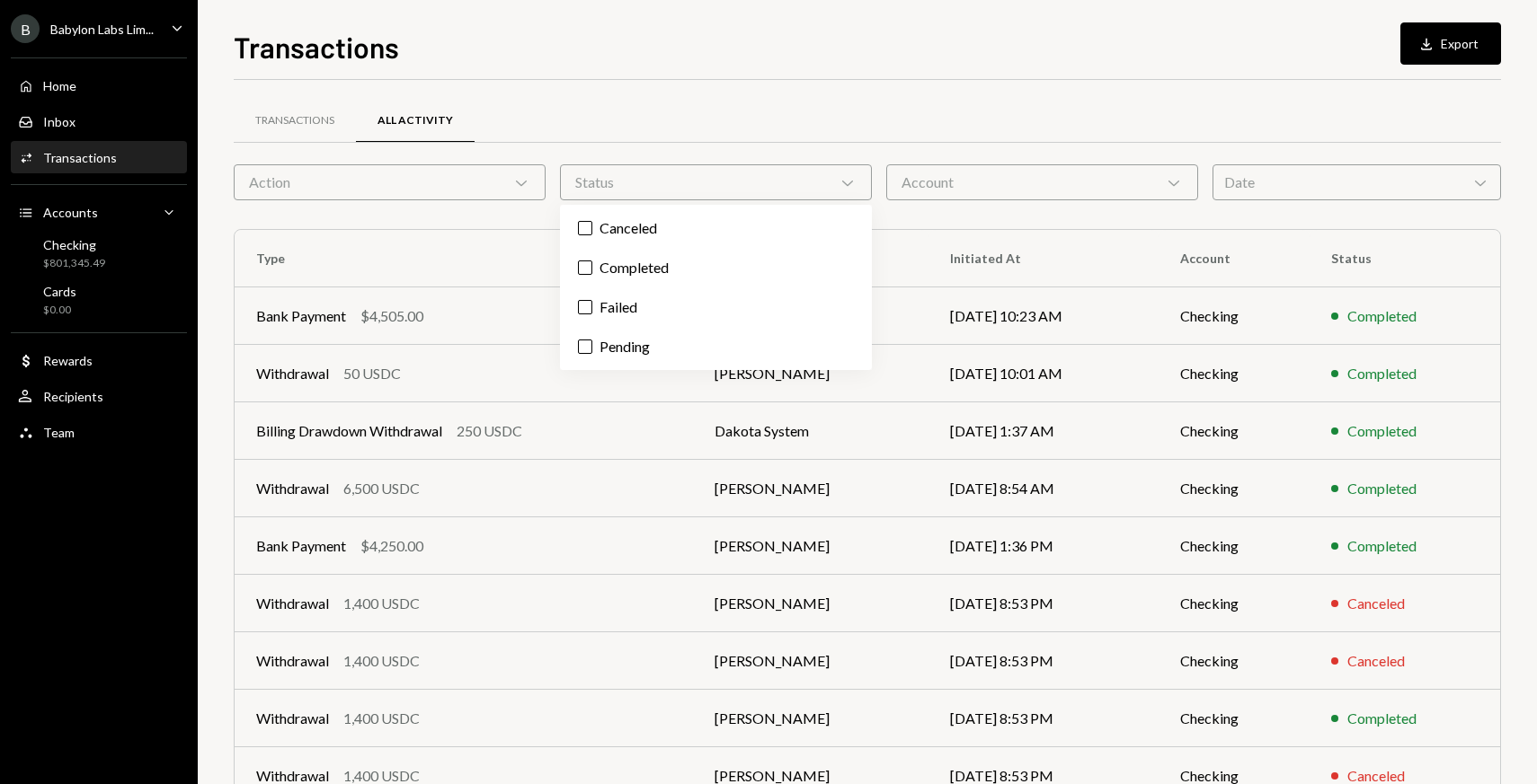
click at [946, 126] on div "Transactions All Activity" at bounding box center [868, 120] width 1267 height 45
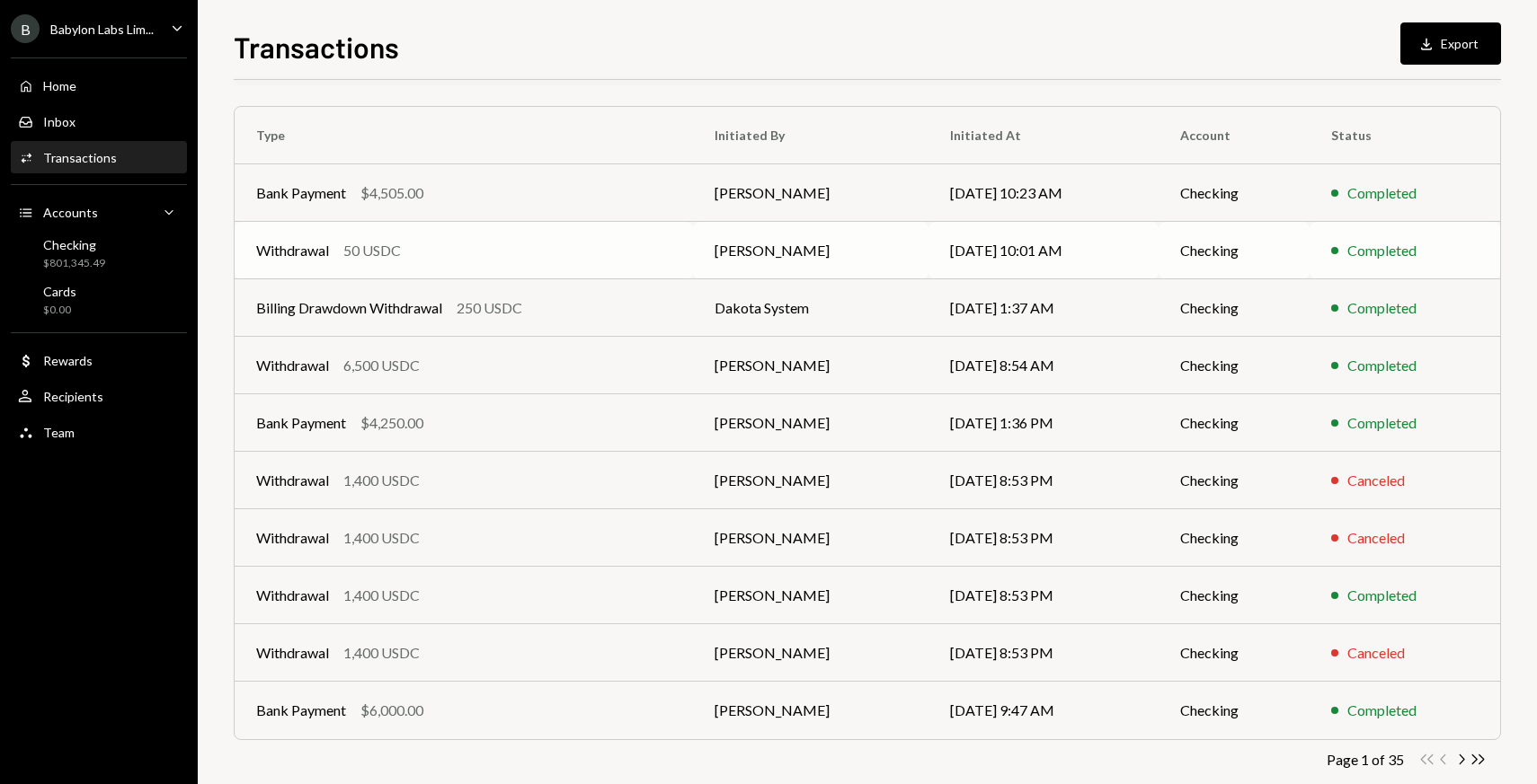
scroll to position [154, 0]
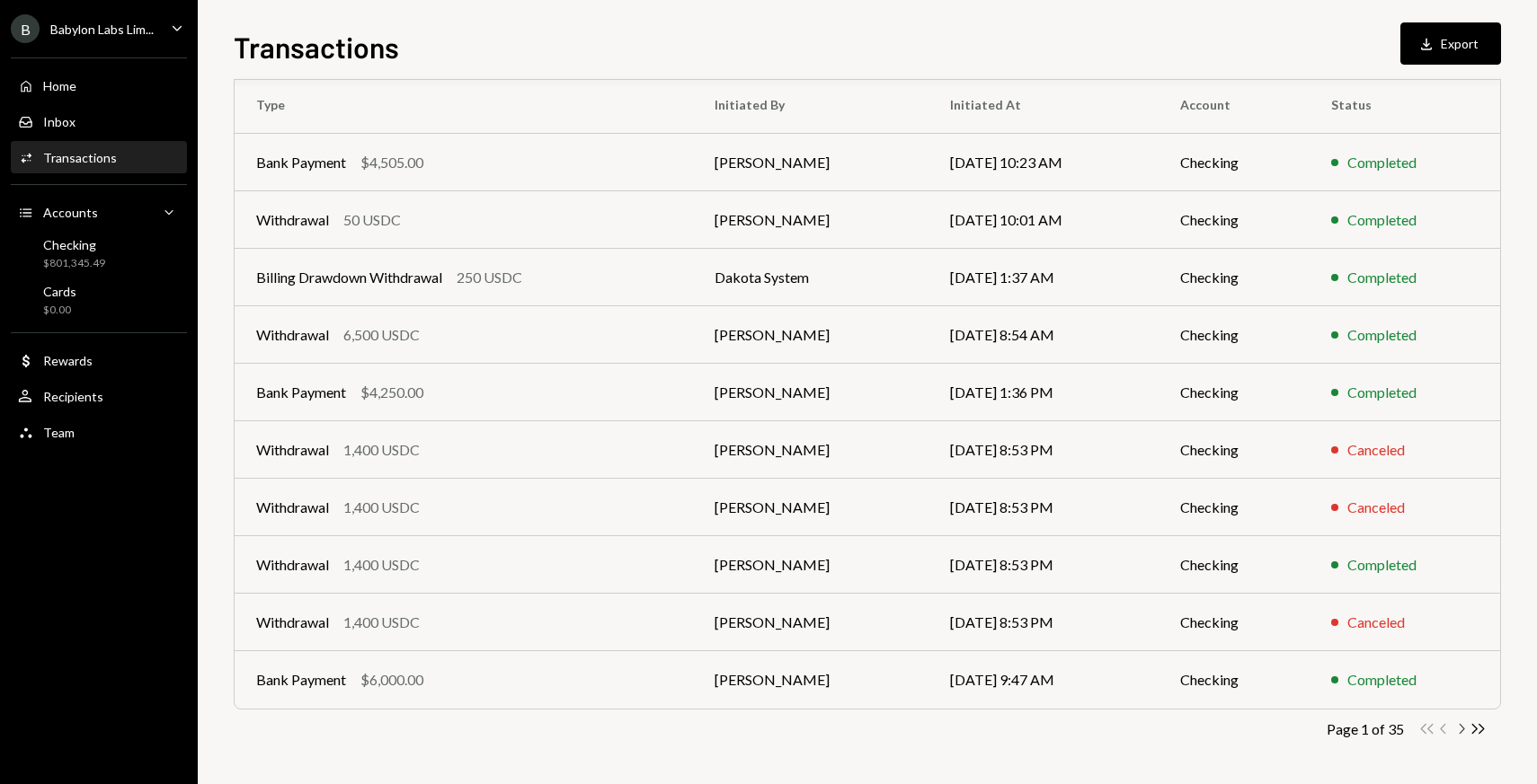
click at [1463, 728] on icon "Chevron Right" at bounding box center [1462, 729] width 17 height 17
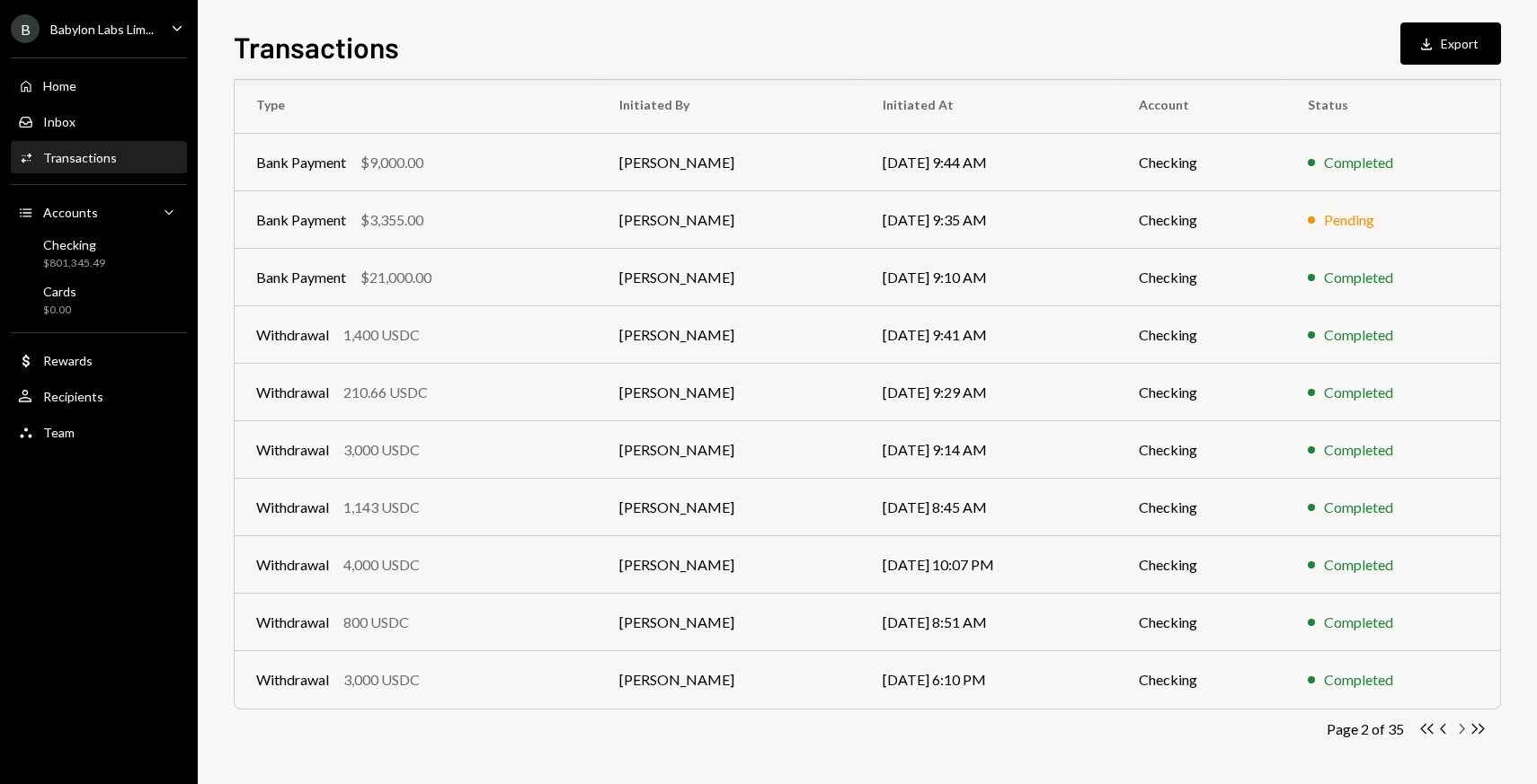
click at [1457, 729] on icon "Chevron Right" at bounding box center [1462, 729] width 17 height 17
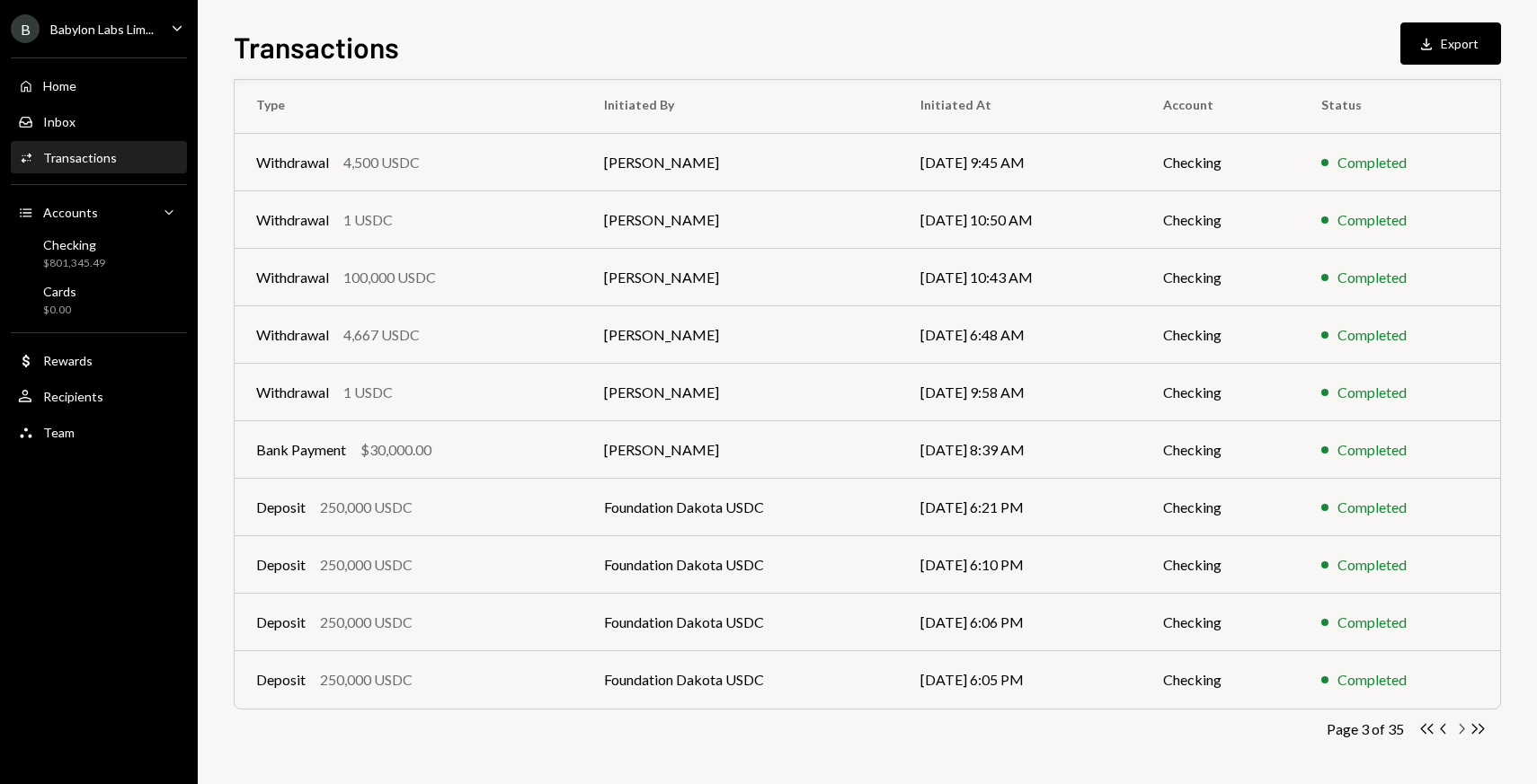
click at [1459, 728] on icon "Chevron Right" at bounding box center [1462, 729] width 17 height 17
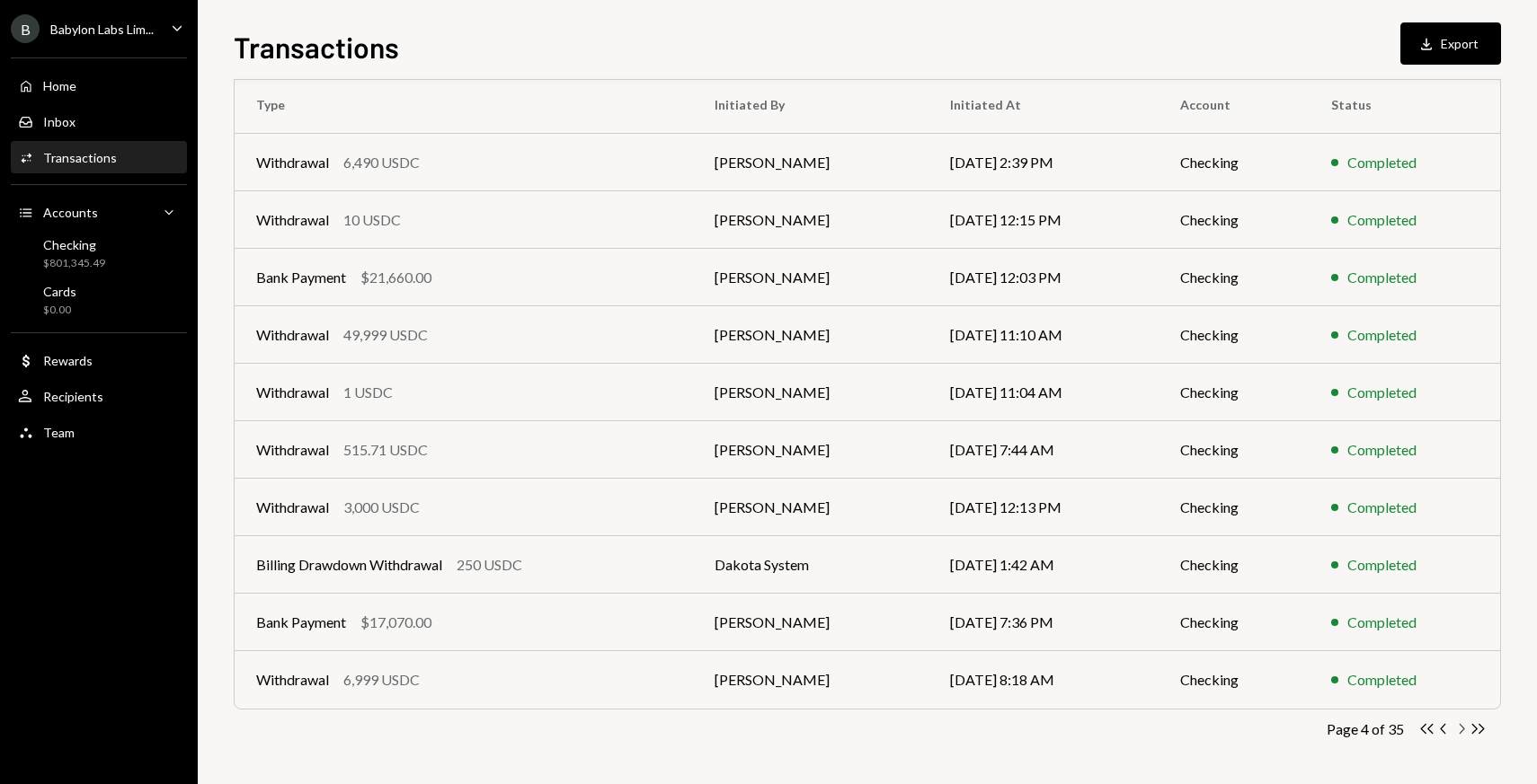
click at [1461, 729] on icon "Chevron Right" at bounding box center [1462, 729] width 17 height 17
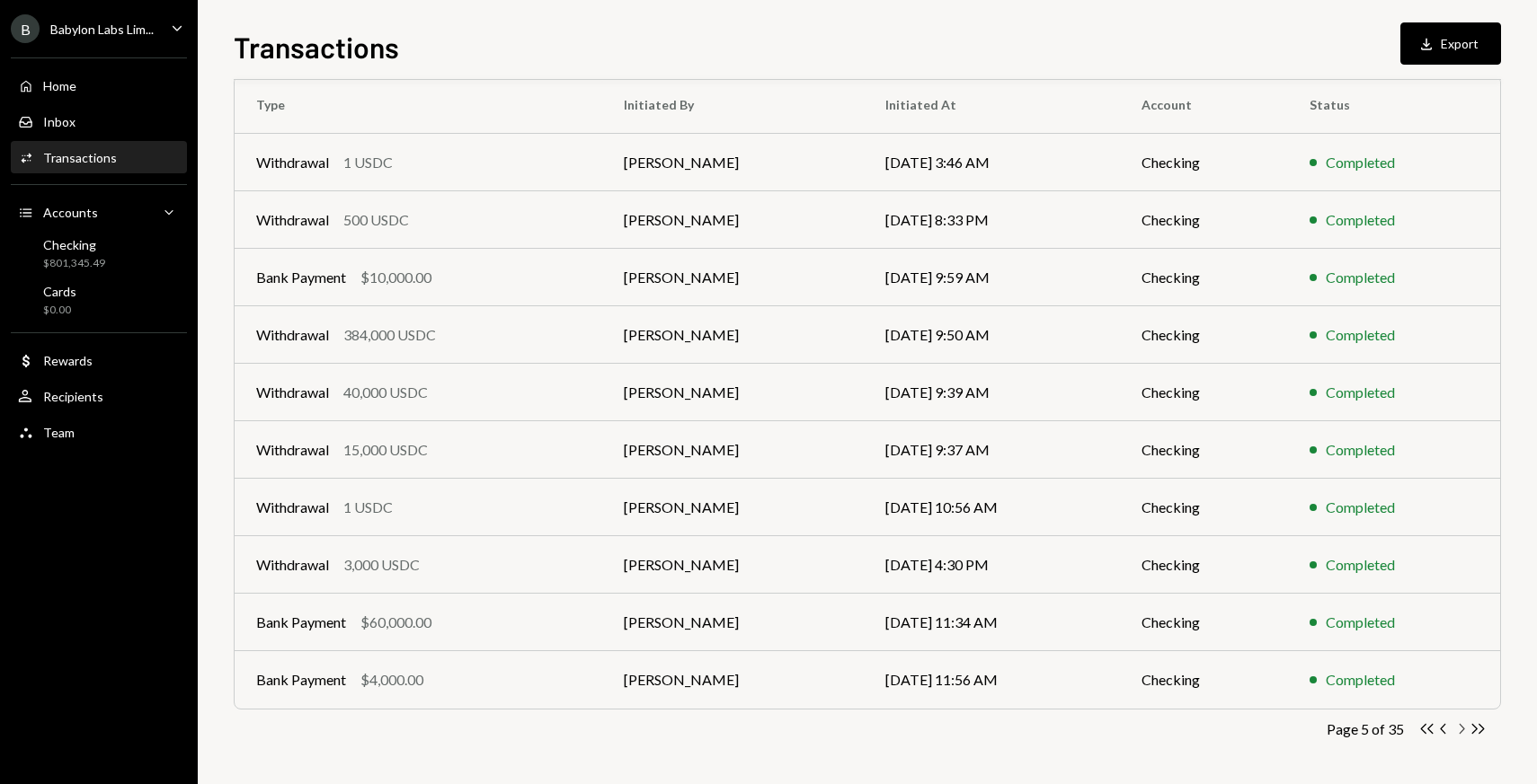
click at [1459, 724] on icon "Chevron Right" at bounding box center [1462, 729] width 17 height 17
click at [1465, 726] on icon "Chevron Right" at bounding box center [1462, 729] width 17 height 17
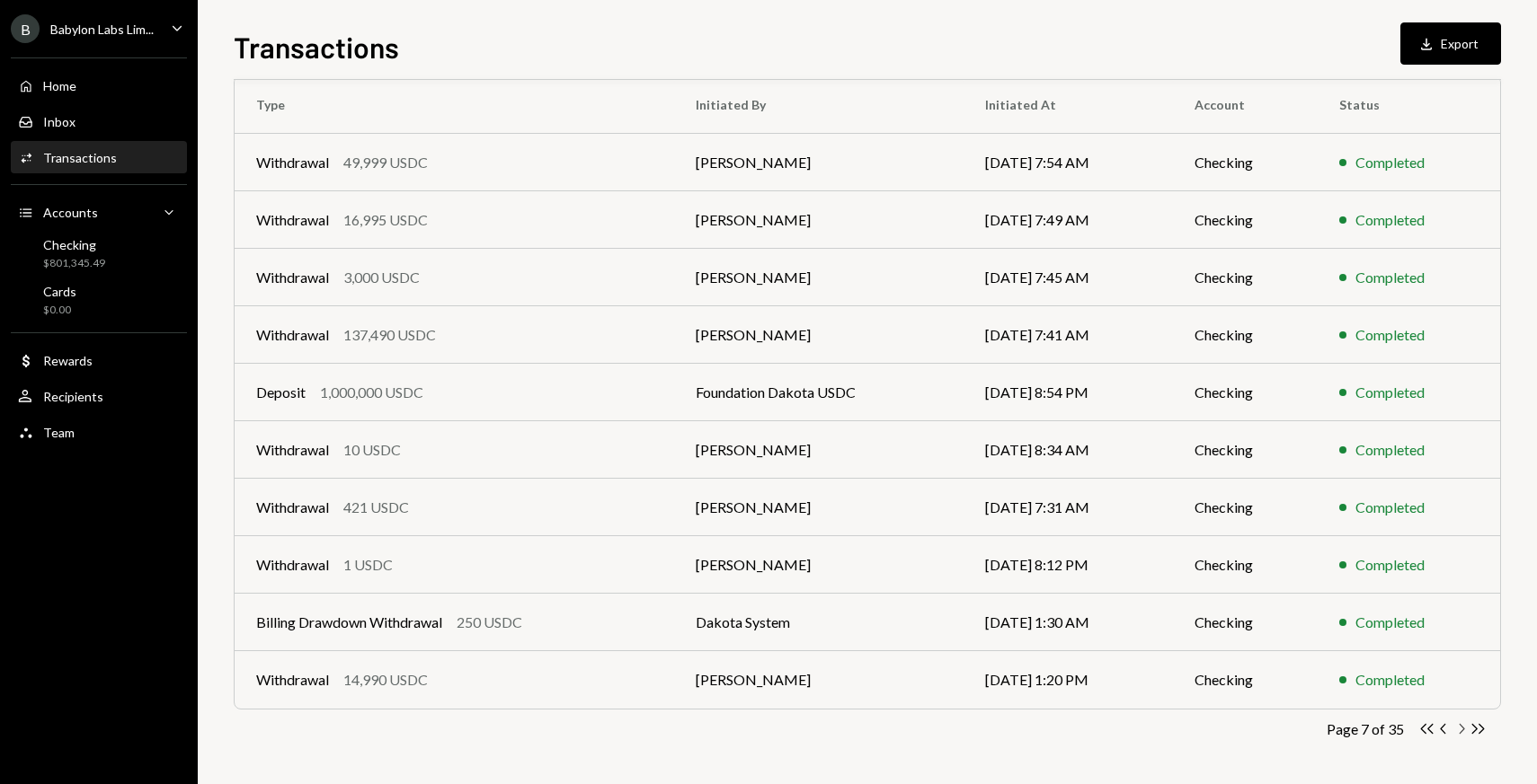
click at [1459, 728] on icon "Chevron Right" at bounding box center [1462, 729] width 17 height 17
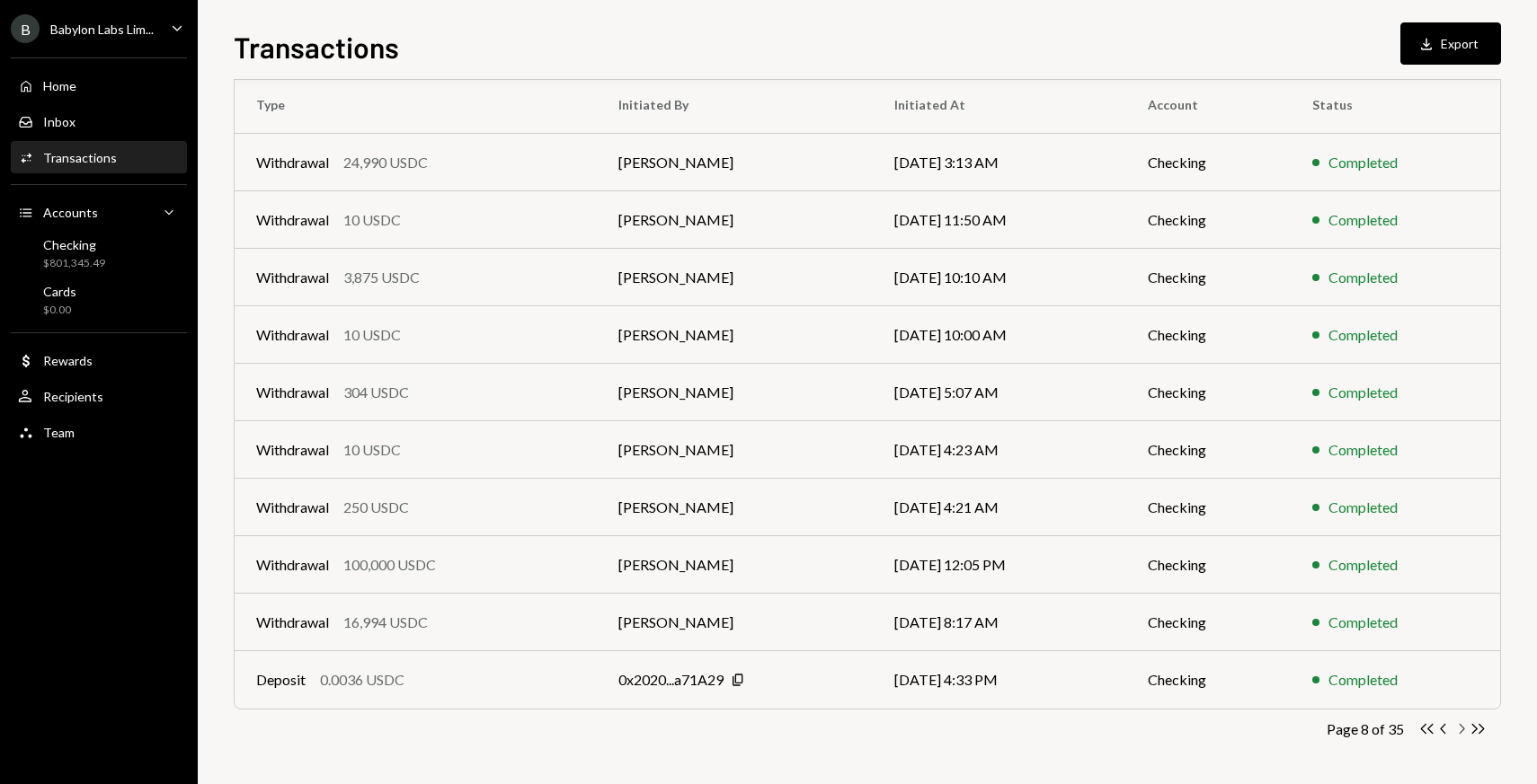
click at [1456, 724] on icon "Chevron Right" at bounding box center [1462, 729] width 17 height 17
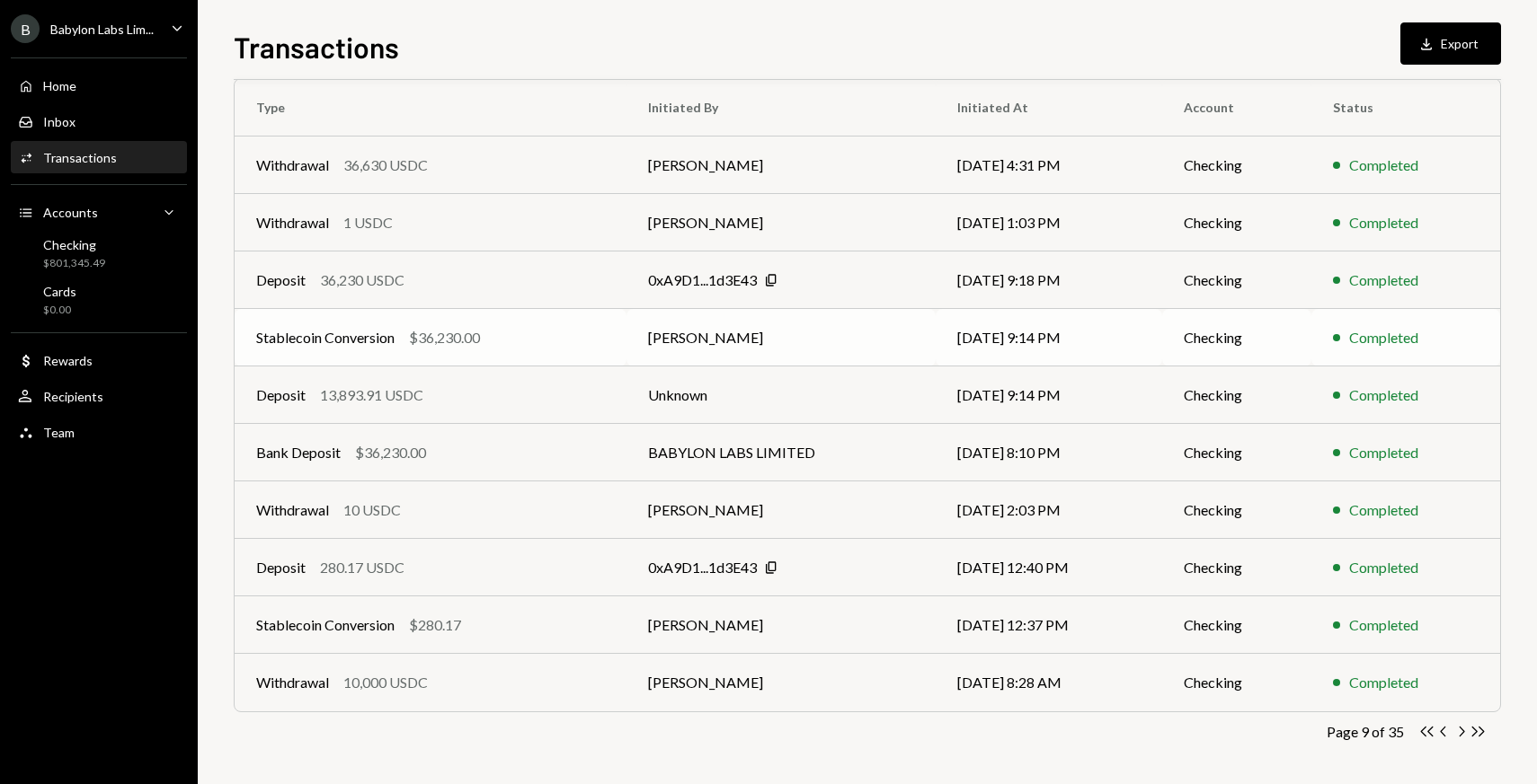
scroll to position [154, 0]
click at [1457, 731] on icon "Chevron Right" at bounding box center [1462, 729] width 17 height 17
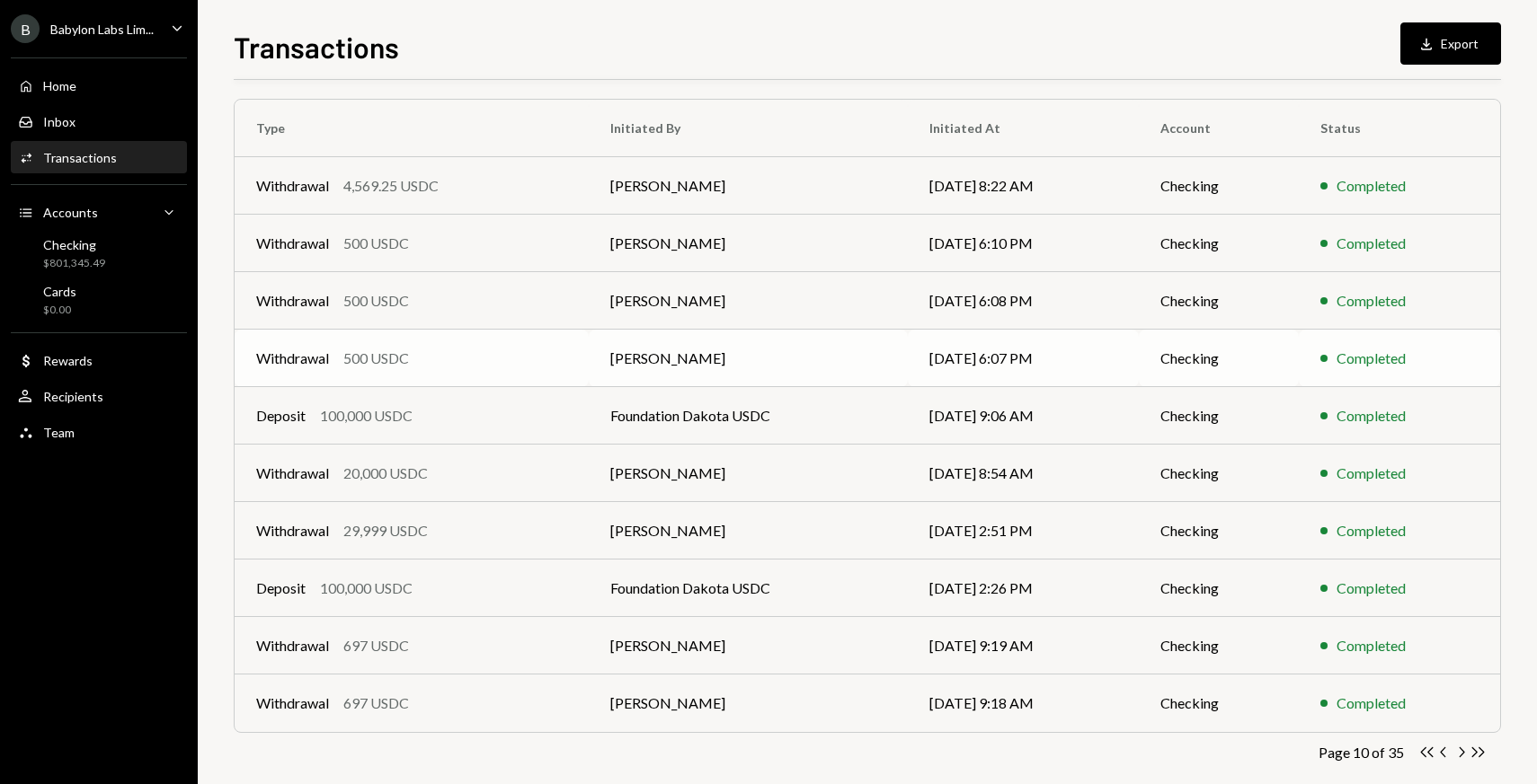
scroll to position [140, 0]
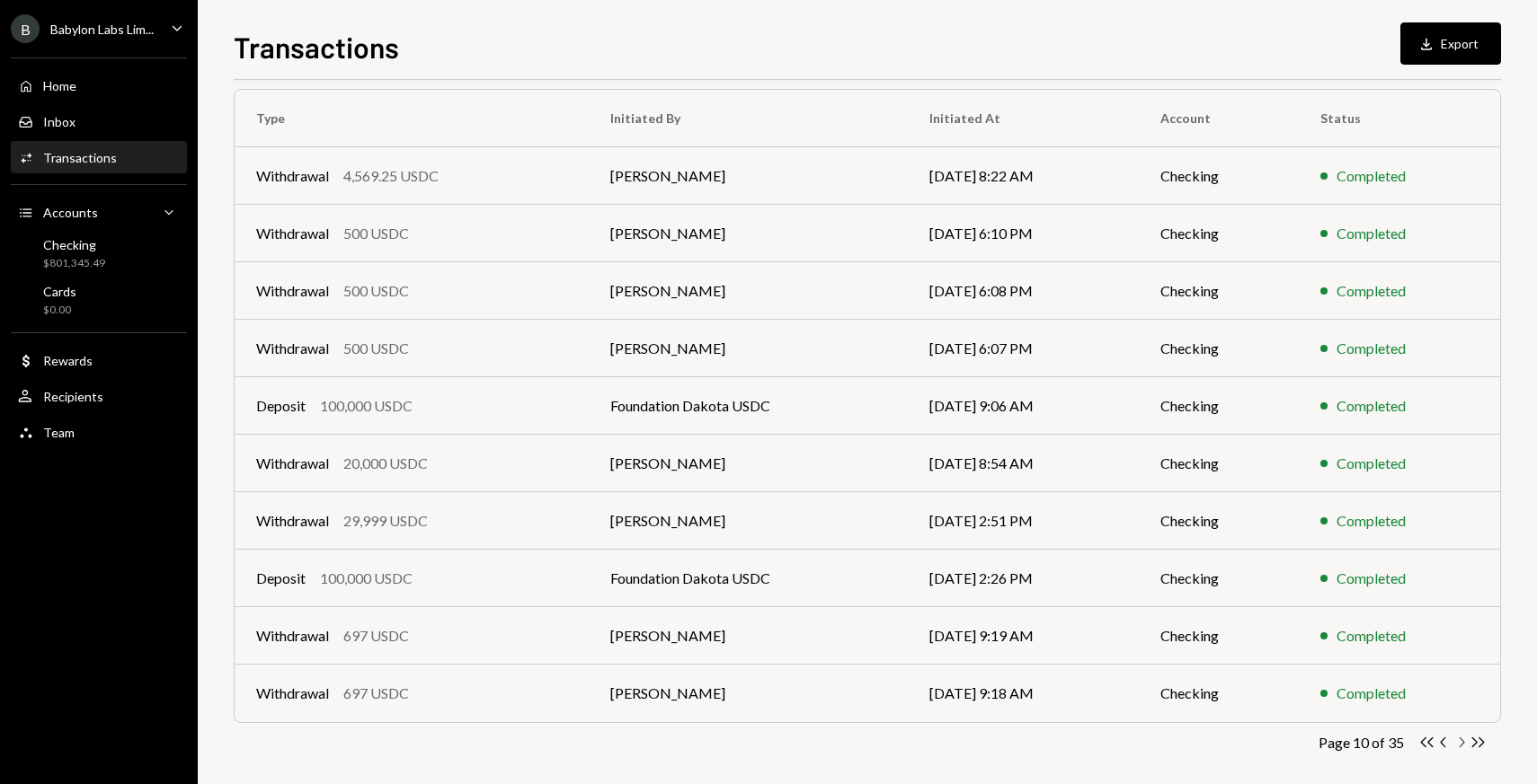
click at [1463, 743] on icon "button" at bounding box center [1463, 742] width 6 height 10
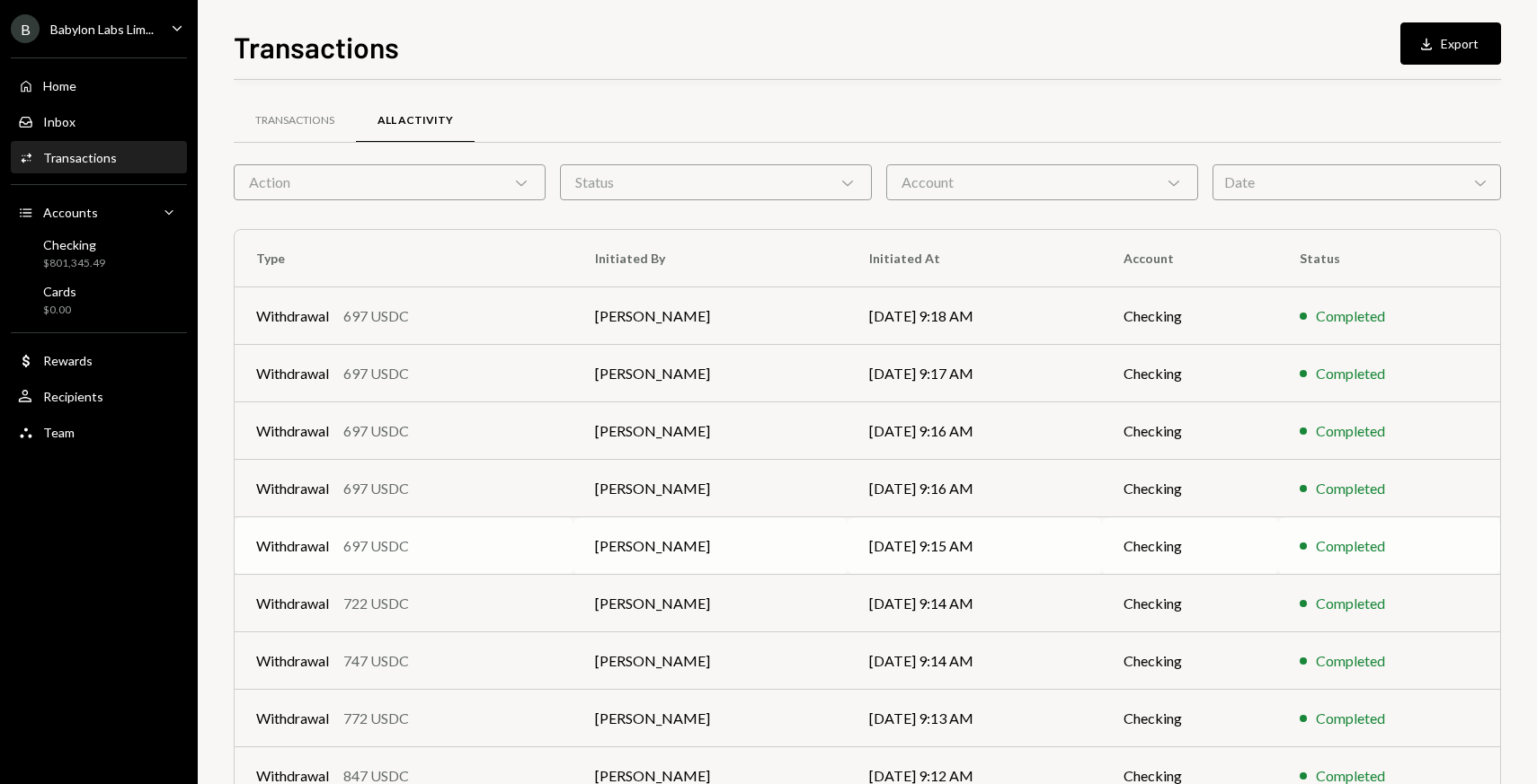
scroll to position [154, 0]
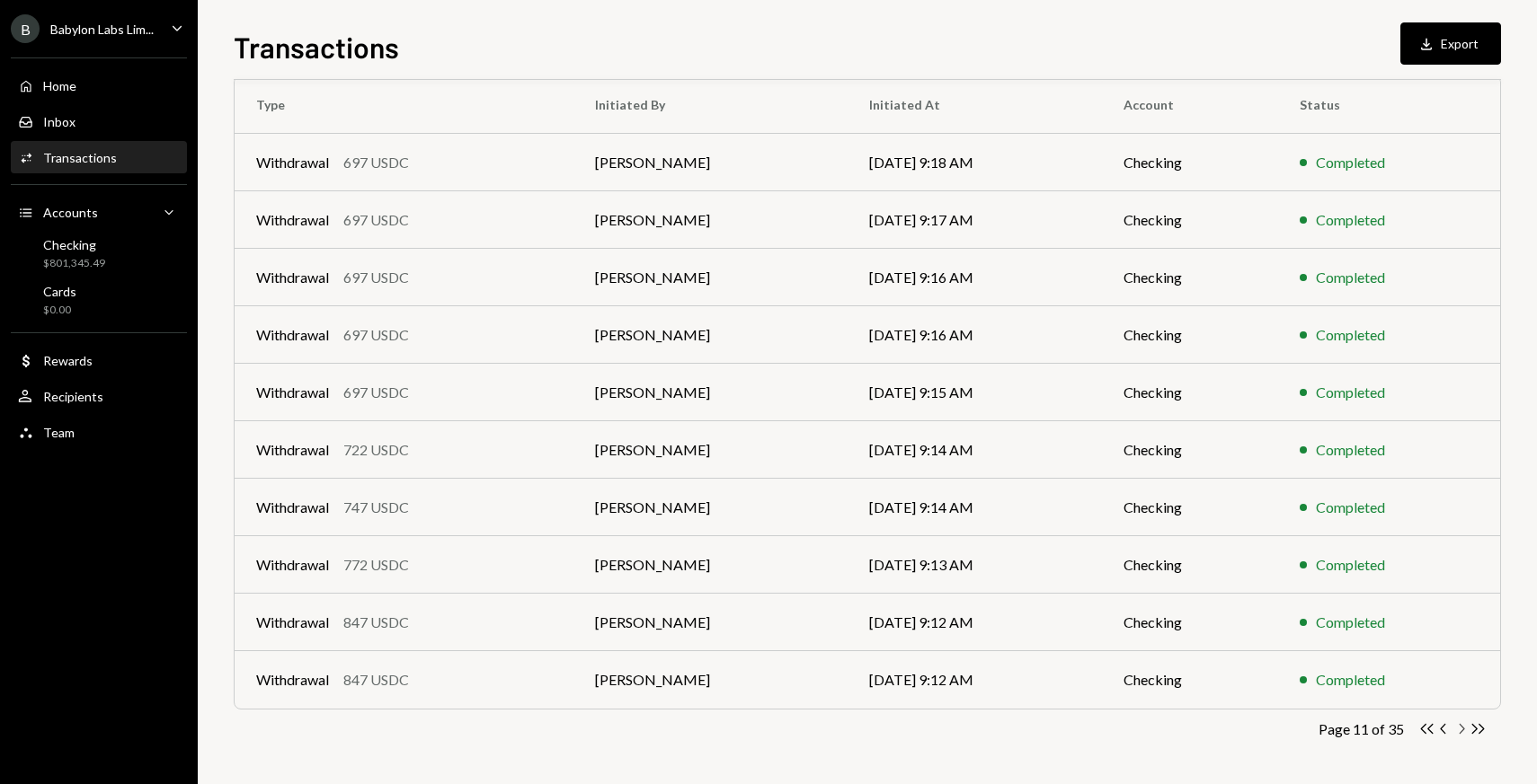
click at [1461, 729] on icon "Chevron Right" at bounding box center [1462, 729] width 17 height 17
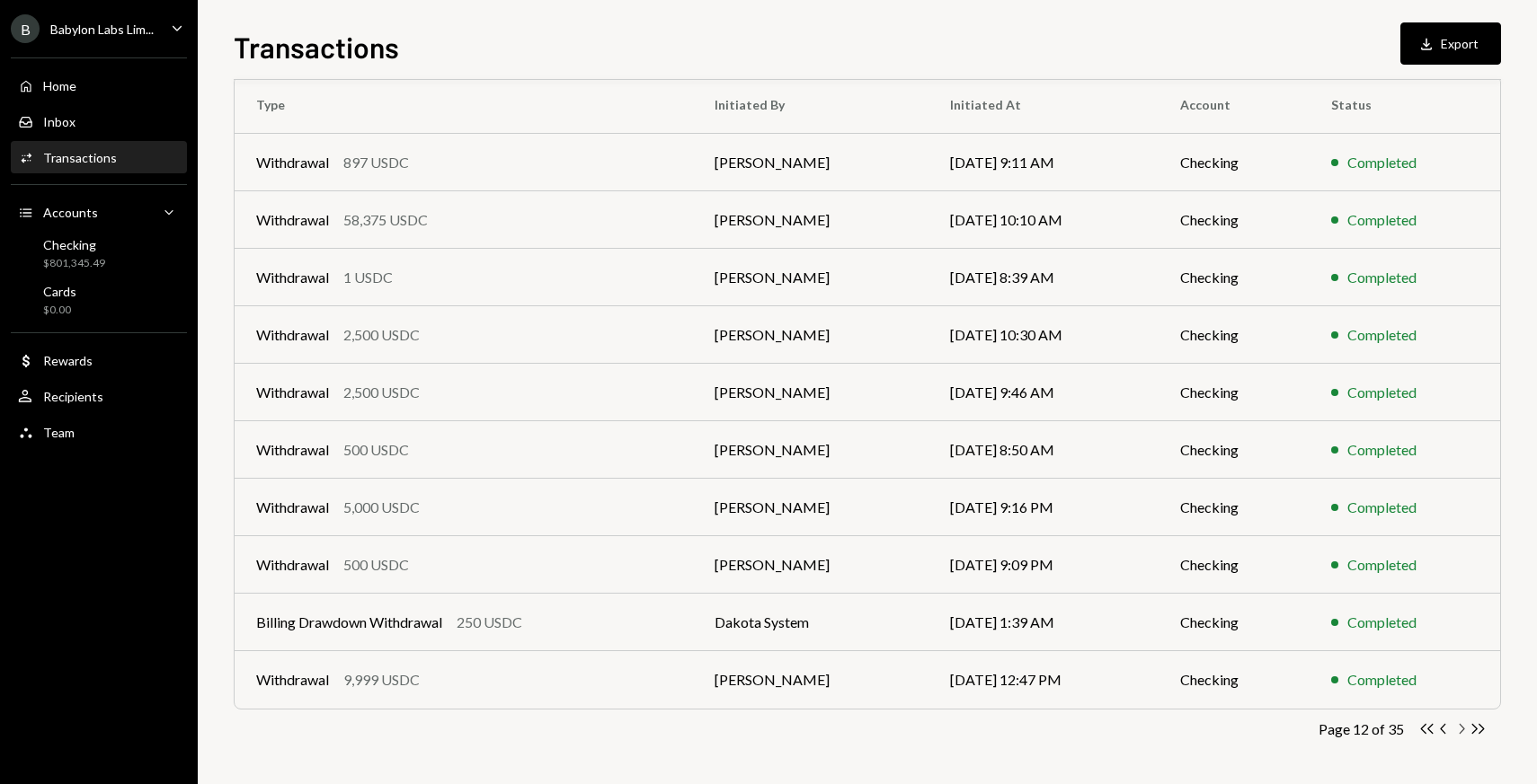
click at [1458, 726] on icon "Chevron Right" at bounding box center [1462, 729] width 17 height 17
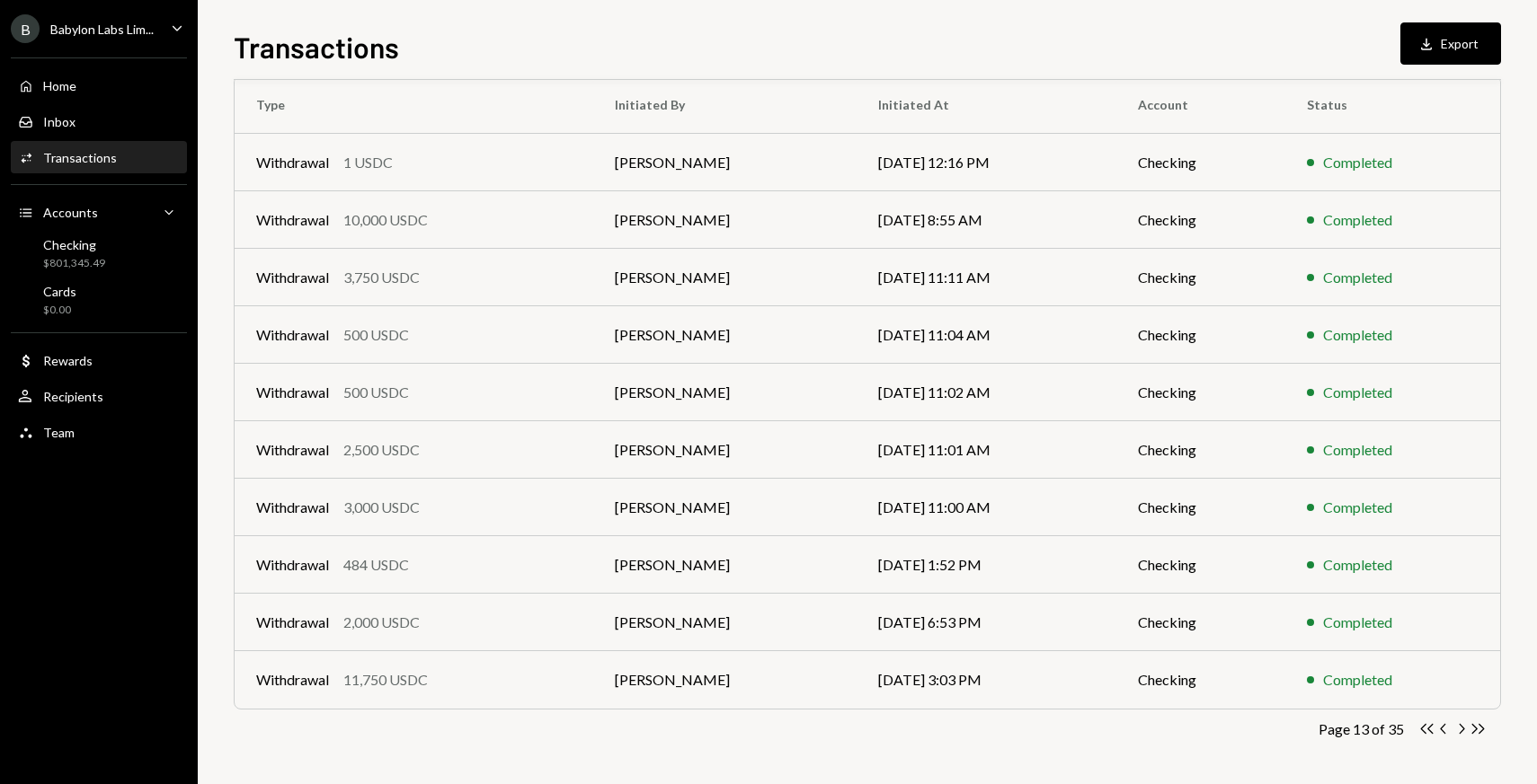
click at [1463, 738] on div "Transactions All Activity Action Chevron Down Status Chevron Down Account Chevr…" at bounding box center [868, 370] width 1267 height 829
click at [1459, 730] on icon "Chevron Right" at bounding box center [1462, 729] width 17 height 17
click at [1458, 728] on icon "Chevron Right" at bounding box center [1462, 729] width 17 height 17
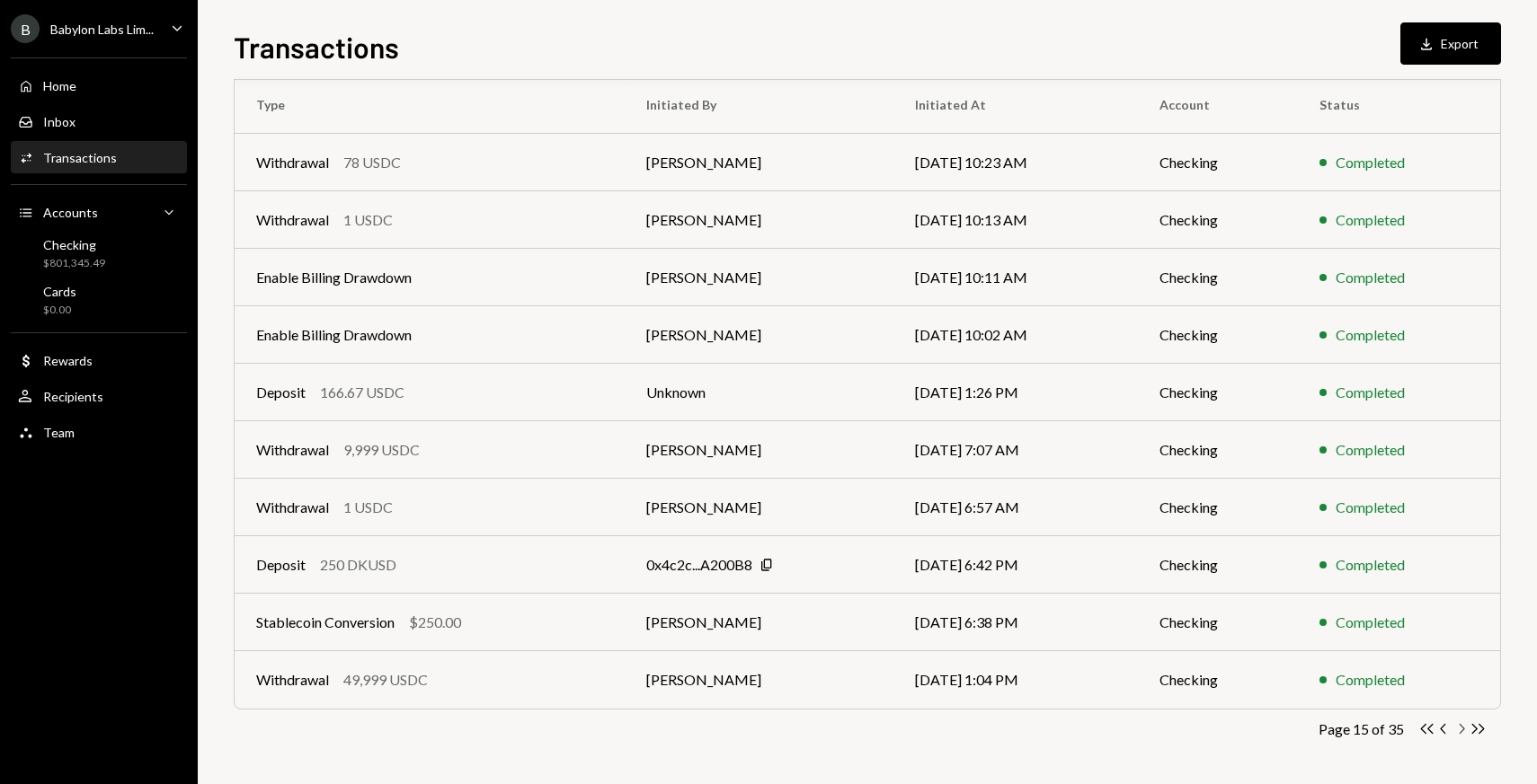
click at [1462, 721] on icon "Chevron Right" at bounding box center [1462, 729] width 17 height 17
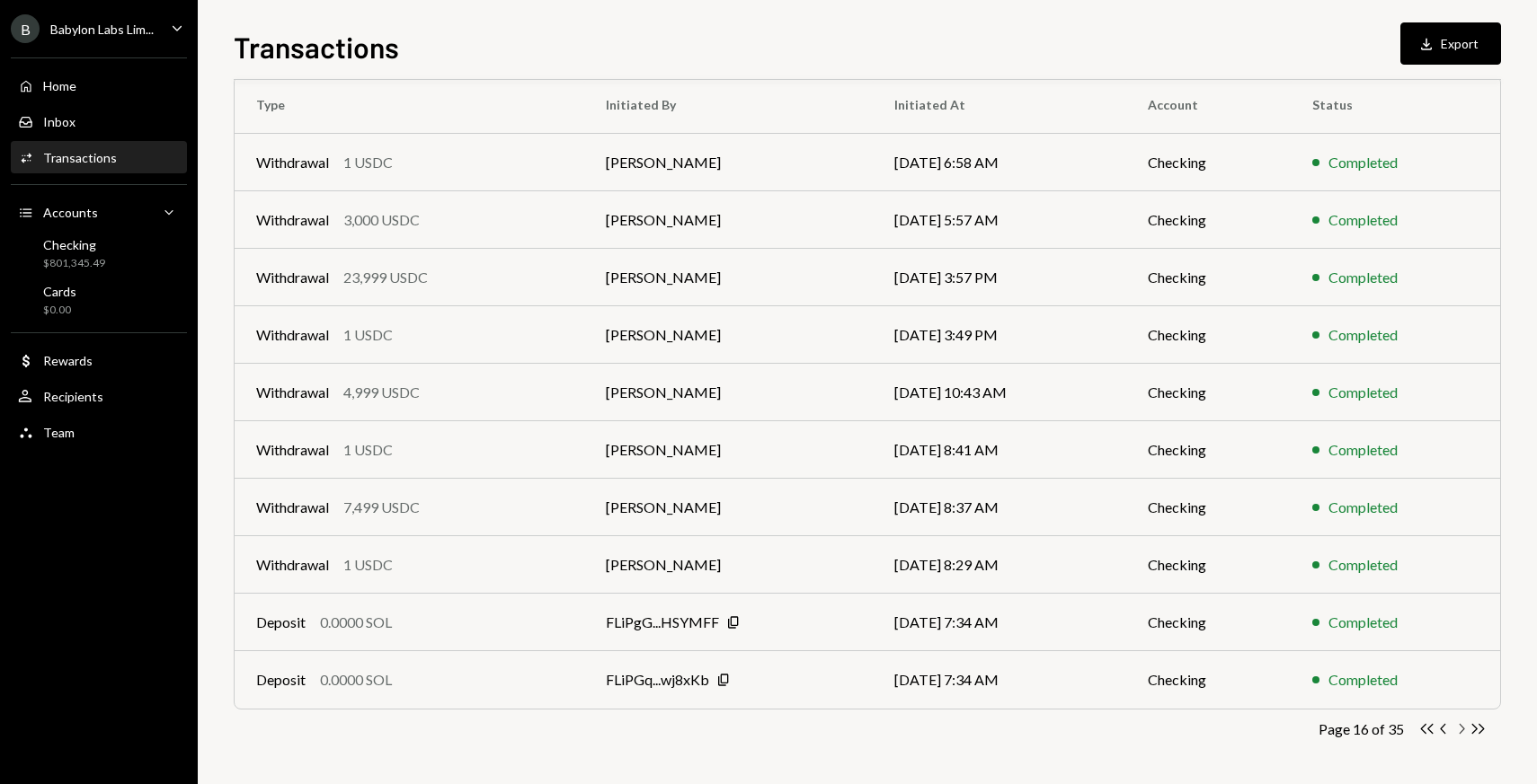
click at [1459, 735] on icon "Chevron Right" at bounding box center [1462, 729] width 17 height 17
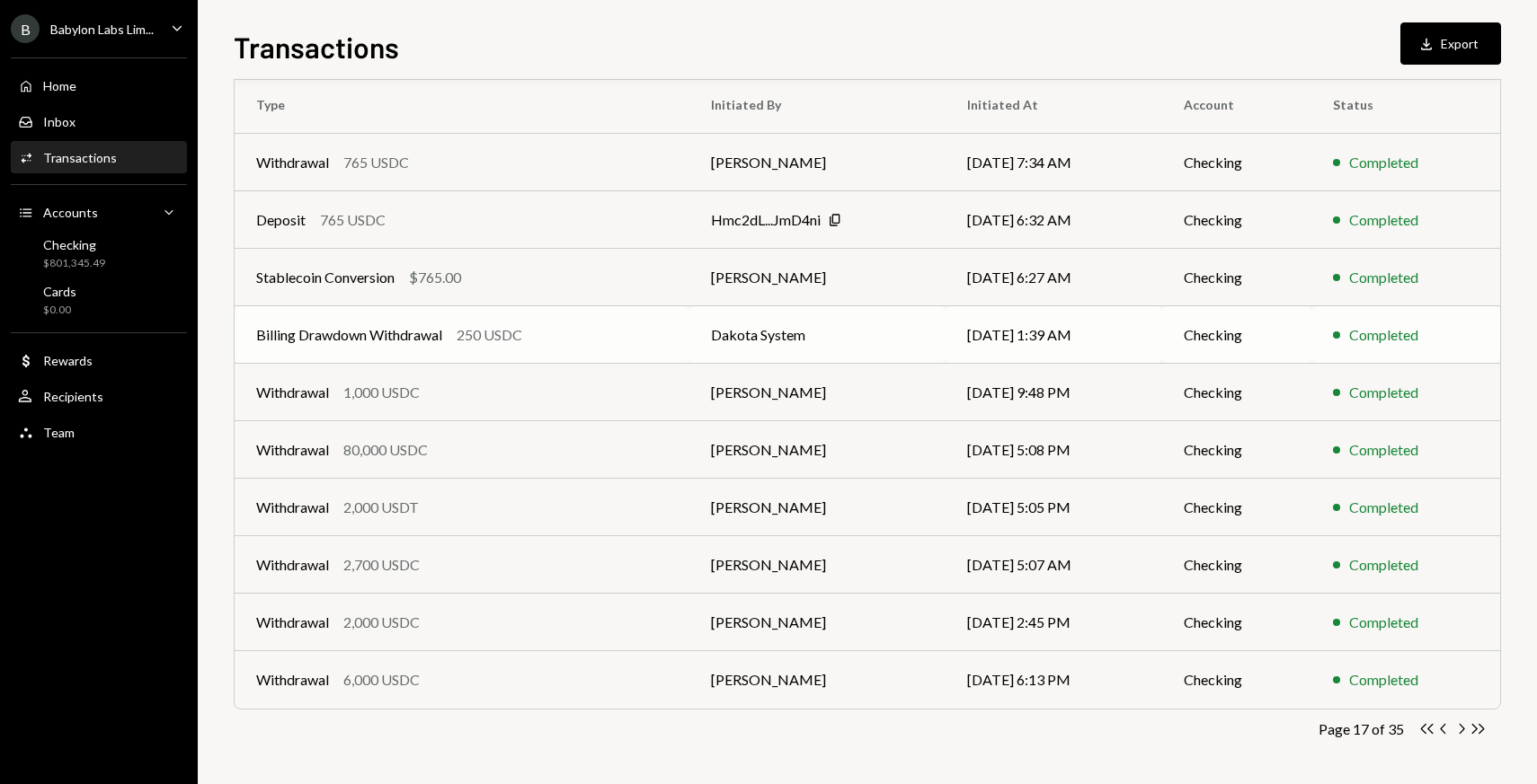
scroll to position [0, 0]
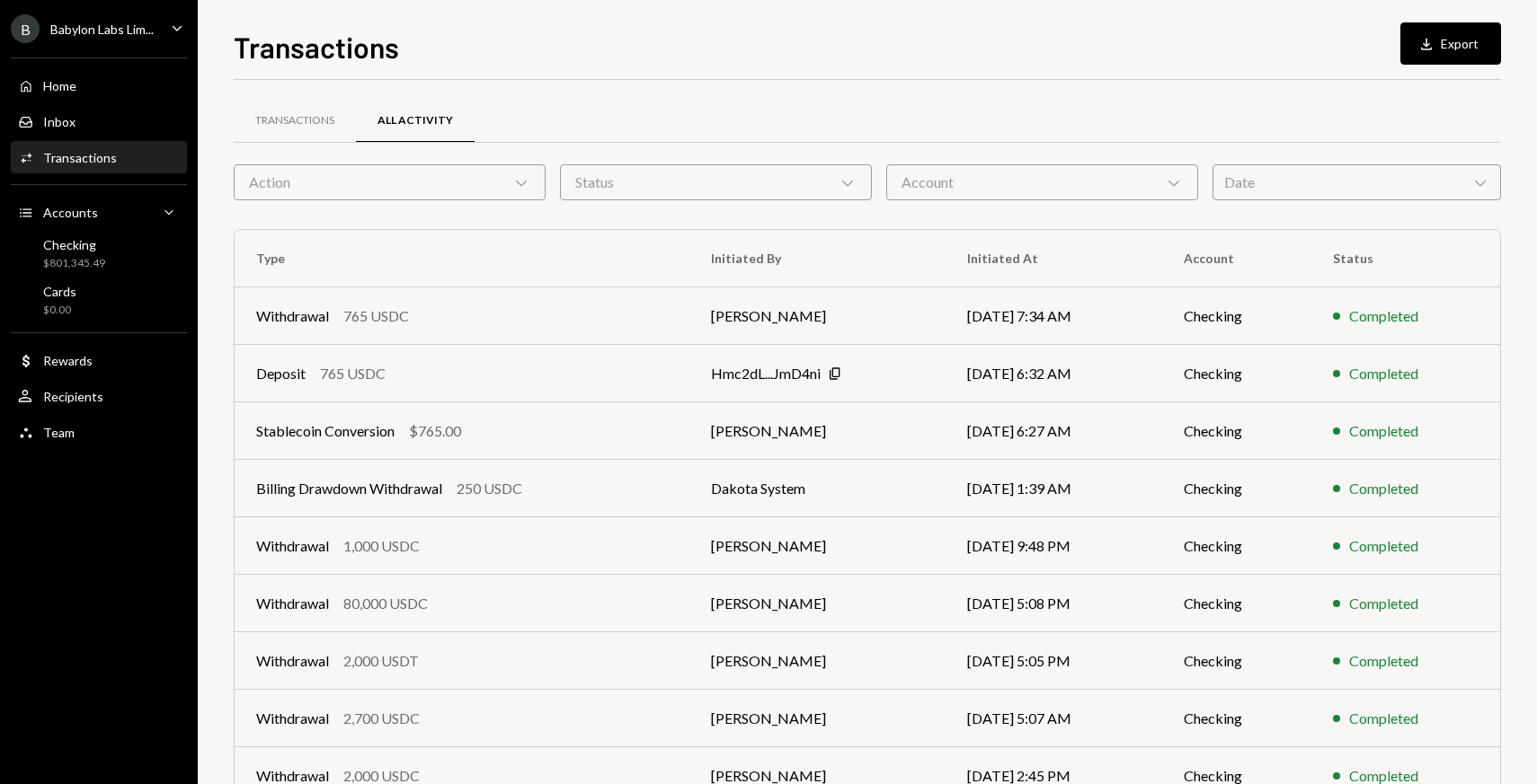
click at [517, 186] on icon "Chevron Down" at bounding box center [521, 182] width 18 height 18
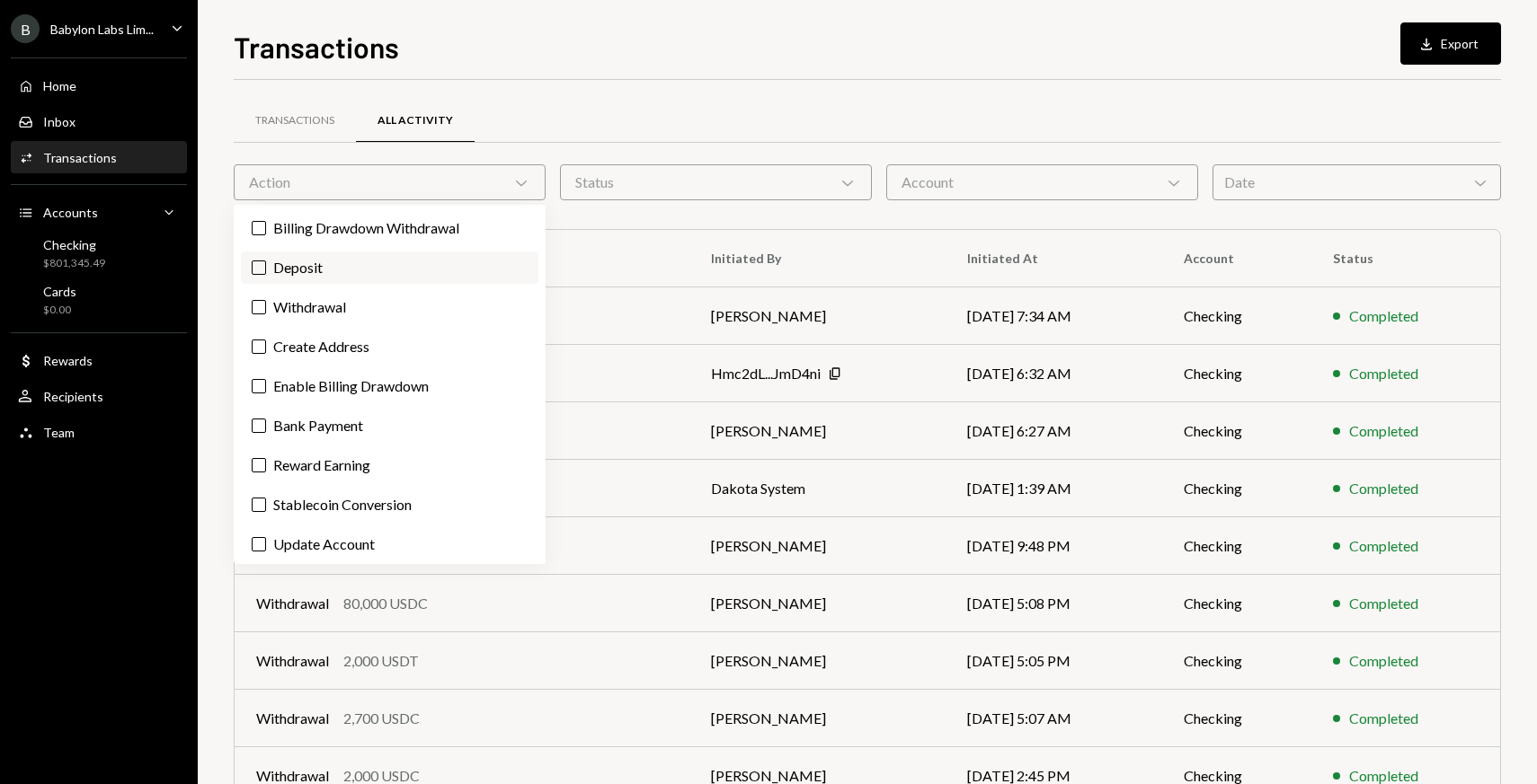
click at [365, 269] on label "Deposit" at bounding box center [390, 267] width 298 height 32
click at [266, 269] on button "Deposit" at bounding box center [258, 267] width 15 height 15
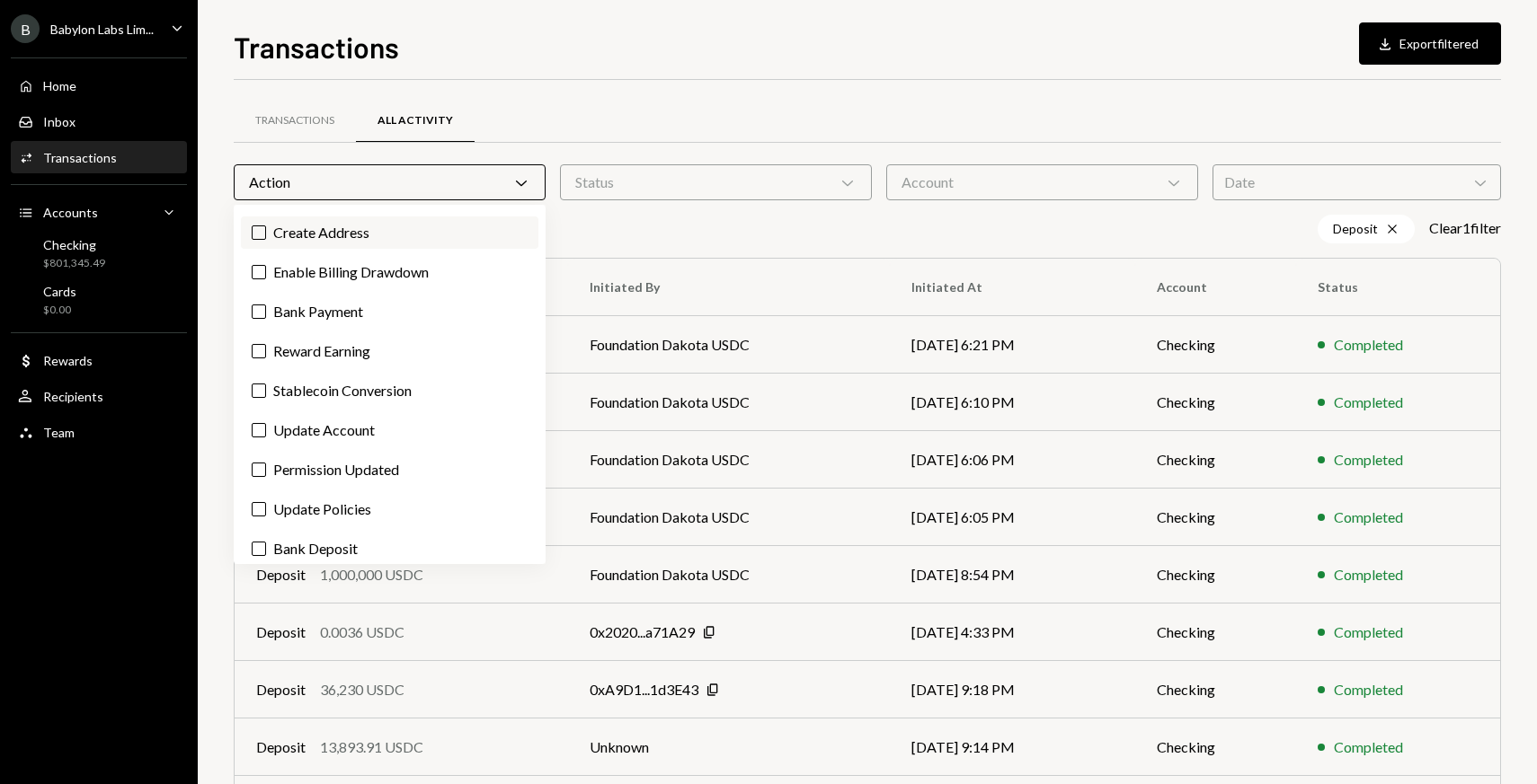
scroll to position [122, 0]
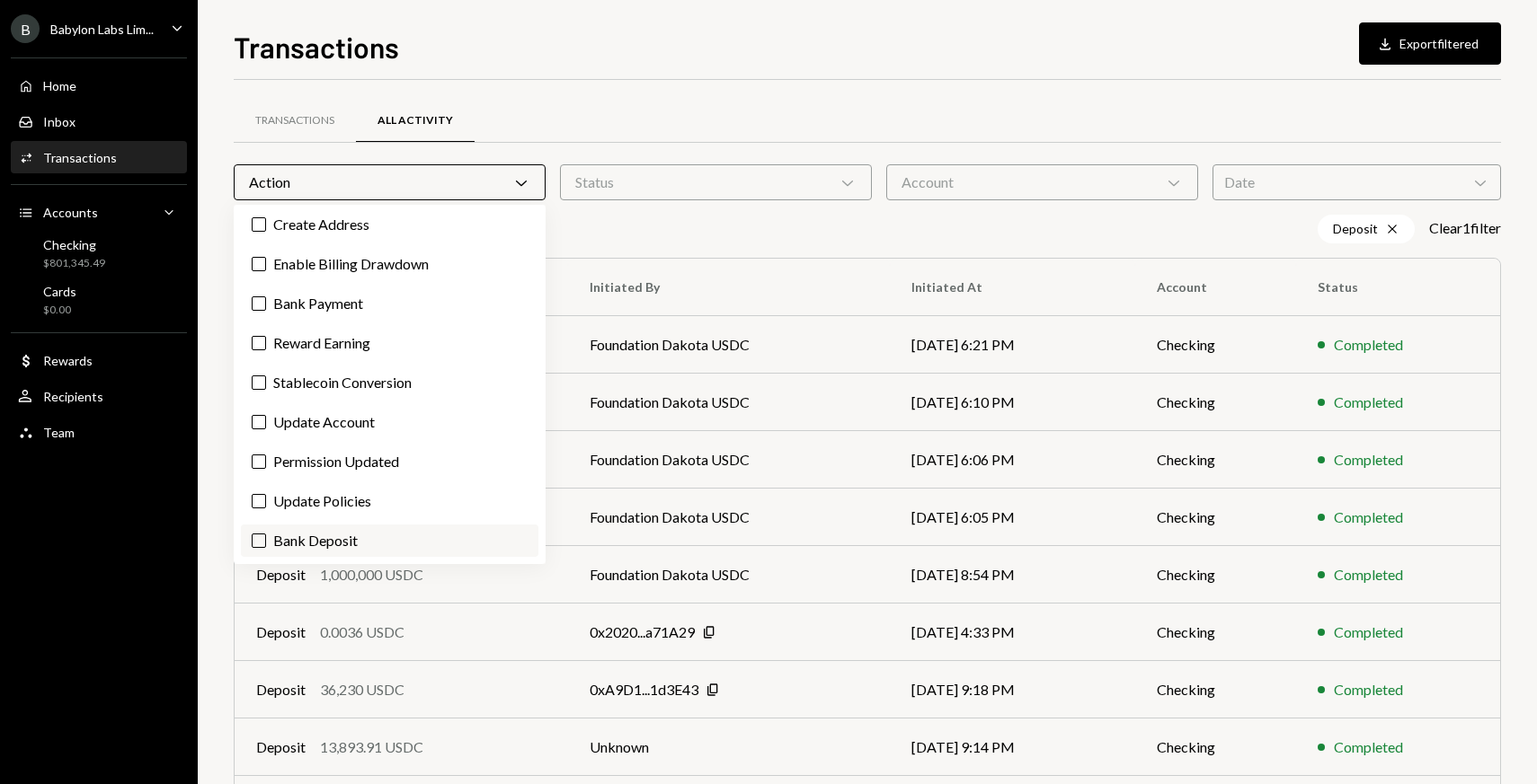
click at [328, 533] on label "Bank Deposit" at bounding box center [390, 540] width 298 height 32
click at [266, 534] on button "Bank Deposit" at bounding box center [258, 540] width 15 height 15
click at [641, 128] on div "Transactions All Activity" at bounding box center [868, 120] width 1267 height 45
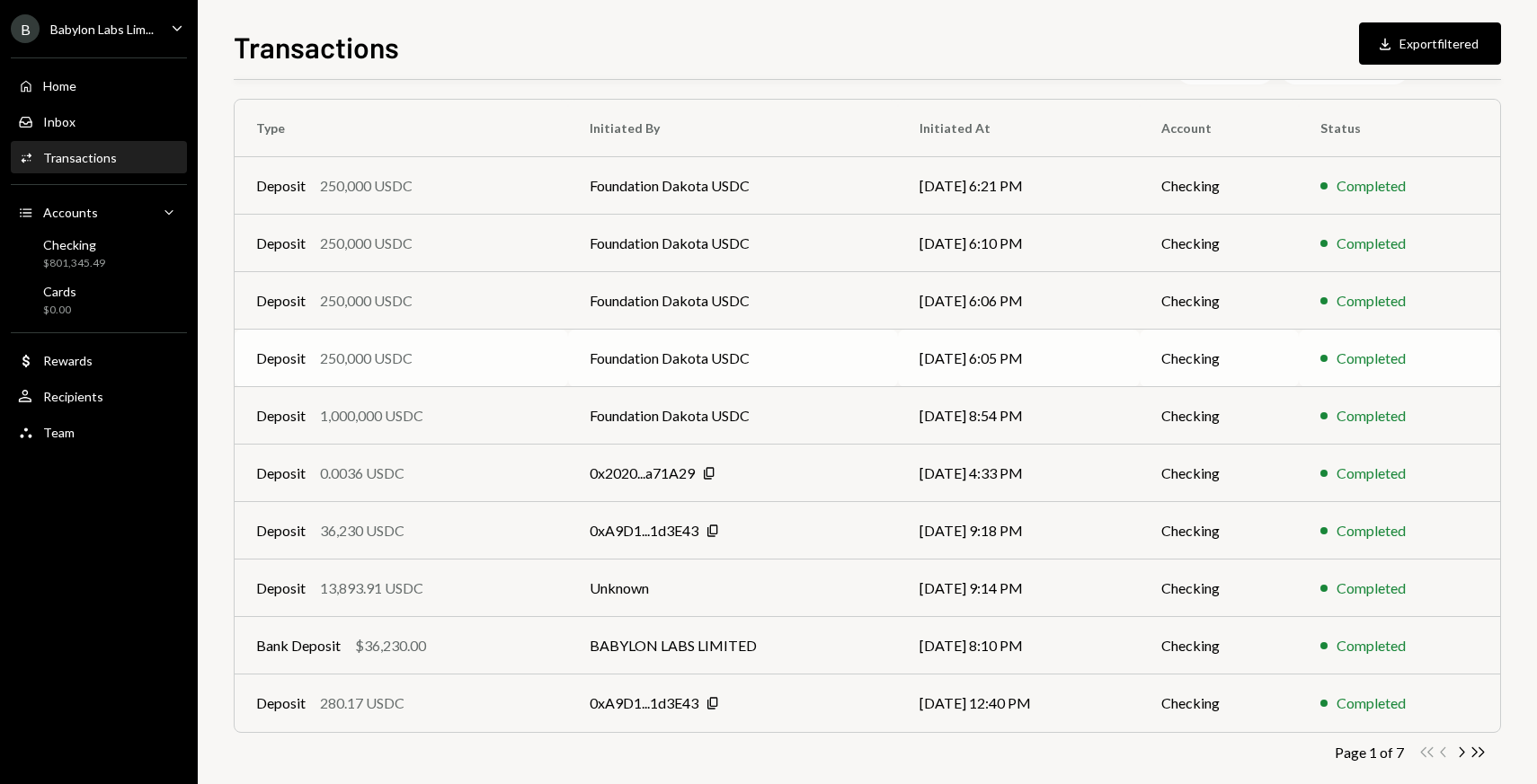
scroll to position [183, 0]
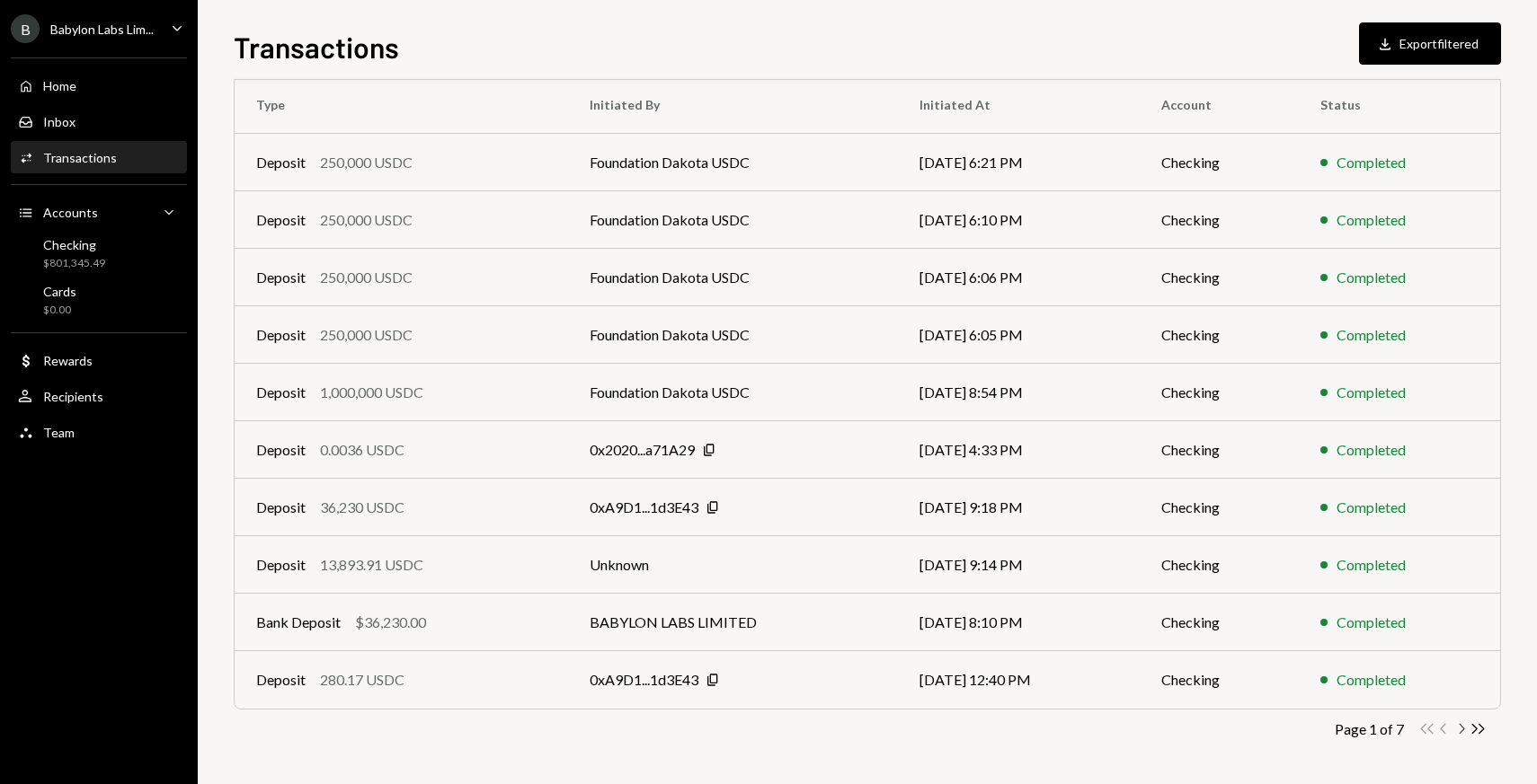
click at [1459, 727] on icon "Chevron Right" at bounding box center [1462, 729] width 17 height 17
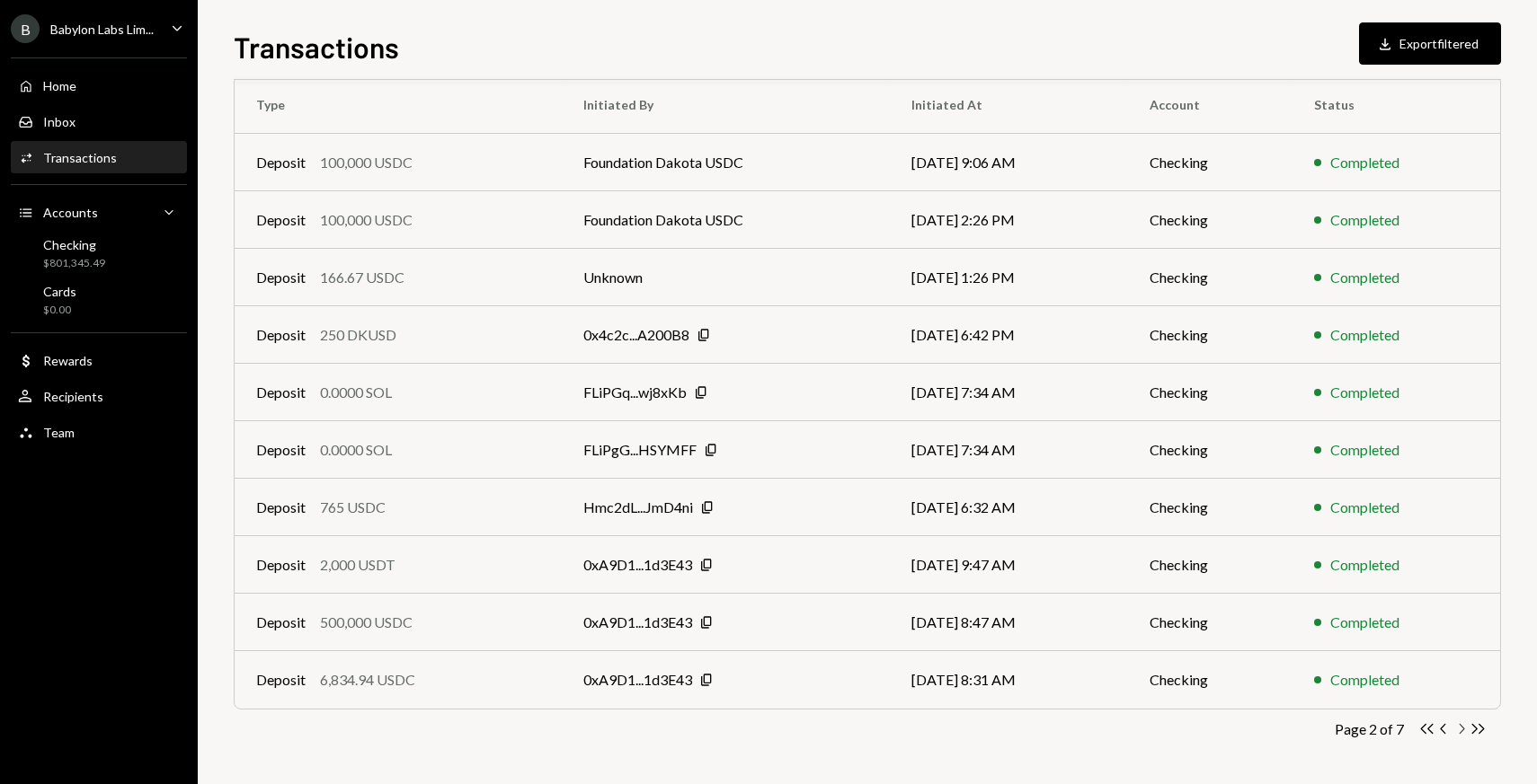
click at [1460, 722] on icon "Chevron Right" at bounding box center [1462, 729] width 17 height 17
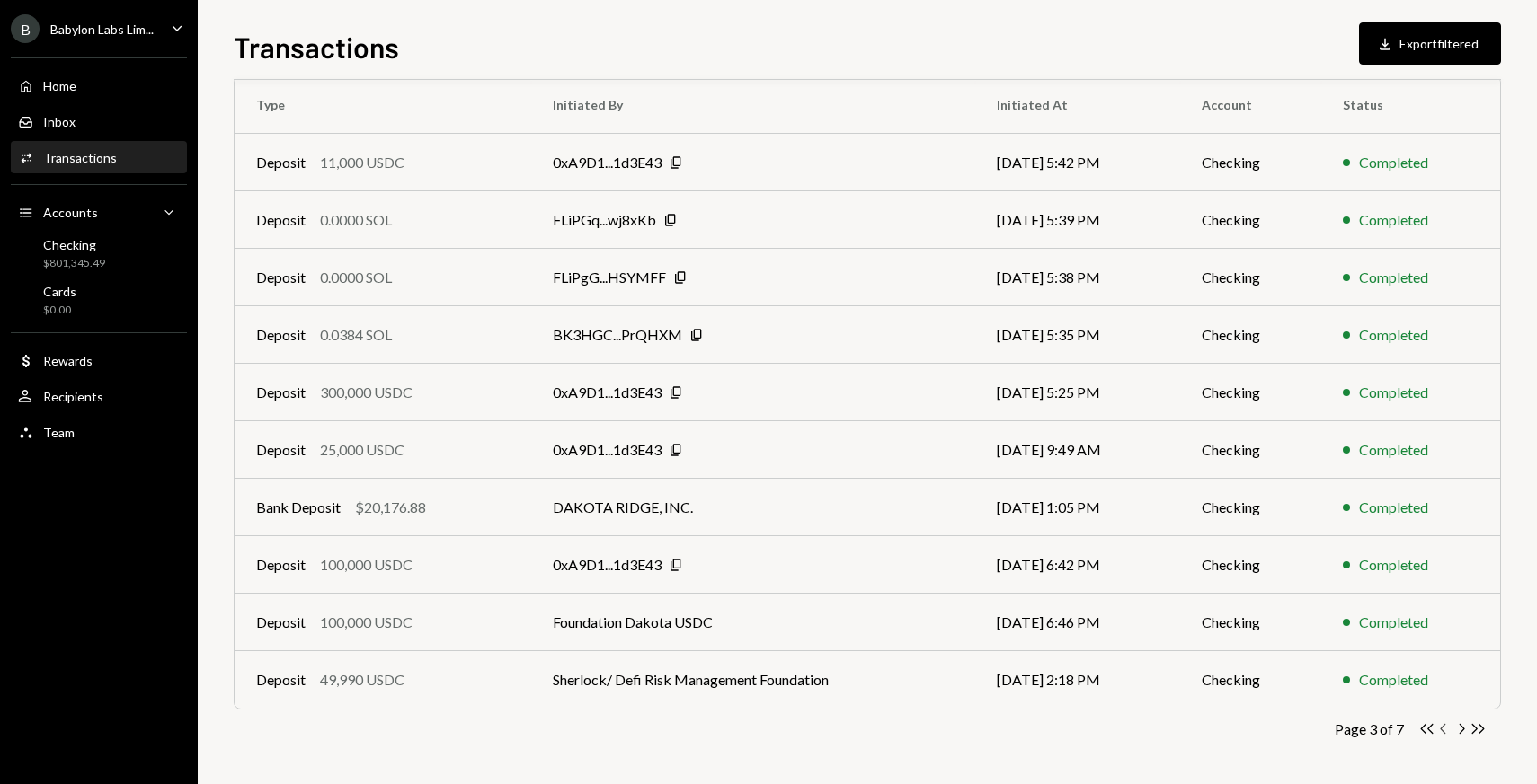
click at [1446, 728] on icon "Chevron Left" at bounding box center [1444, 729] width 17 height 17
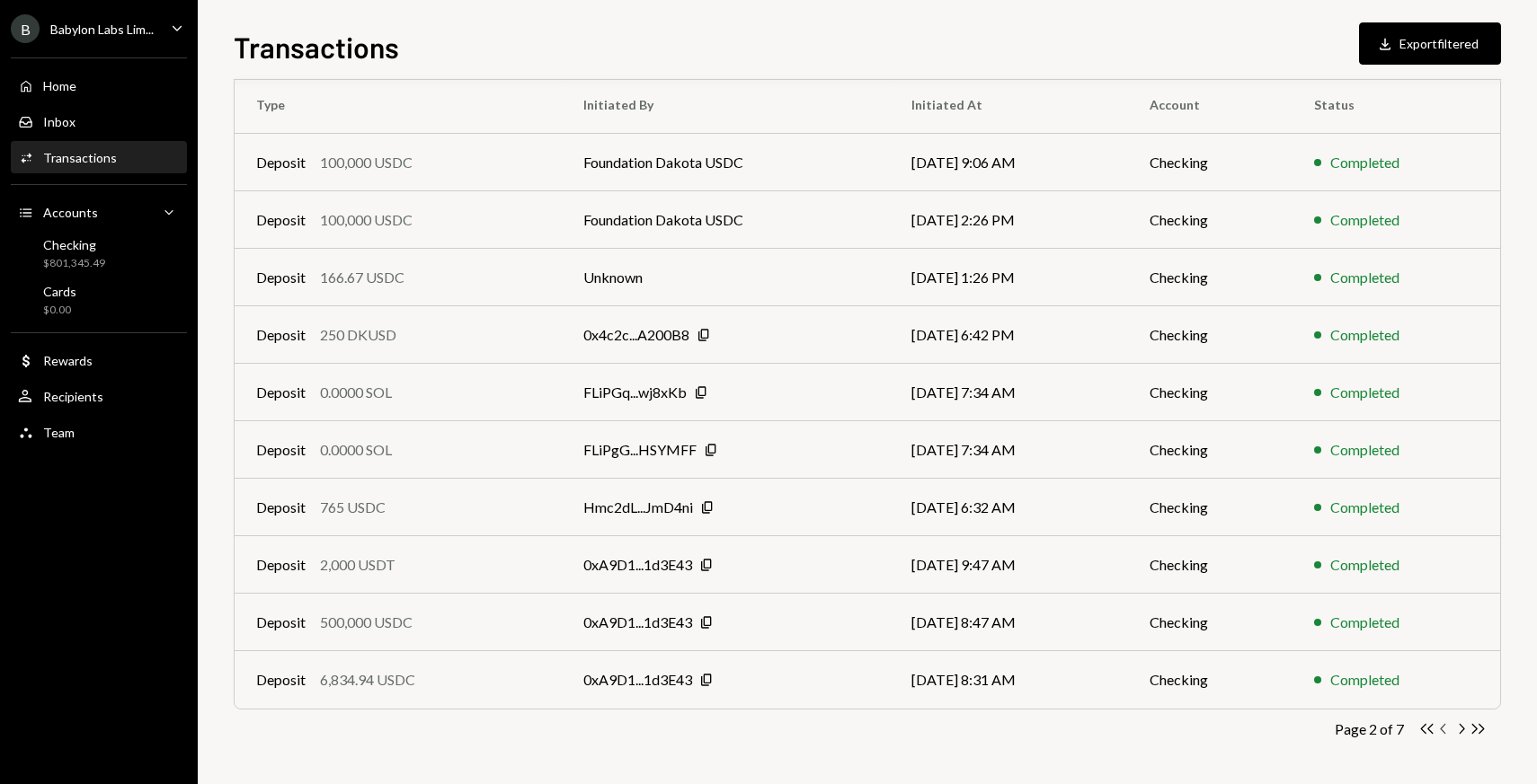
click at [1446, 728] on icon "Chevron Left" at bounding box center [1444, 729] width 17 height 17
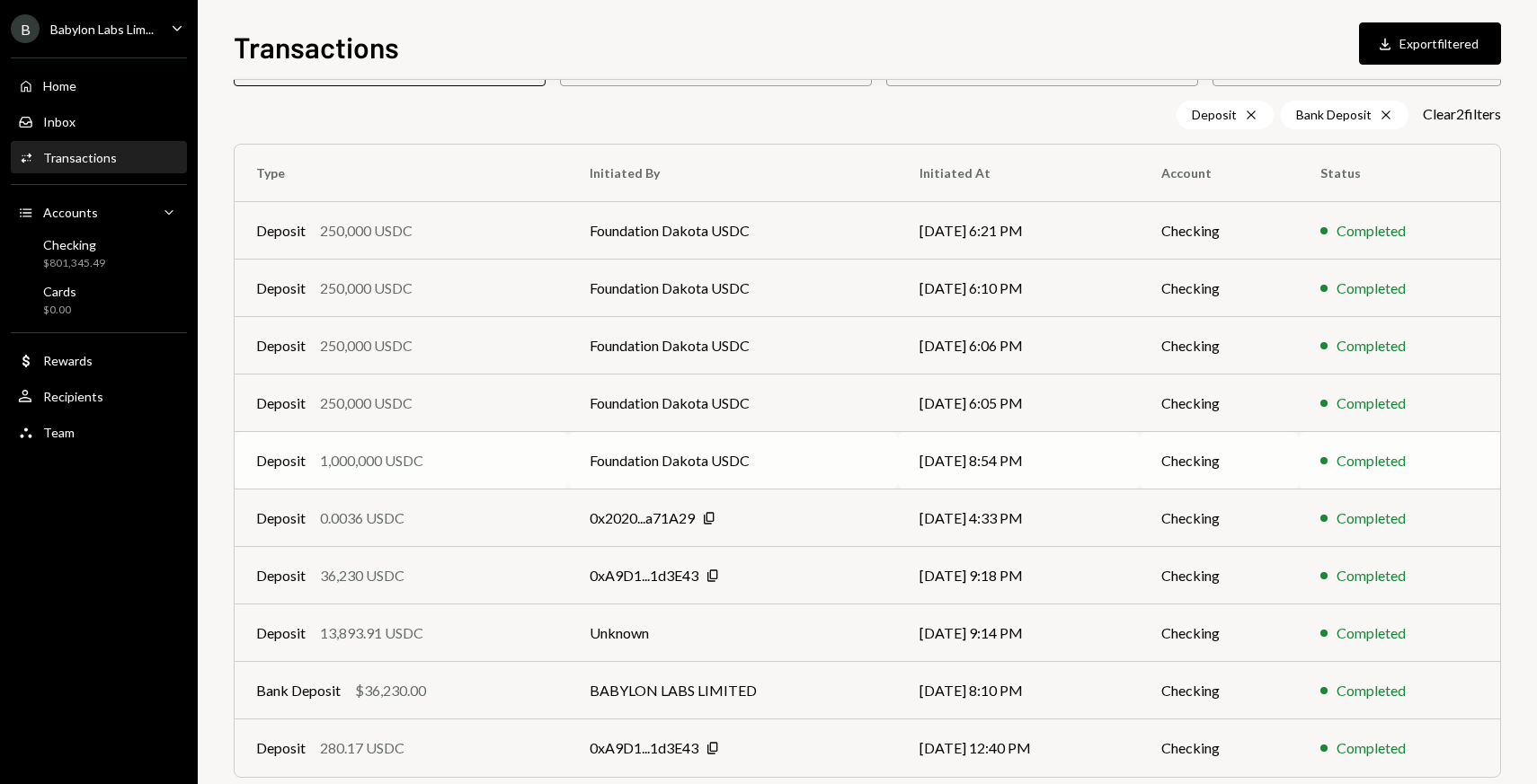
scroll to position [105, 0]
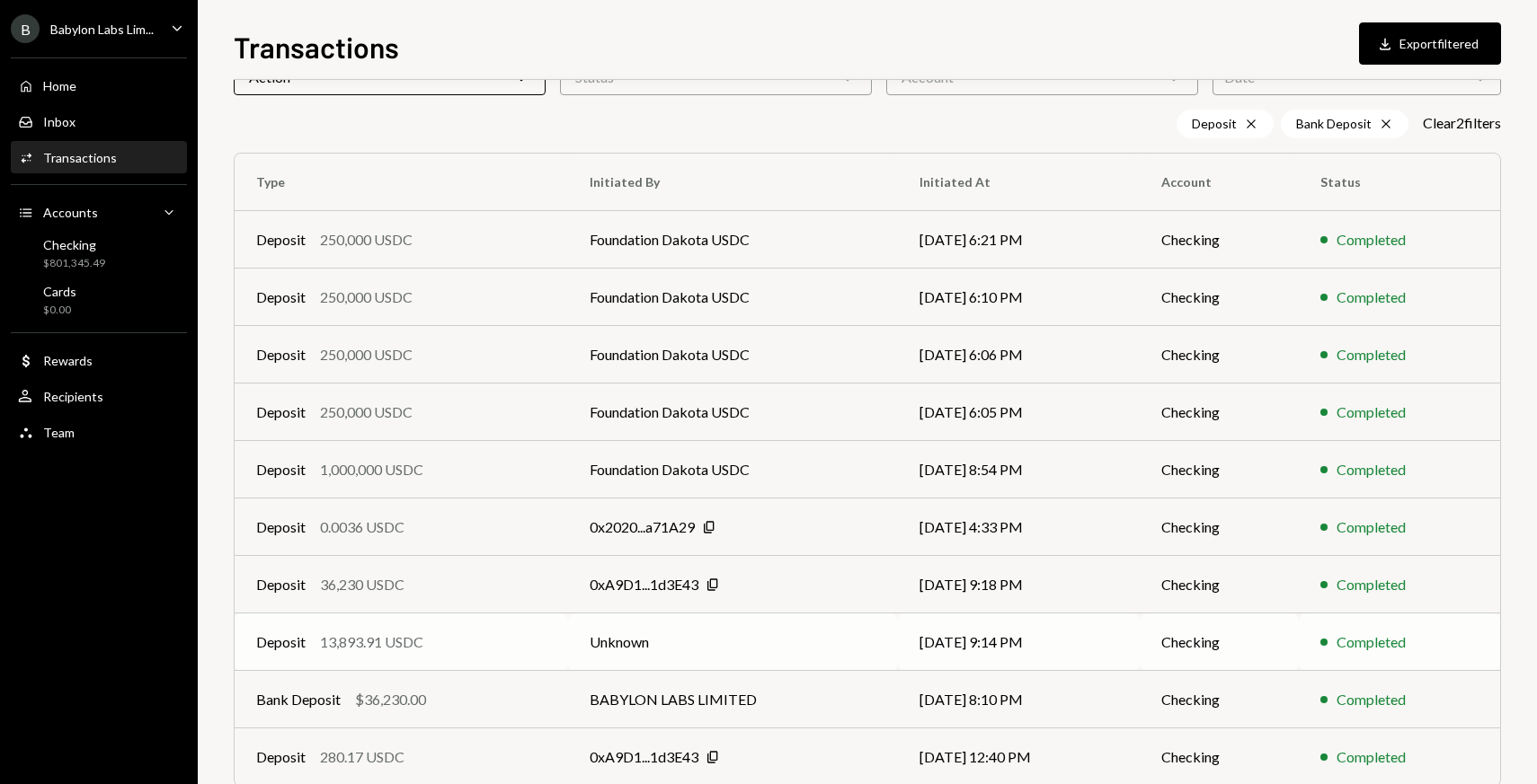
click at [424, 643] on div "13,893.91 USDC" at bounding box center [371, 642] width 103 height 21
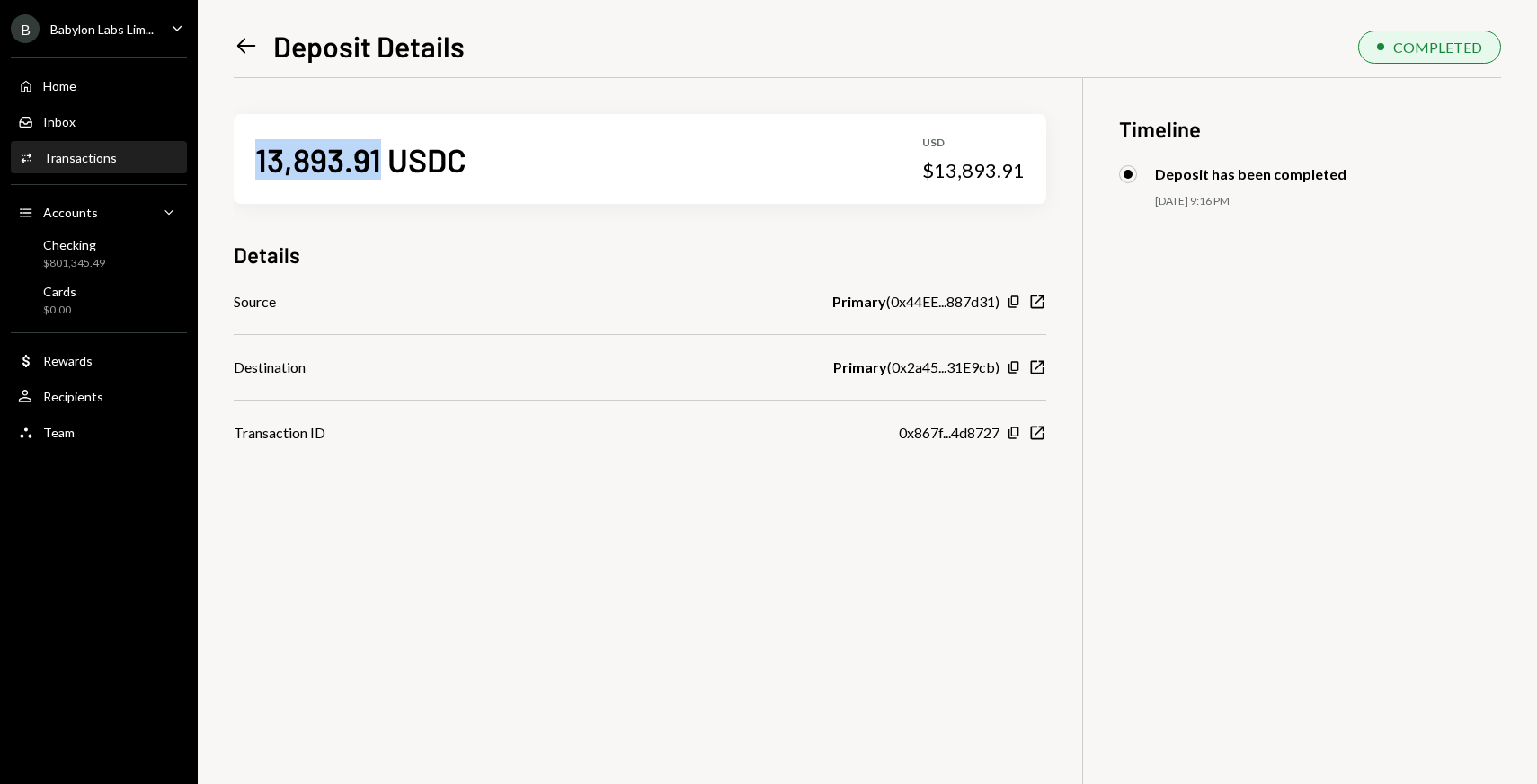
drag, startPoint x: 383, startPoint y: 161, endPoint x: 248, endPoint y: 160, distance: 135.0
click at [248, 160] on div "13,893.91 USDC USD $13,893.91" at bounding box center [640, 159] width 813 height 90
copy div "13,893.91"
click at [253, 51] on icon "Left Arrow" at bounding box center [247, 45] width 25 height 25
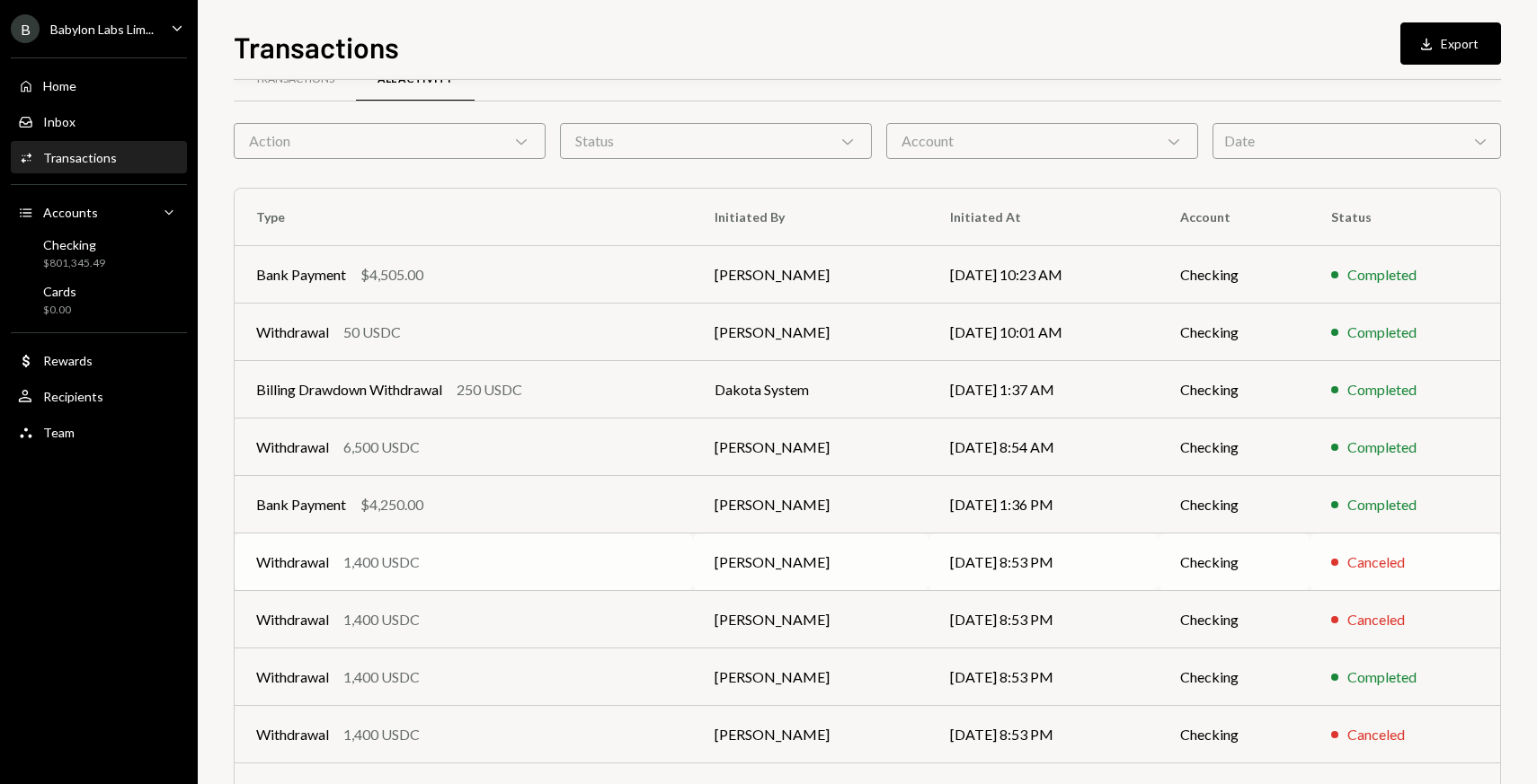
scroll to position [154, 0]
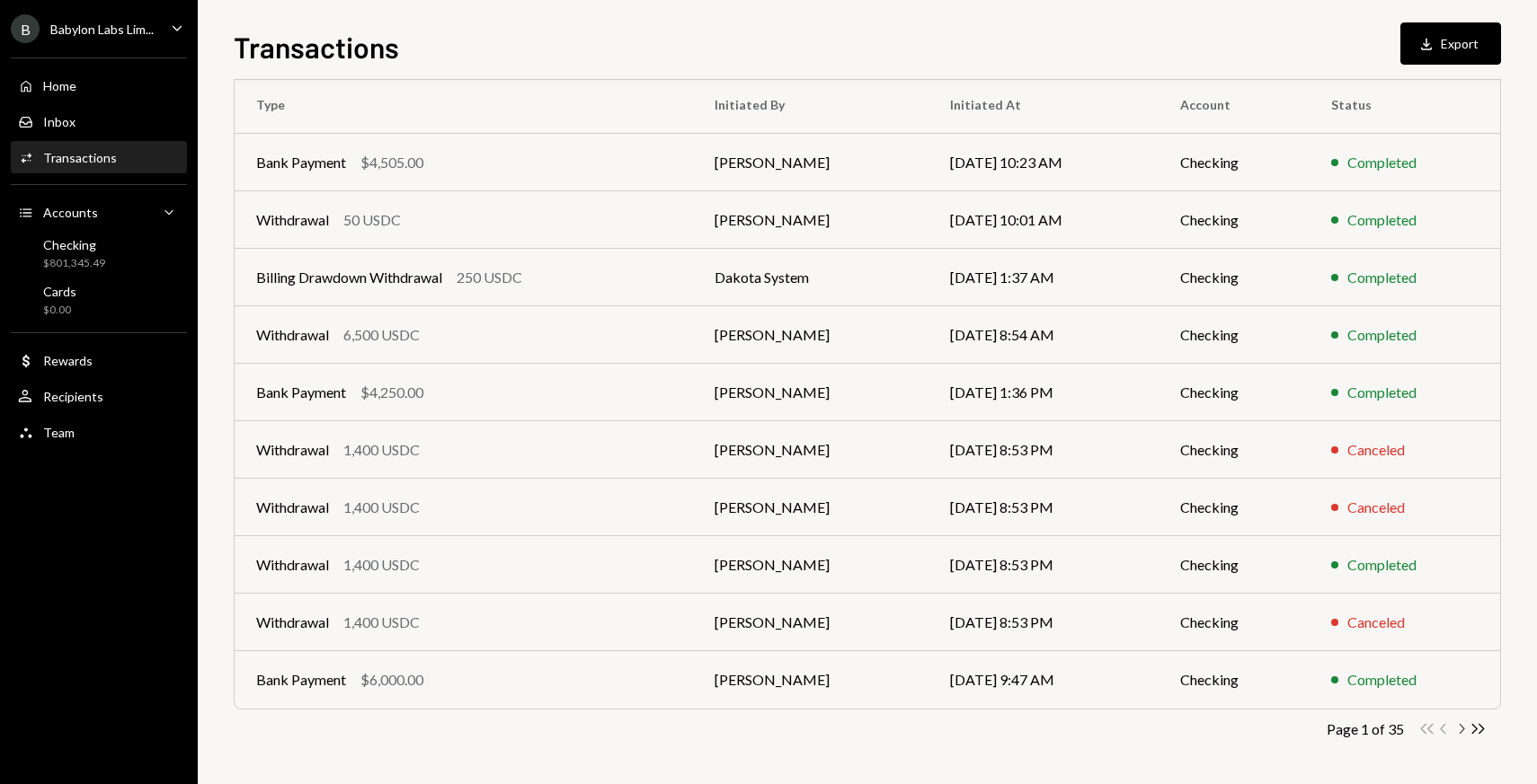
click at [1457, 728] on icon "Chevron Right" at bounding box center [1462, 729] width 17 height 17
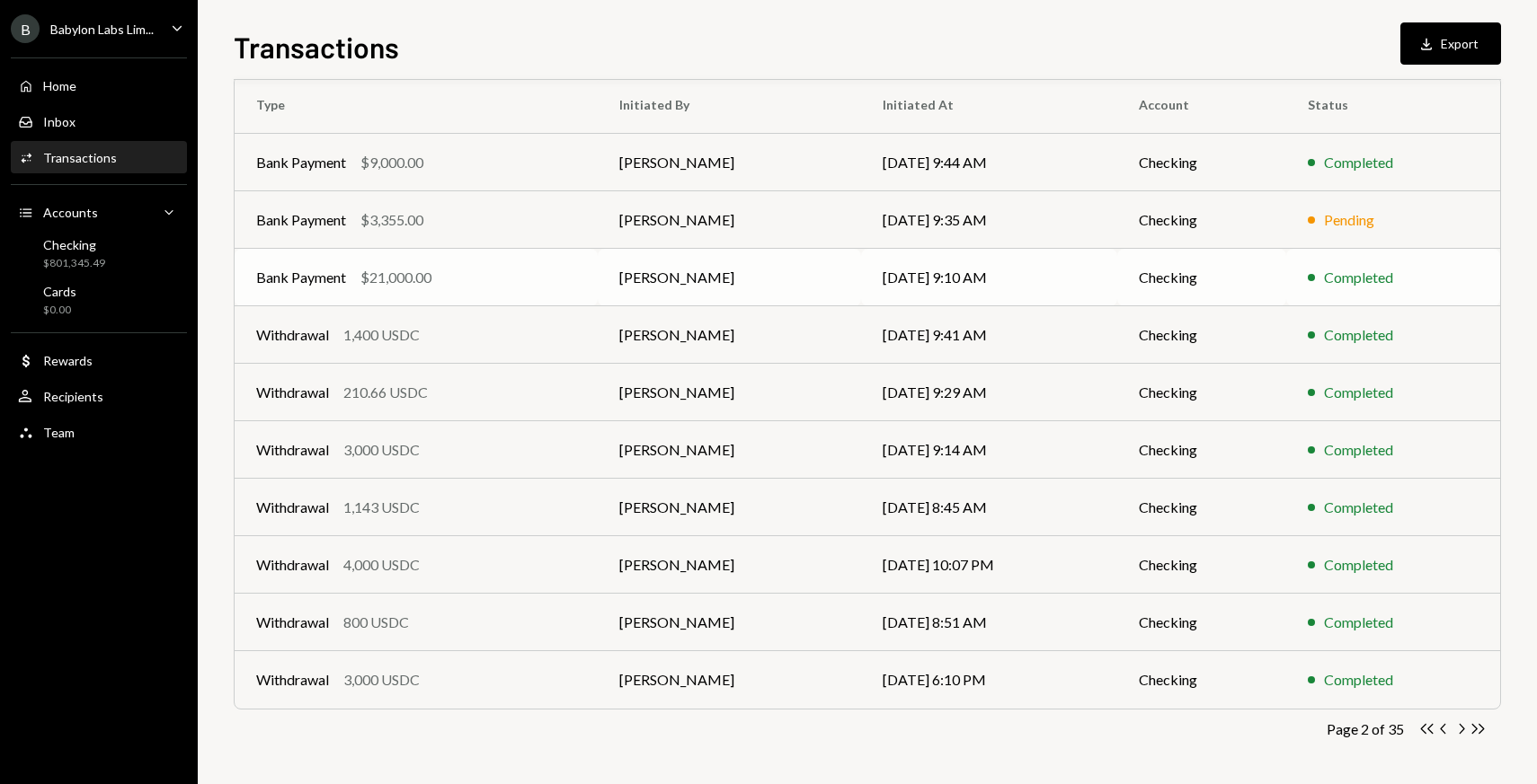
scroll to position [0, 0]
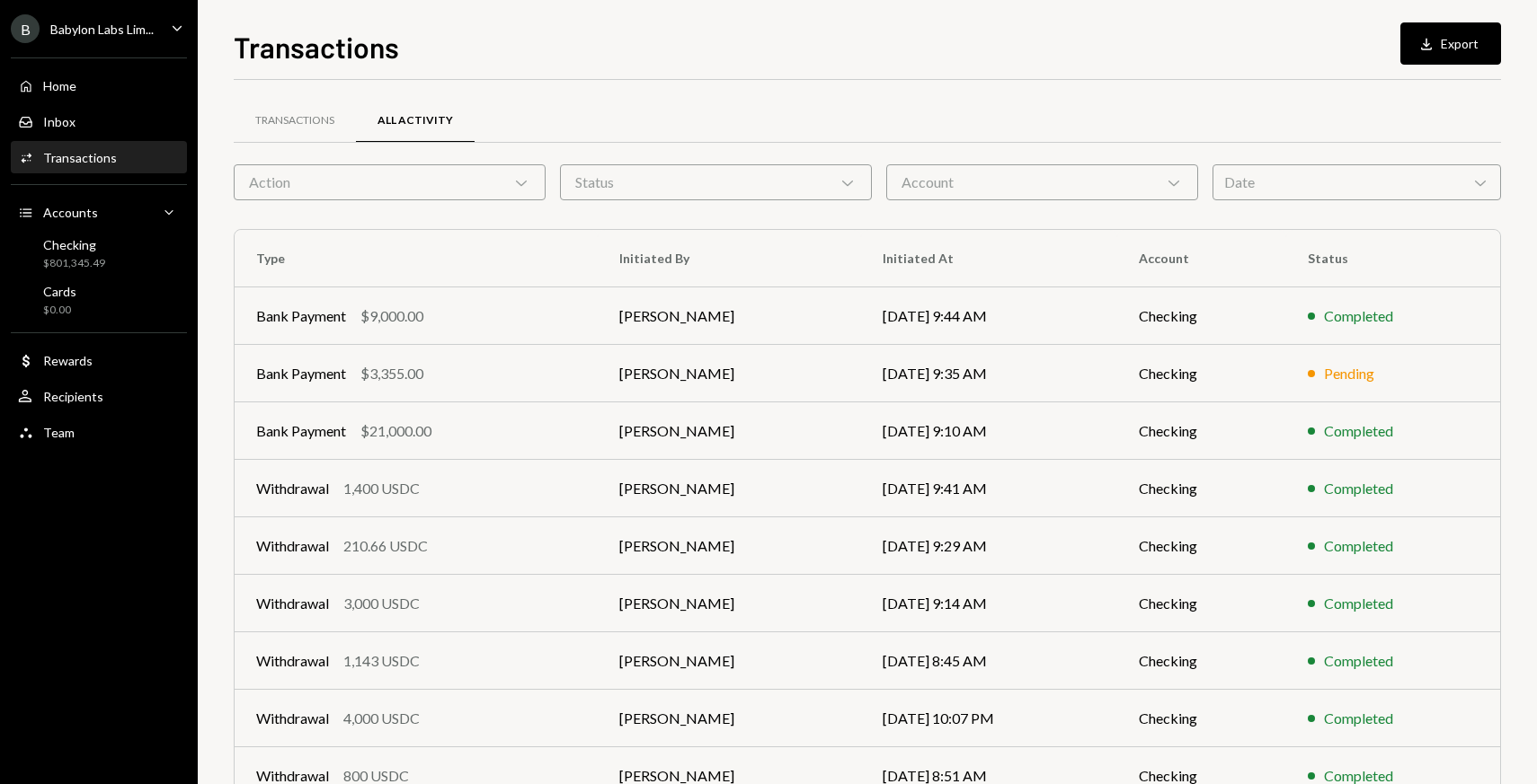
click at [388, 181] on div "Action Chevron Down" at bounding box center [390, 182] width 311 height 36
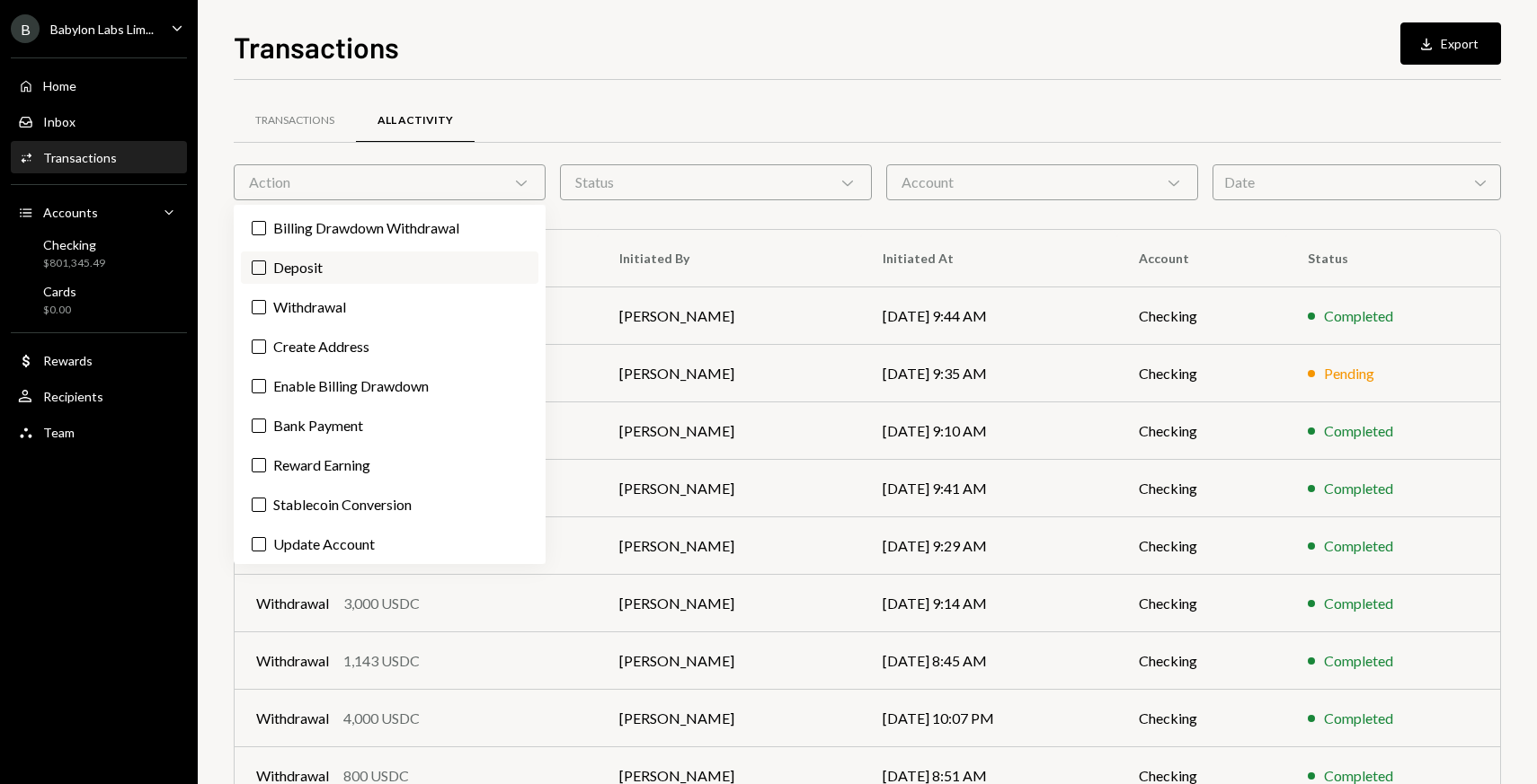
click at [313, 263] on label "Deposit" at bounding box center [390, 267] width 298 height 32
click at [266, 263] on button "Deposit" at bounding box center [258, 267] width 15 height 15
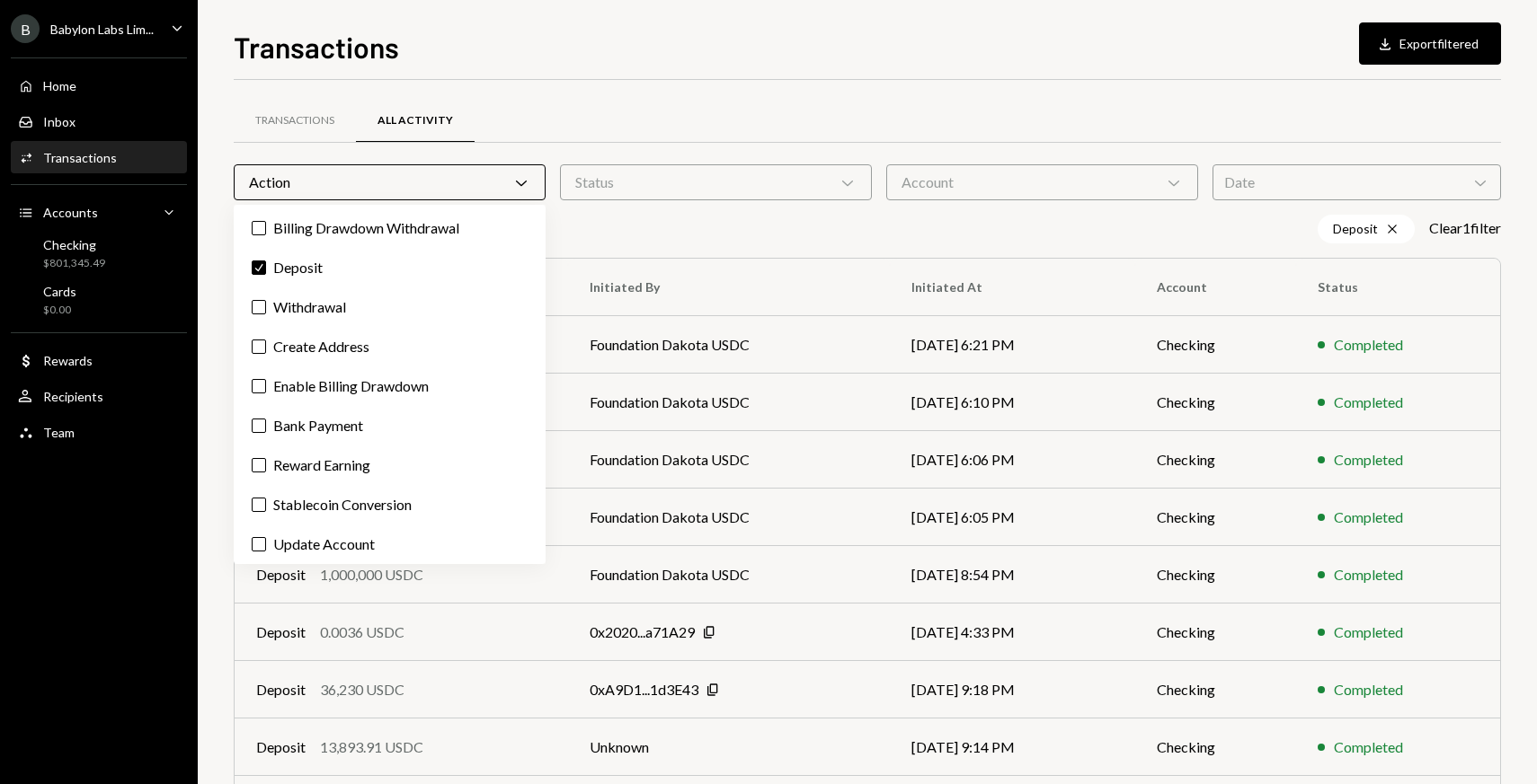
scroll to position [122, 0]
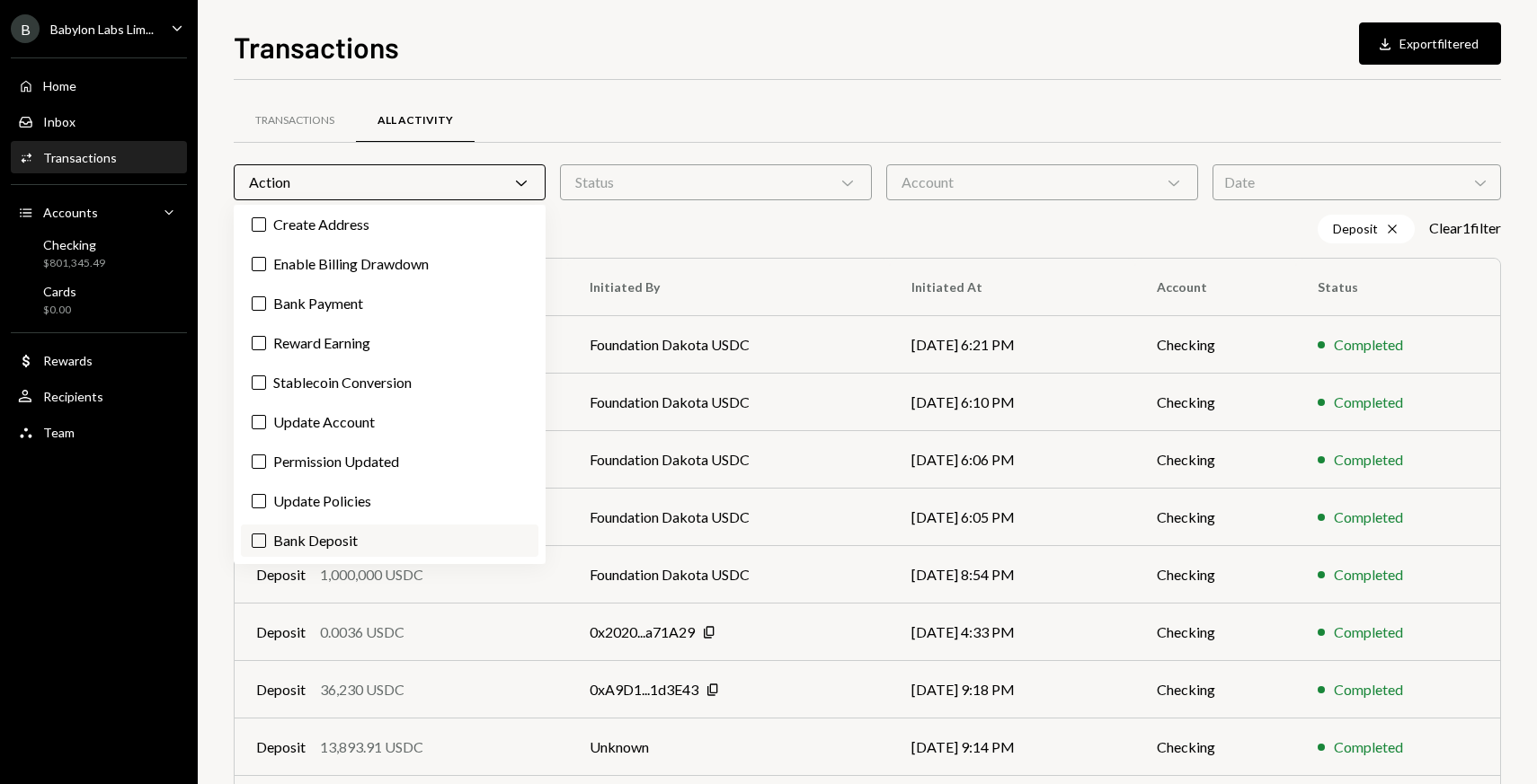
click at [271, 541] on label "Bank Deposit" at bounding box center [390, 540] width 298 height 32
click at [266, 541] on button "Bank Deposit" at bounding box center [258, 540] width 15 height 15
click at [686, 221] on div "Deposit Cross Bank Deposit Cross Clear 2 filter s" at bounding box center [868, 229] width 1267 height 29
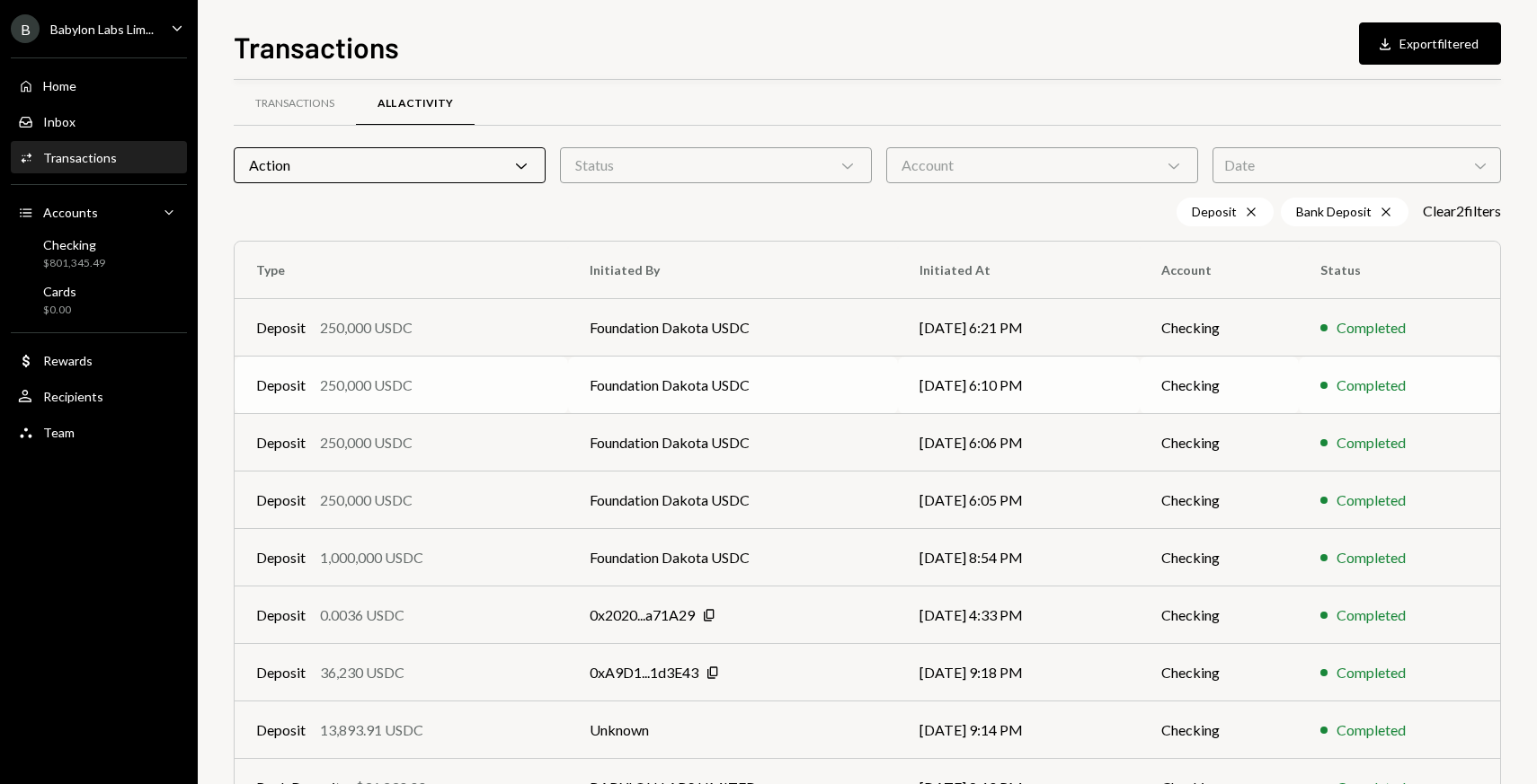
scroll to position [0, 0]
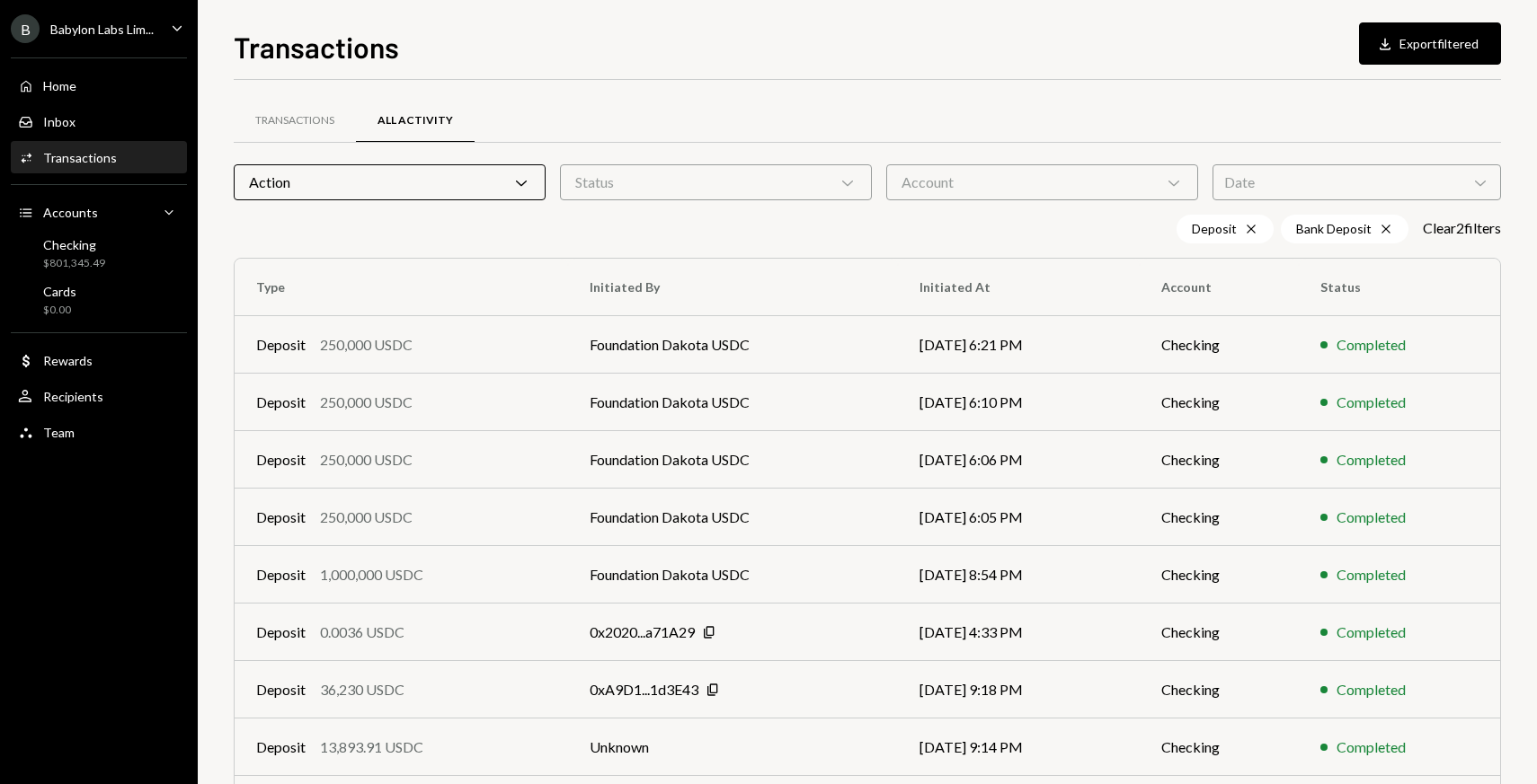
click at [456, 182] on div "Action Chevron Down" at bounding box center [390, 182] width 311 height 36
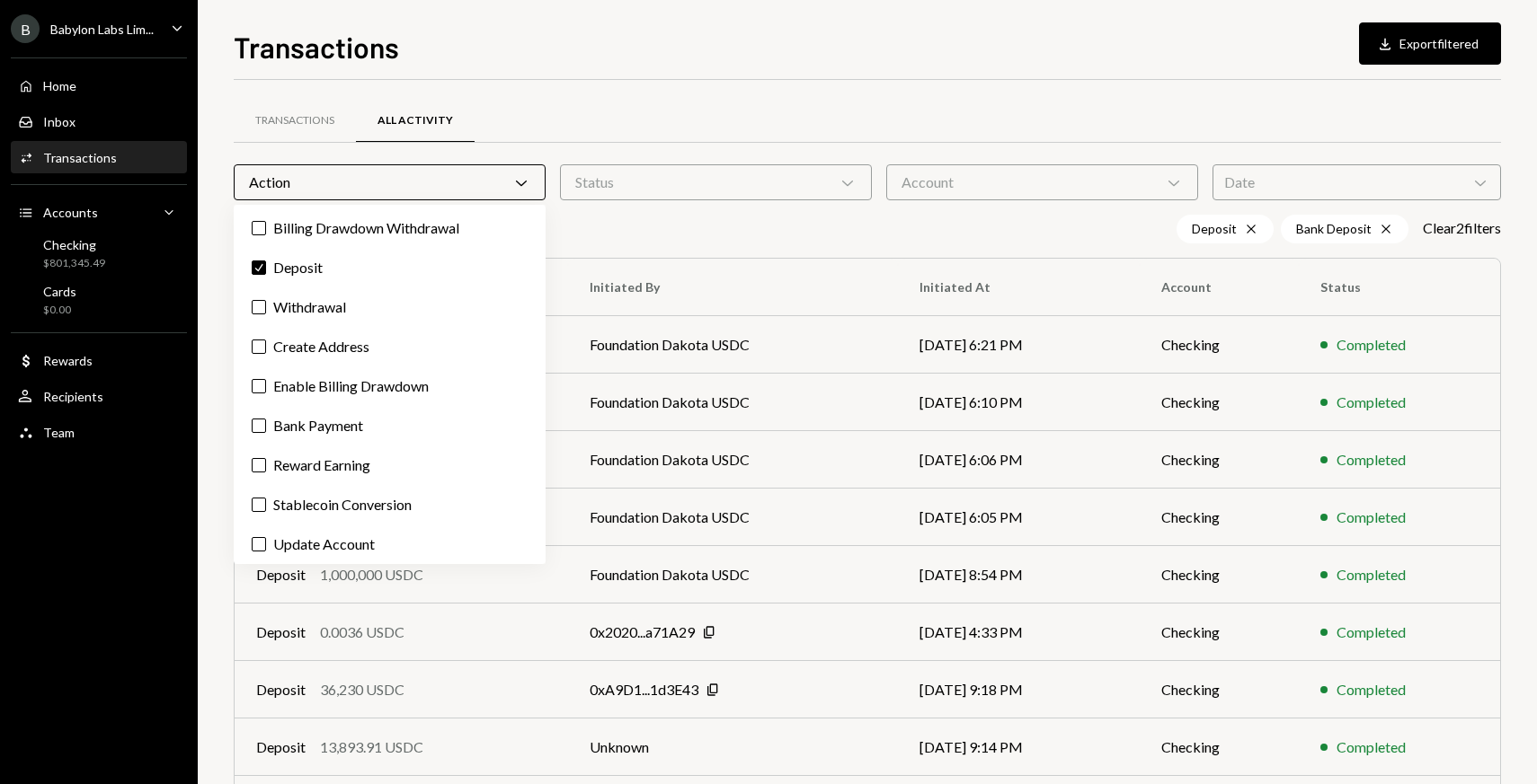
scroll to position [122, 0]
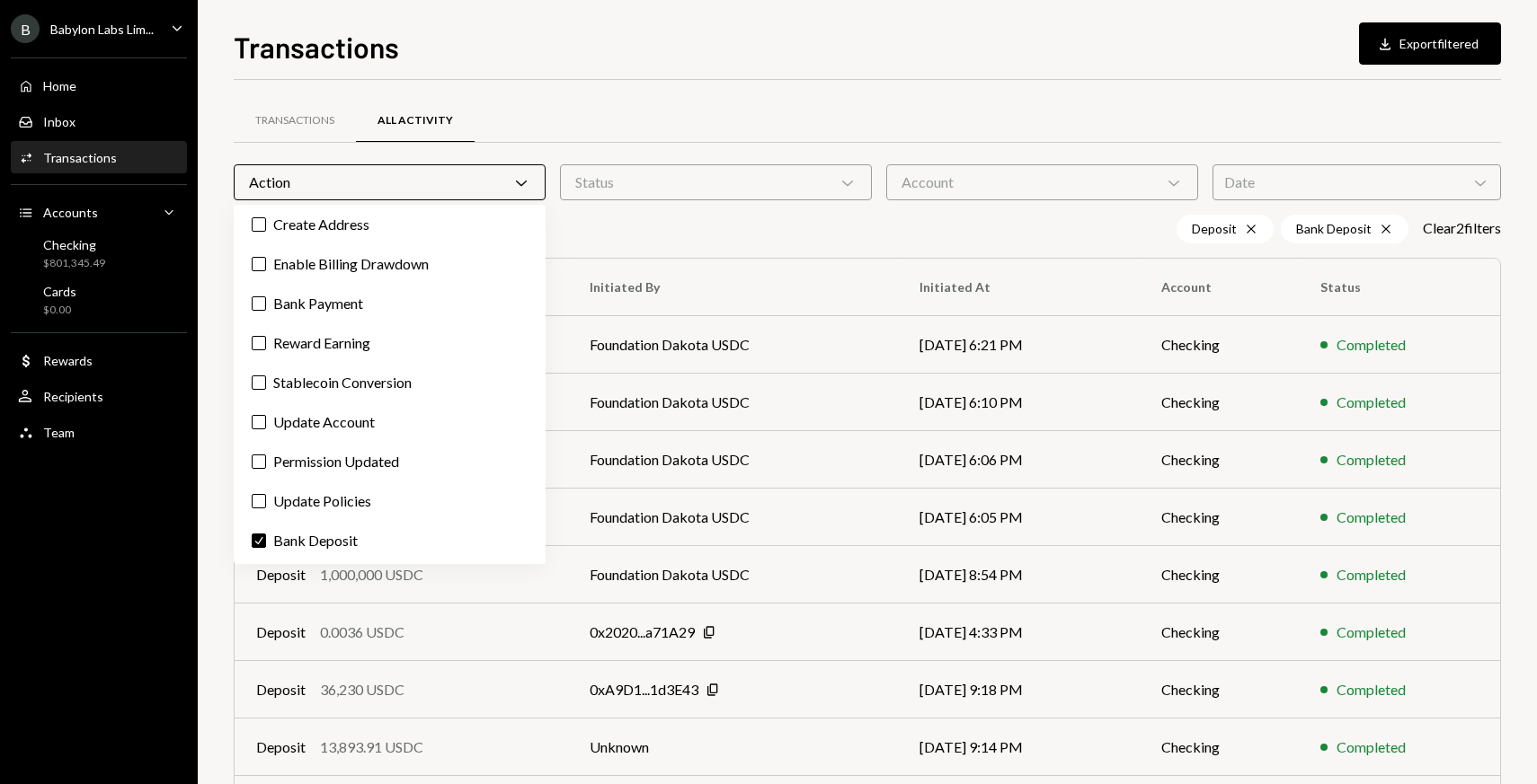
click at [735, 229] on div "Deposit Cross Bank Deposit Cross Clear 2 filter s" at bounding box center [868, 229] width 1267 height 29
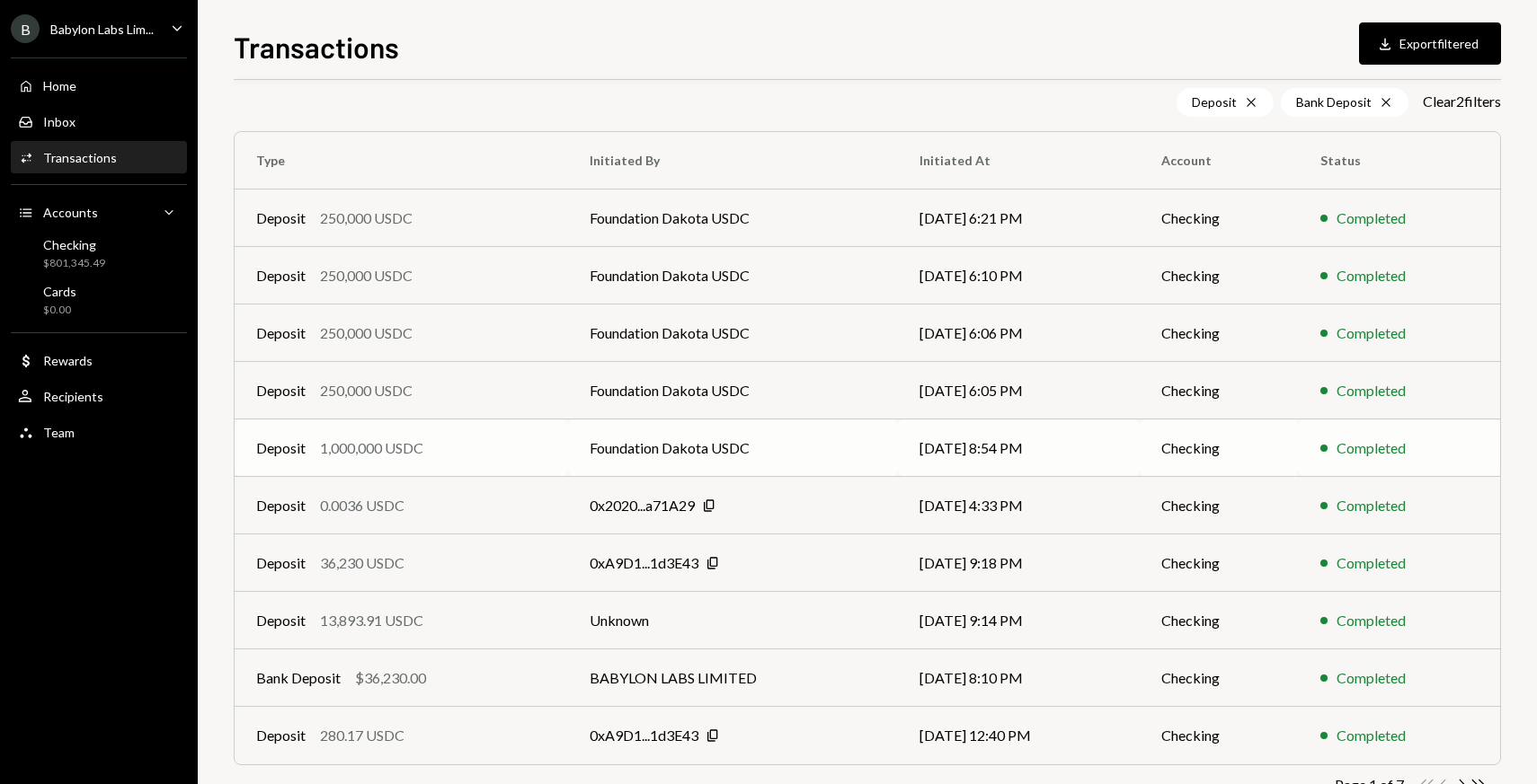
scroll to position [183, 0]
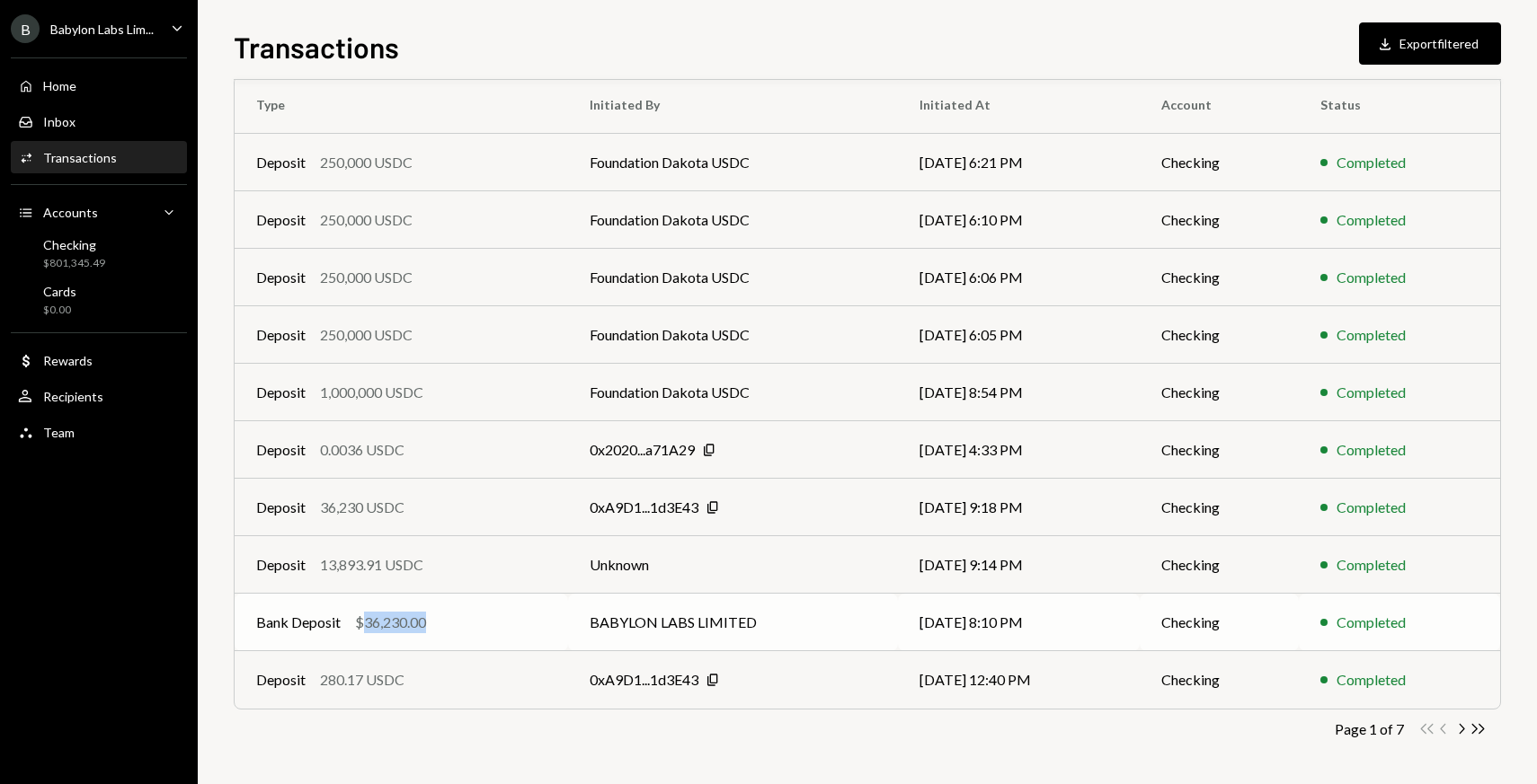
drag, startPoint x: 431, startPoint y: 617, endPoint x: 364, endPoint y: 621, distance: 67.1
click at [364, 621] on div "Bank Deposit $36,230.00" at bounding box center [401, 623] width 290 height 21
